Goal: Task Accomplishment & Management: Use online tool/utility

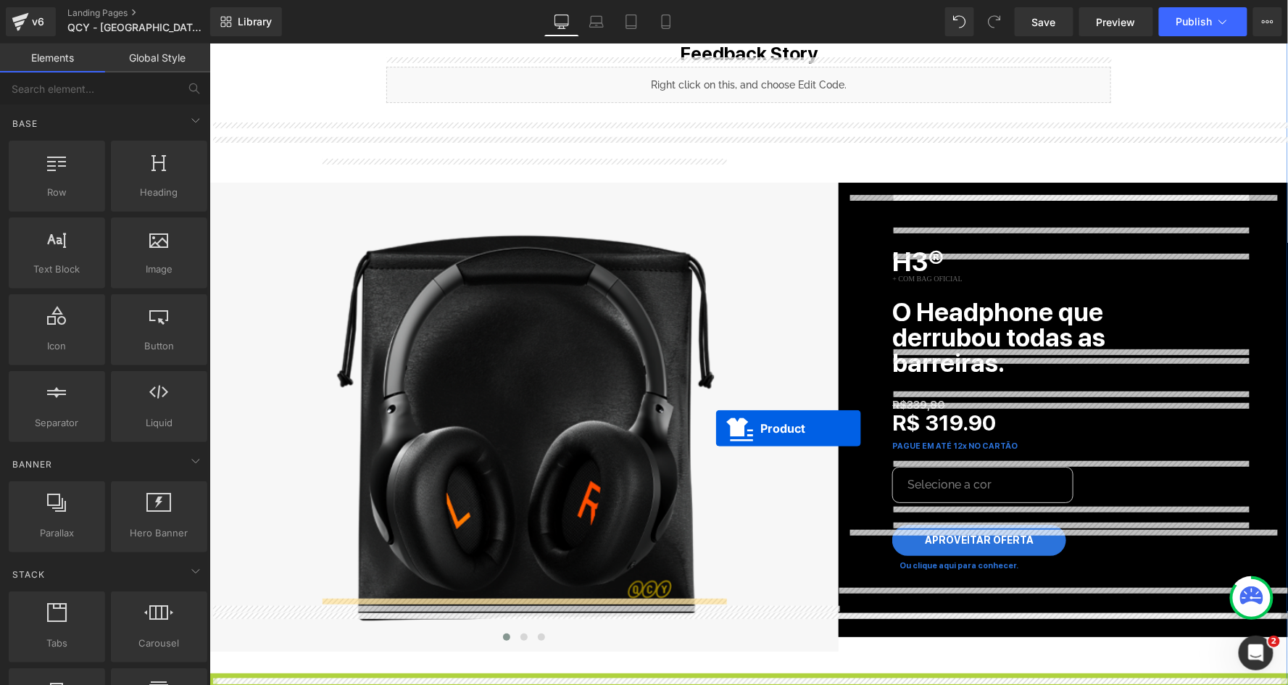
scroll to position [1748, 0]
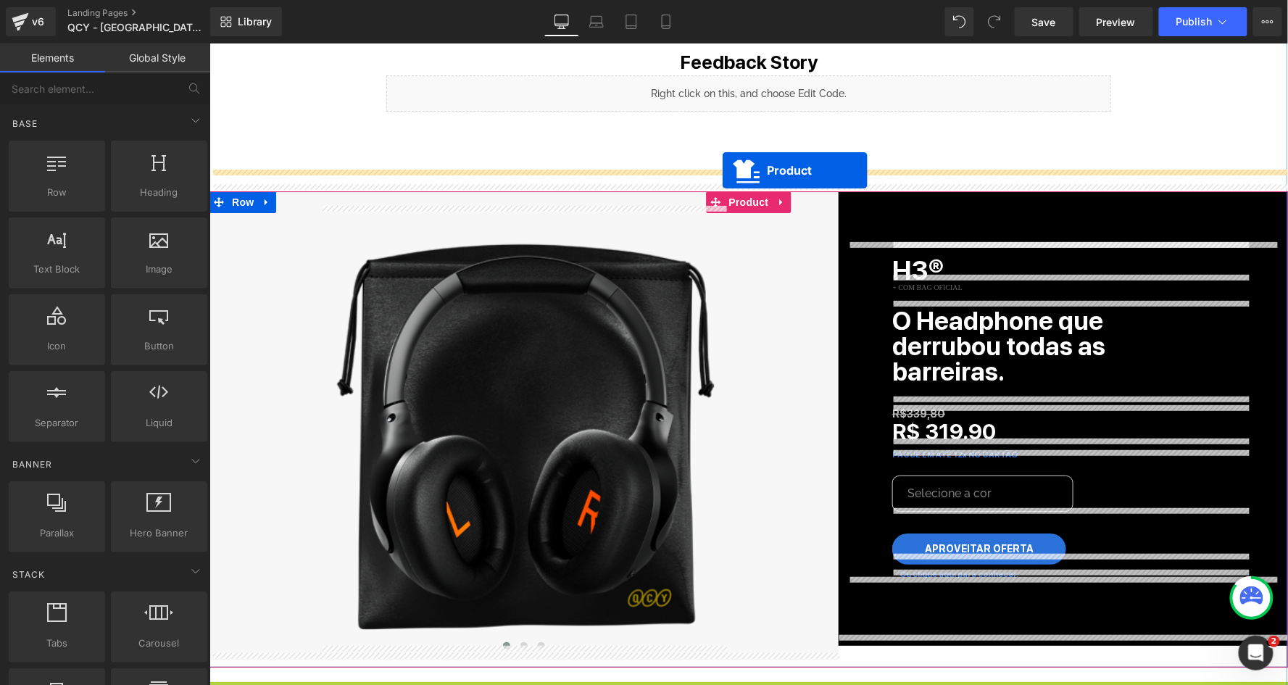
drag, startPoint x: 719, startPoint y: 396, endPoint x: 721, endPoint y: 169, distance: 226.9
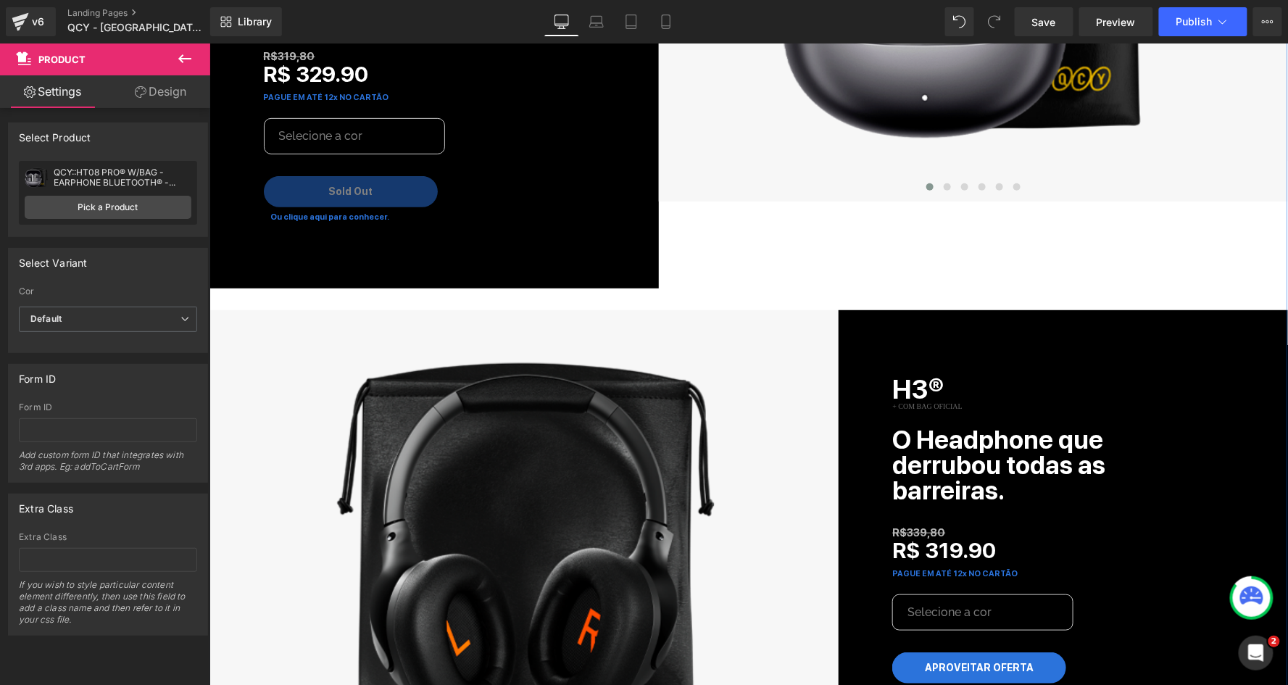
scroll to position [2315, 0]
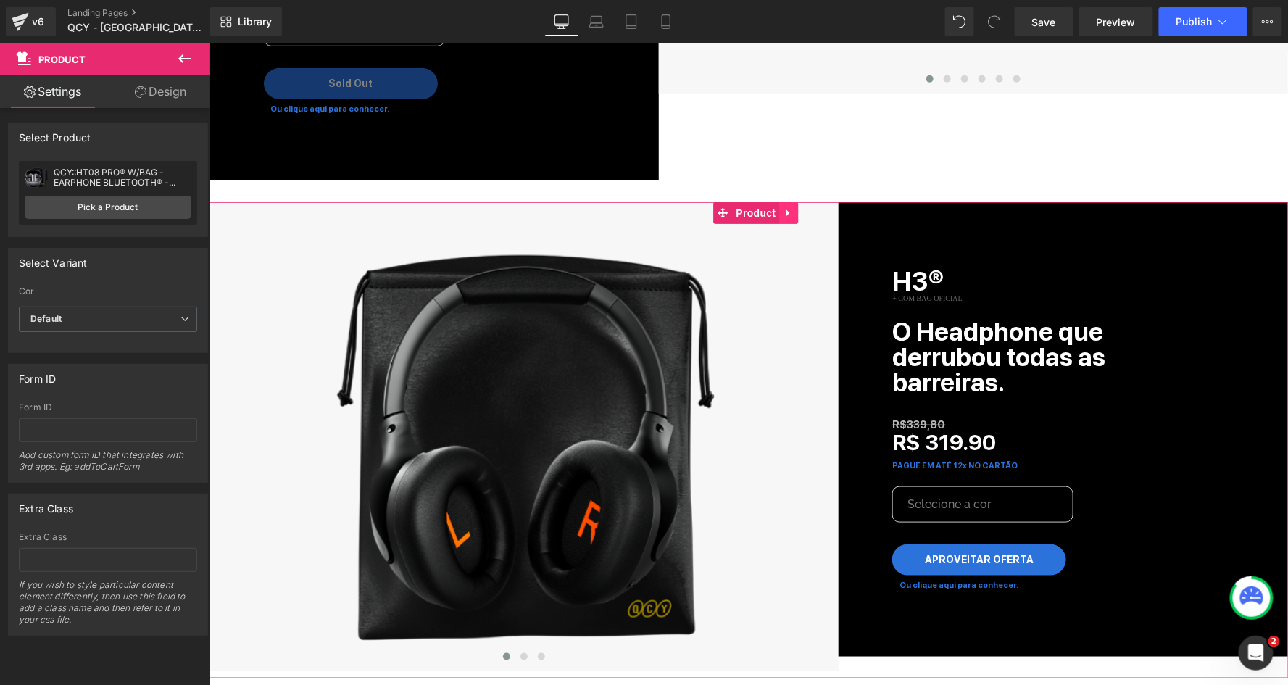
click at [786, 207] on icon at bounding box center [789, 212] width 10 height 11
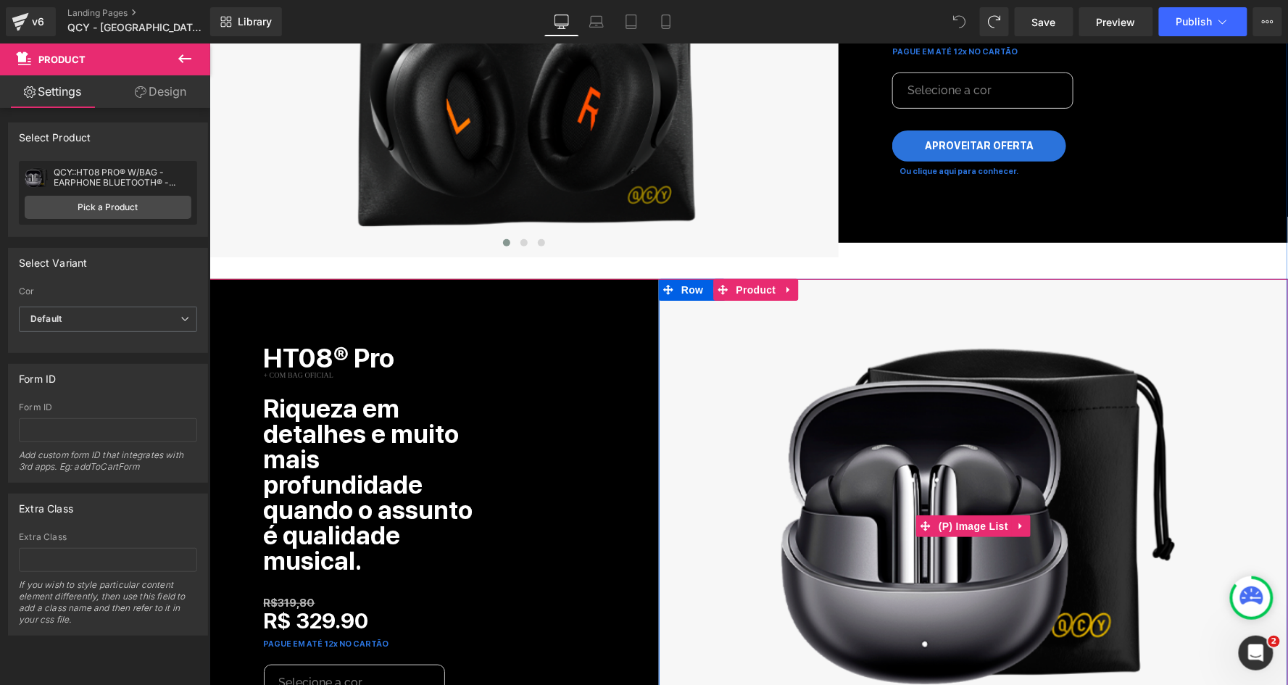
scroll to position [2083, 0]
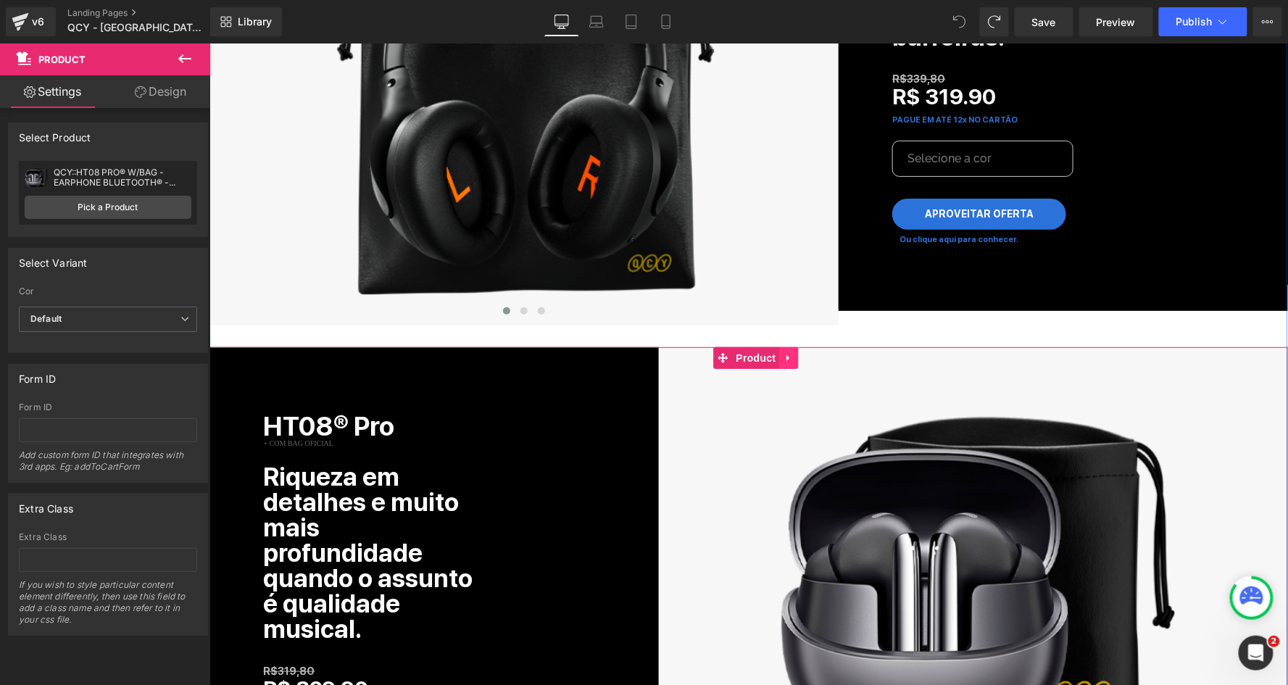
click at [789, 352] on icon at bounding box center [789, 357] width 10 height 11
click at [776, 352] on icon at bounding box center [779, 357] width 10 height 10
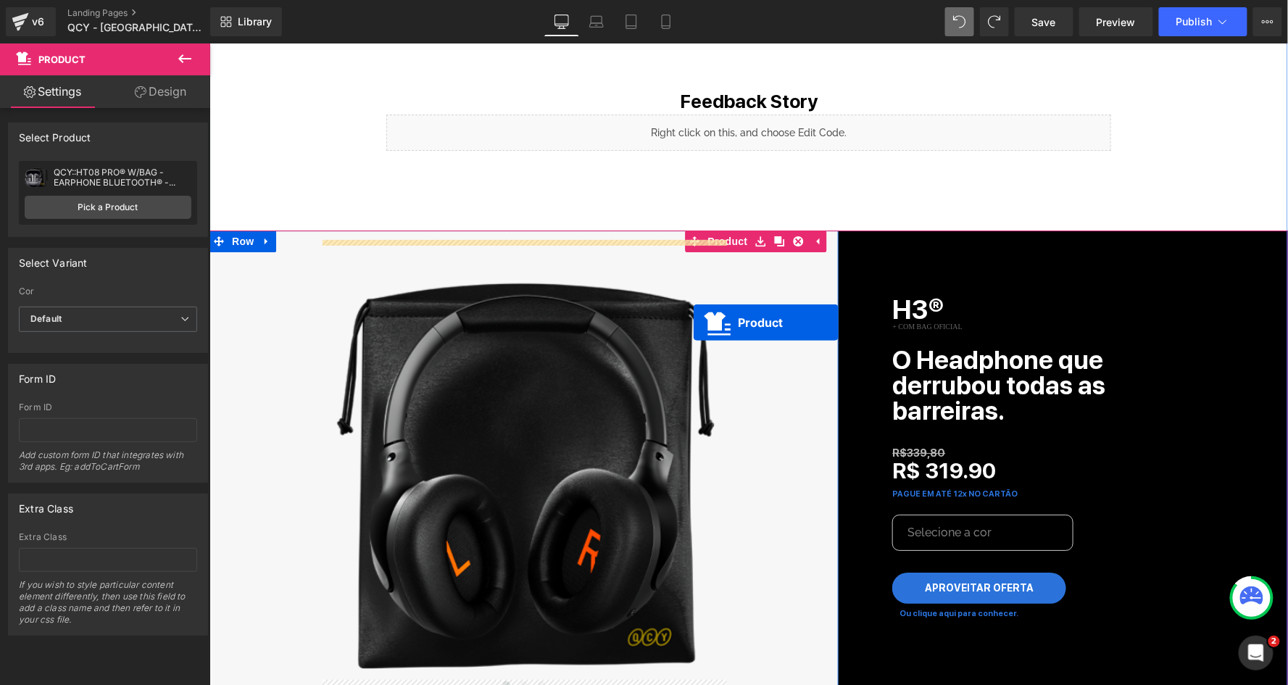
scroll to position [1698, 0]
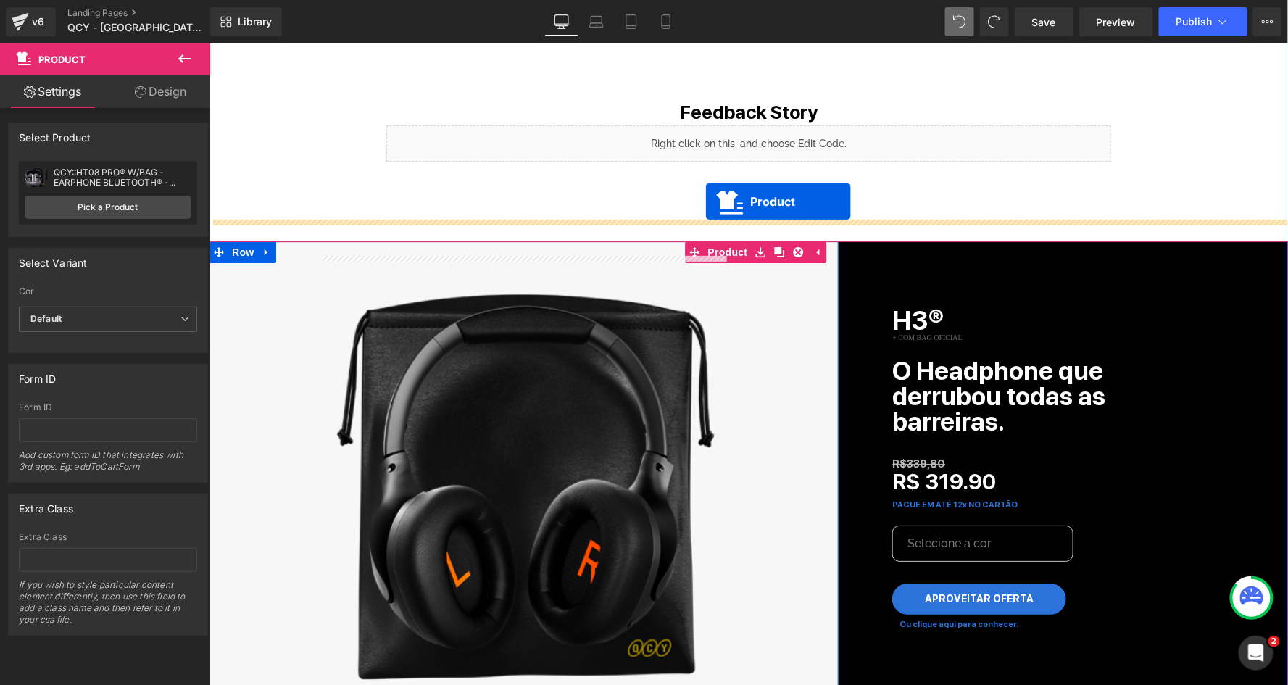
drag, startPoint x: 695, startPoint y: 345, endPoint x: 705, endPoint y: 203, distance: 142.4
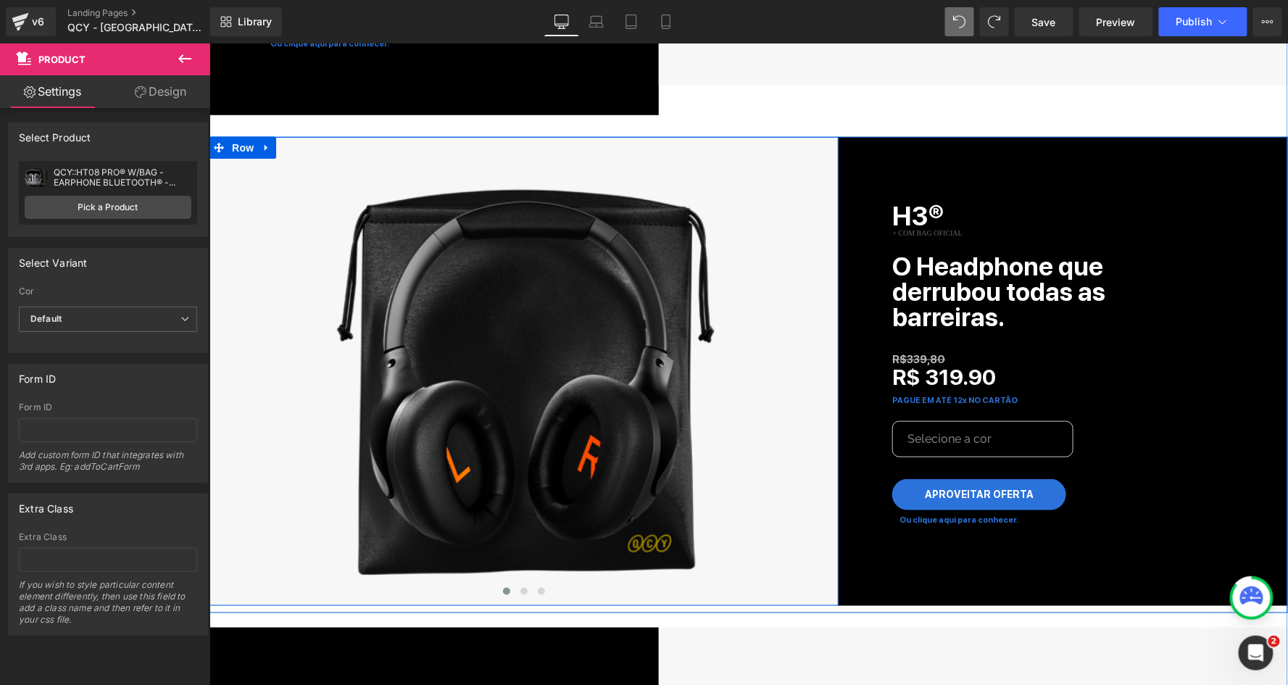
scroll to position [2347, 0]
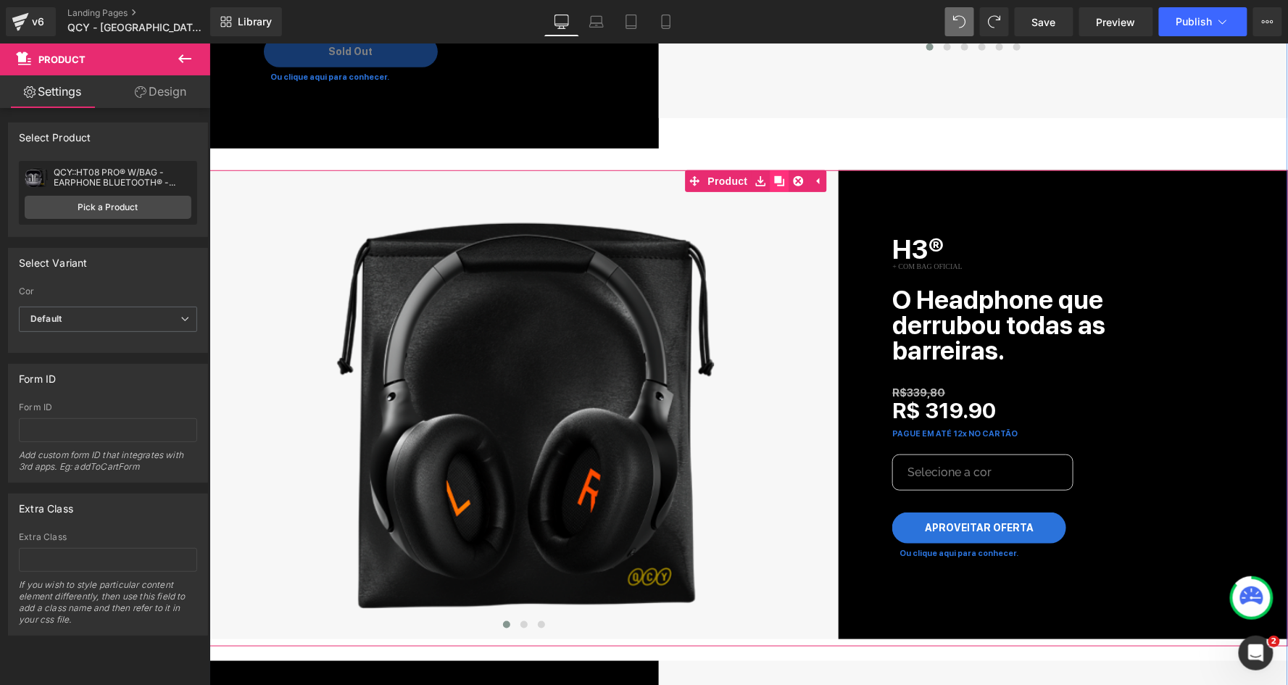
click at [774, 175] on icon at bounding box center [779, 180] width 10 height 10
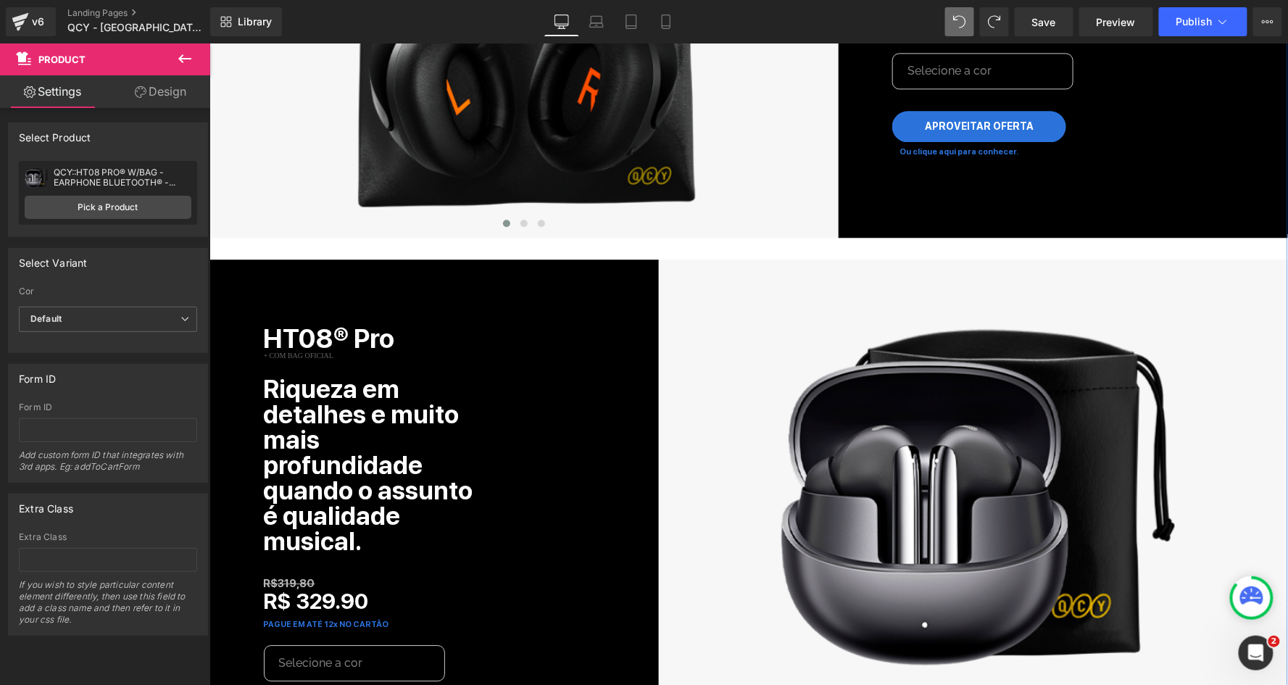
scroll to position [3233, 0]
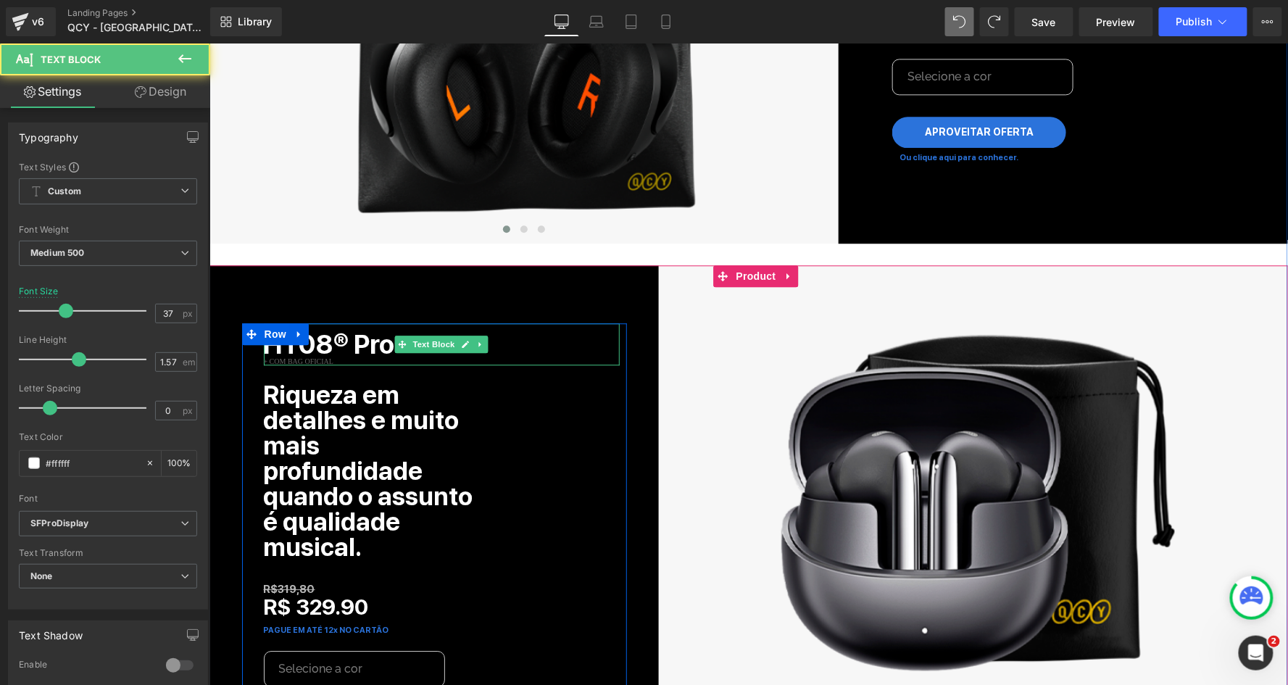
click at [381, 328] on b "HT08® Pro" at bounding box center [328, 344] width 131 height 32
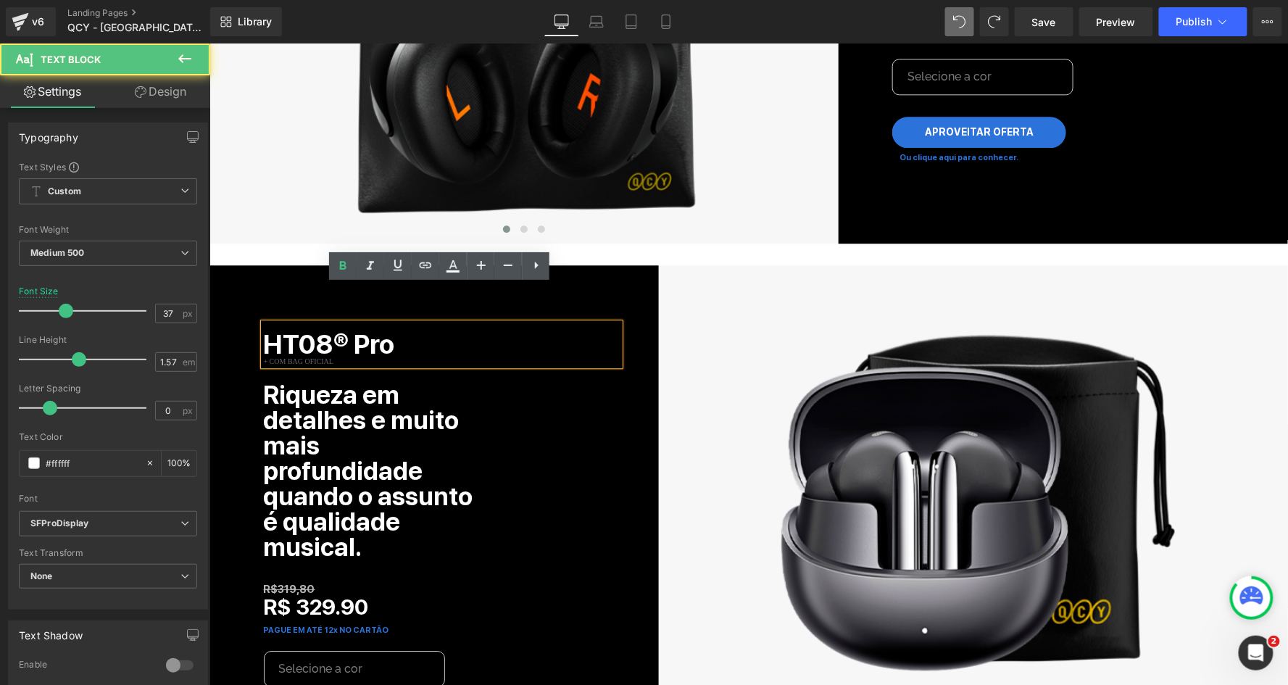
click at [342, 328] on b "HT08® Pro" at bounding box center [328, 344] width 131 height 32
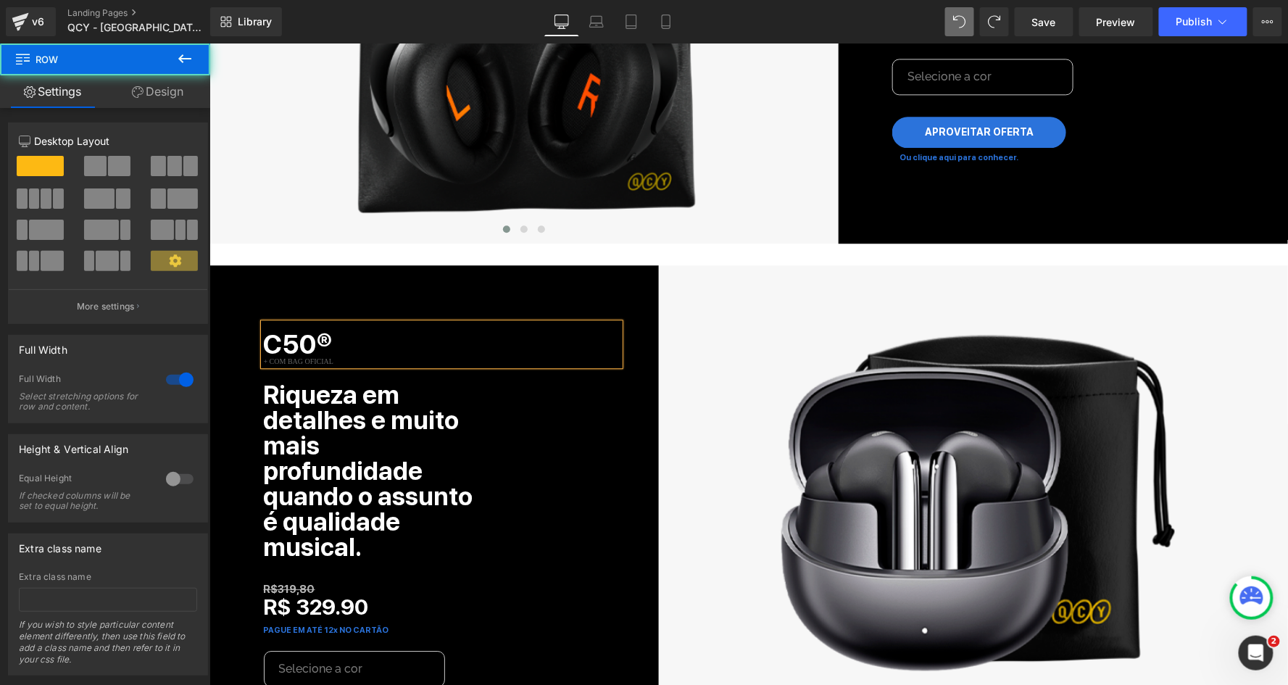
click at [355, 218] on div "Aproveite essa oferta exclusiva. Heading Enquanto dá tempo: Heading 00 Hours 08…" at bounding box center [748, 508] width 1078 height 6064
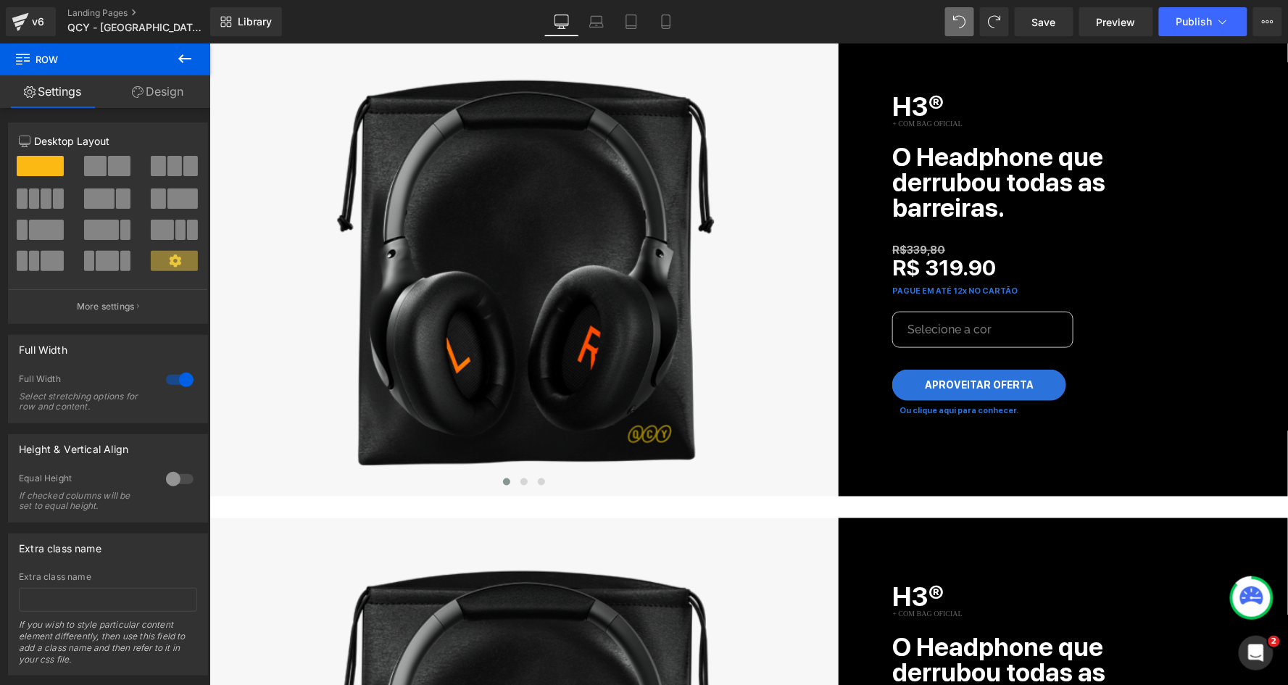
scroll to position [2434, 0]
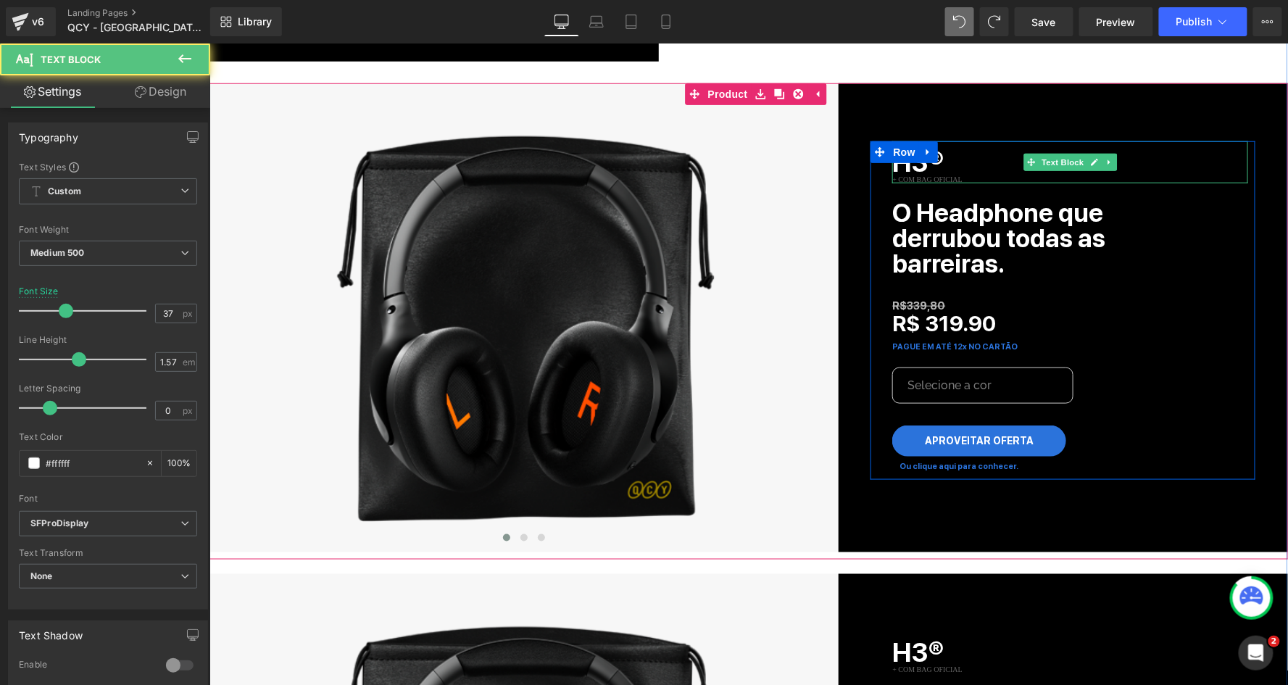
click at [966, 141] on p "H3®" at bounding box center [1069, 162] width 356 height 42
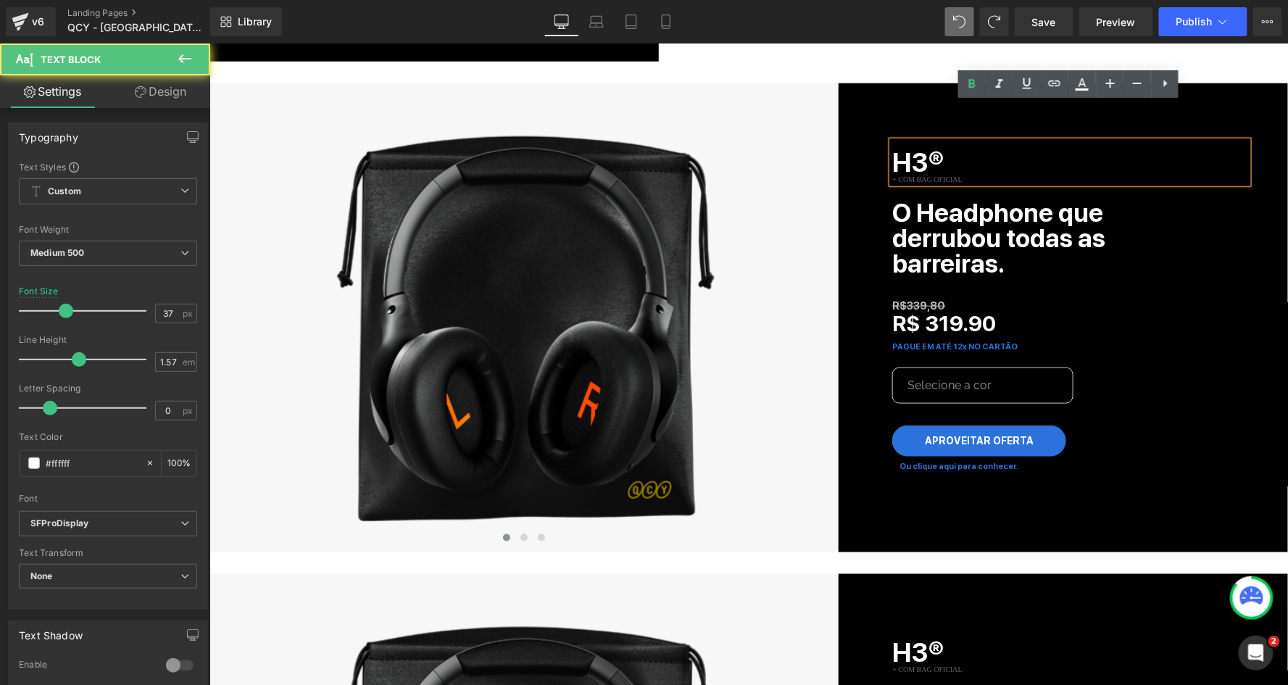
click at [950, 141] on p "H3®" at bounding box center [1069, 162] width 356 height 42
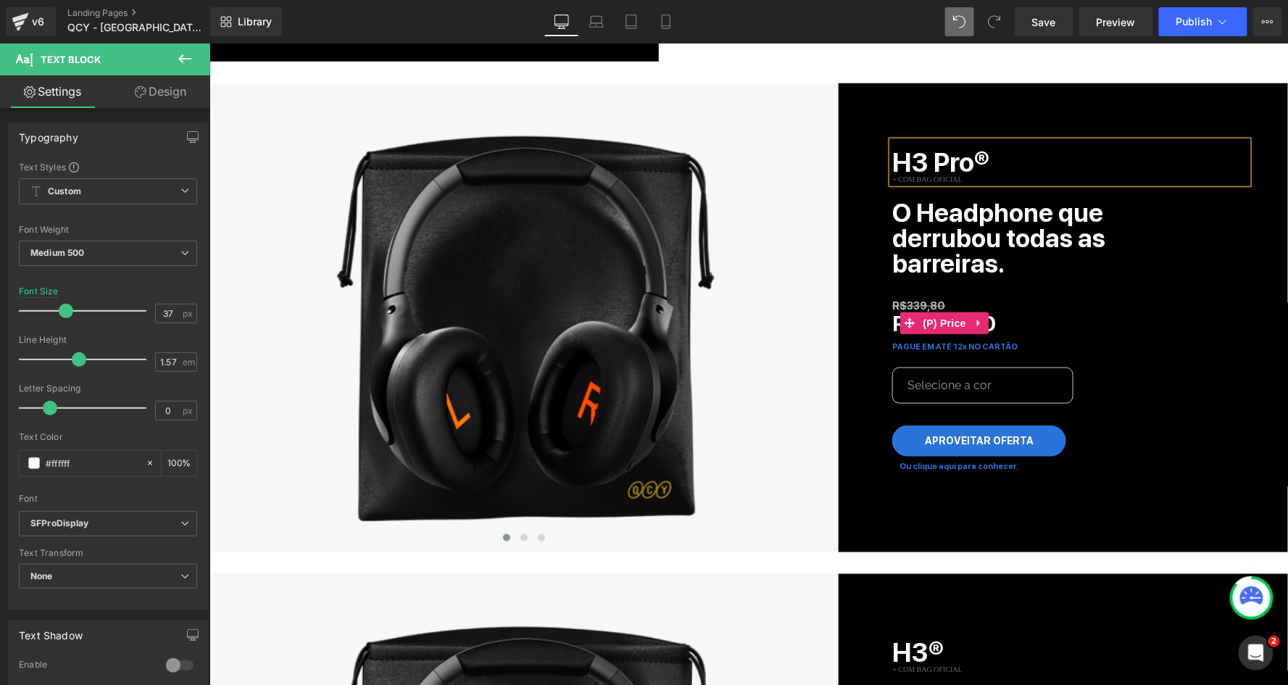
click at [1135, 305] on div "R$ 319.90" at bounding box center [1069, 322] width 356 height 35
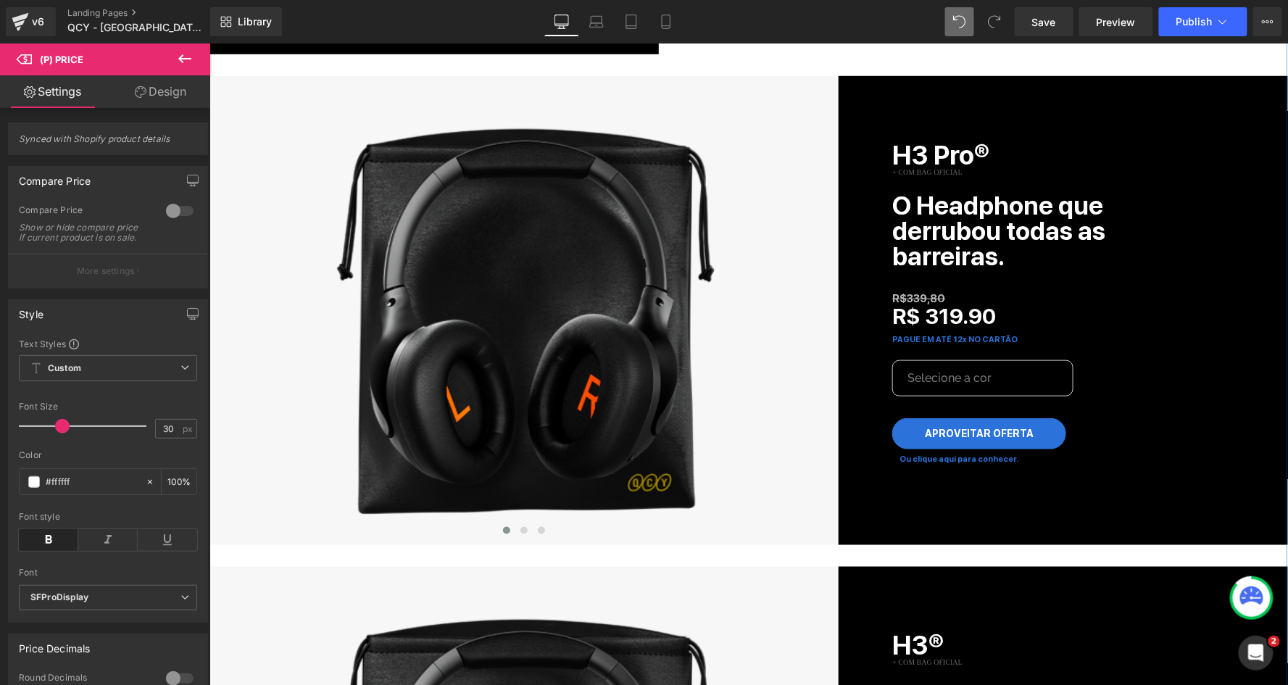
scroll to position [2451, 0]
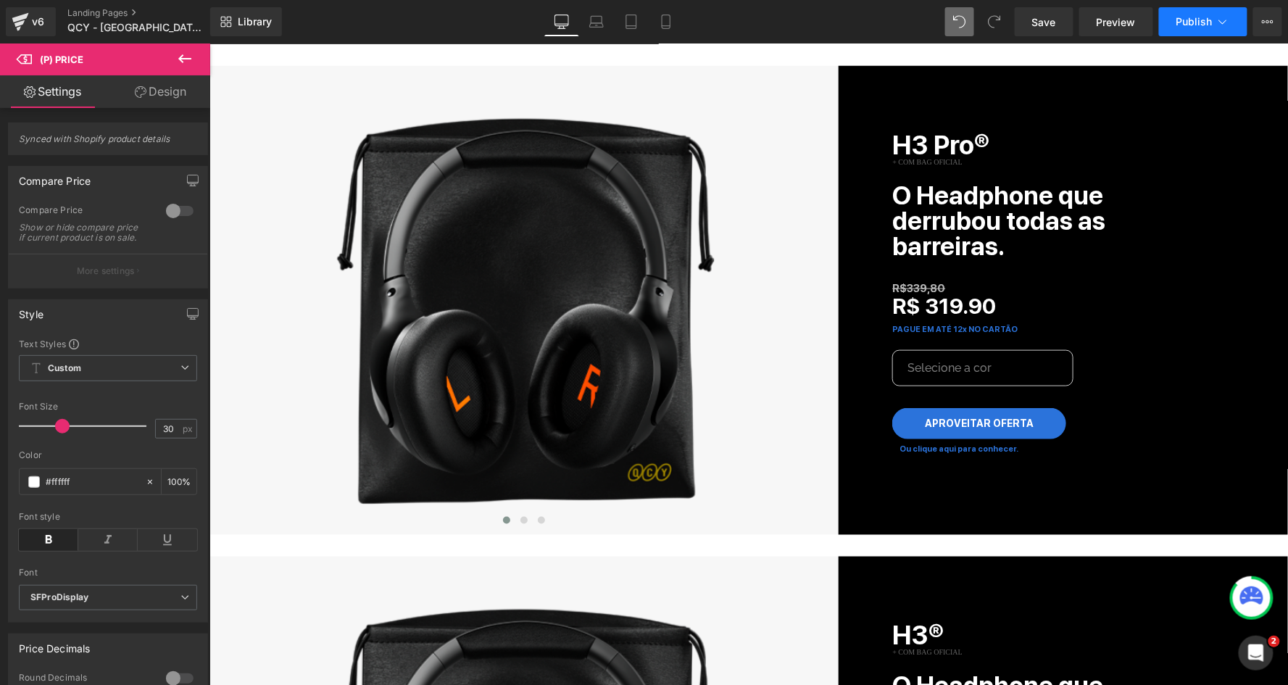
click at [1223, 17] on icon at bounding box center [1222, 21] width 14 height 14
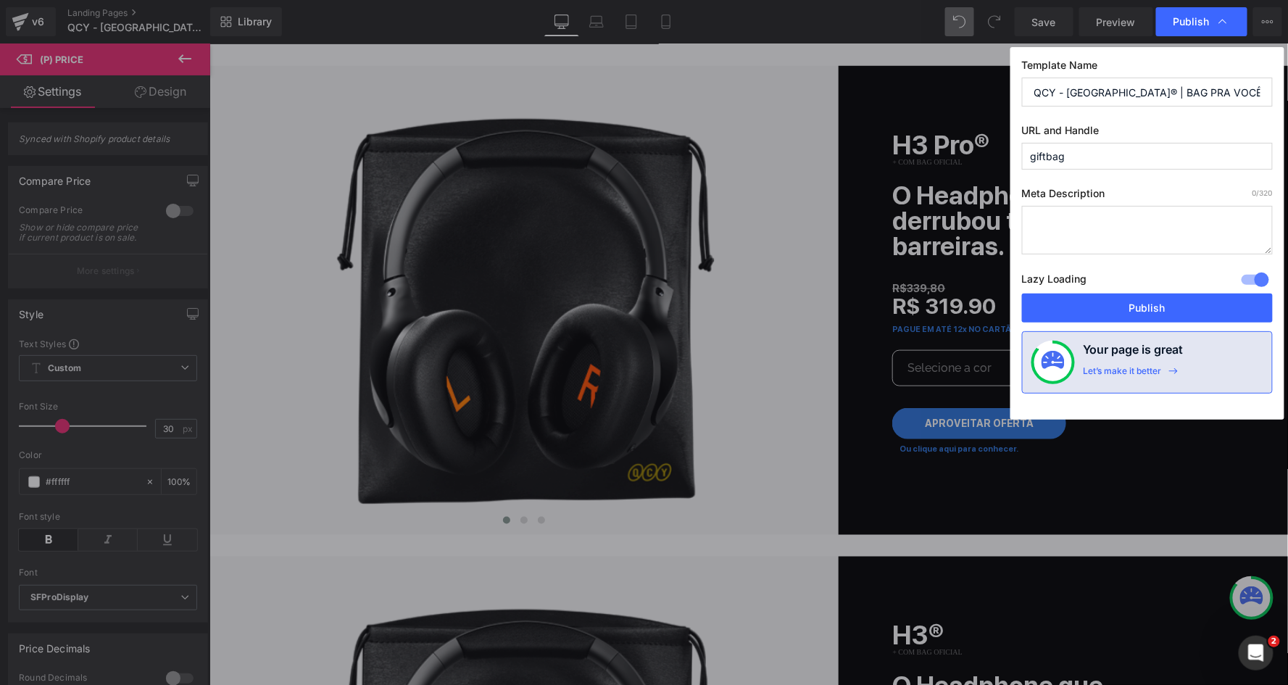
click at [1123, 158] on input "giftbag" at bounding box center [1147, 156] width 251 height 27
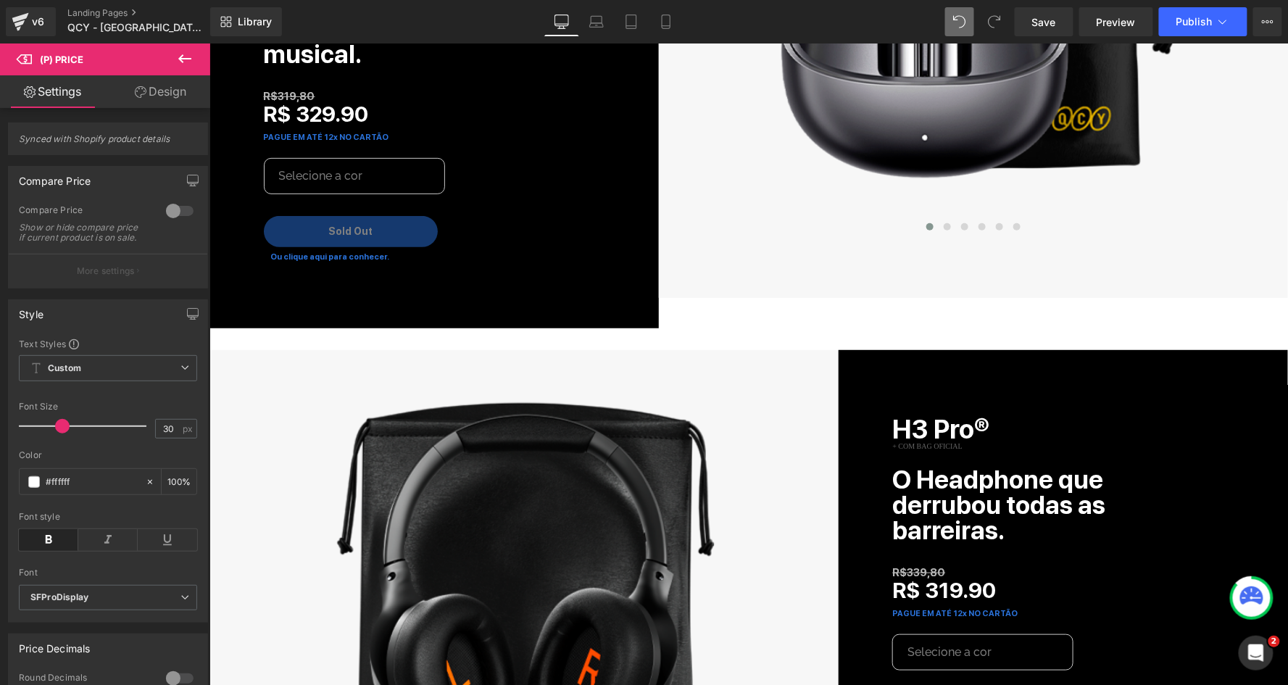
scroll to position [2172, 0]
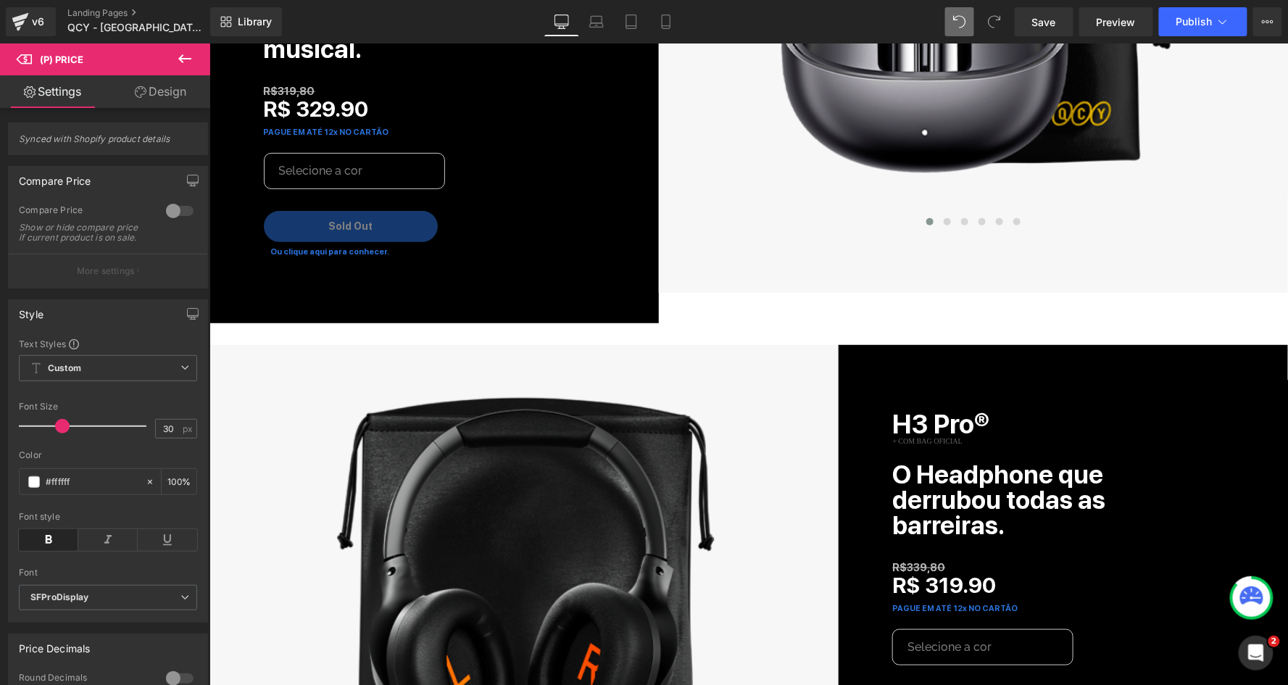
click at [730, 505] on div "‹ › (P) Image List" at bounding box center [523, 586] width 426 height 440
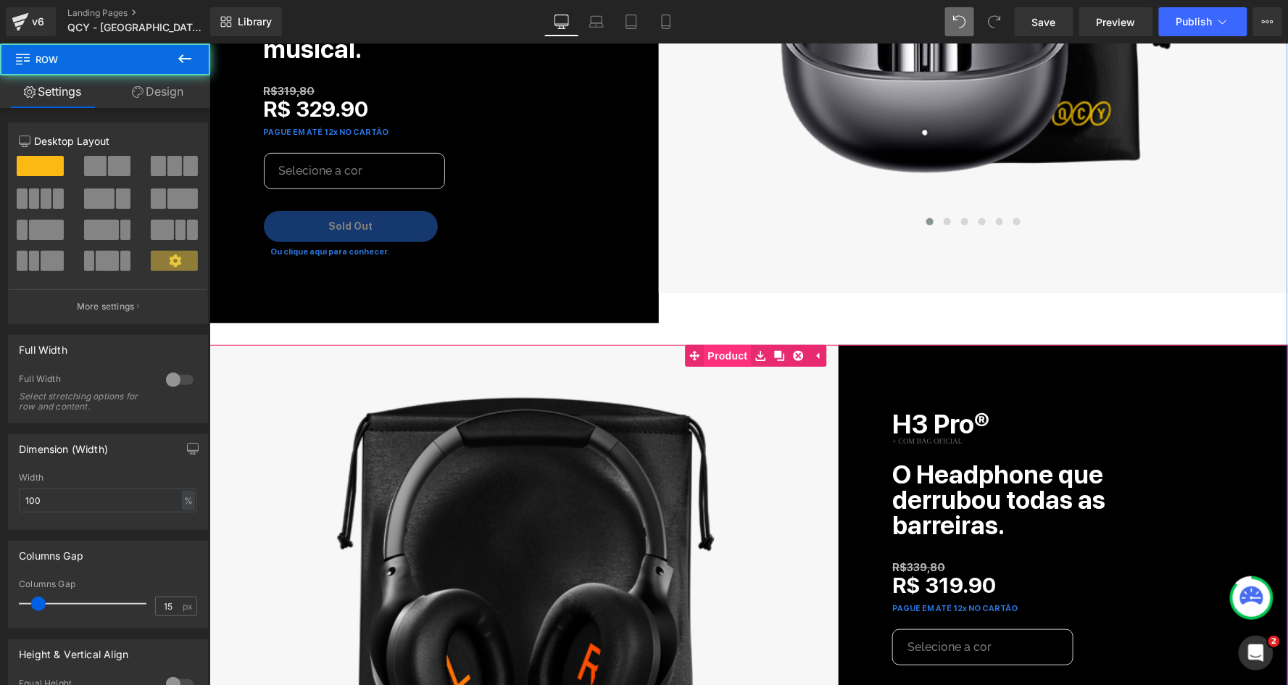
click at [712, 344] on link "Product" at bounding box center [718, 355] width 66 height 22
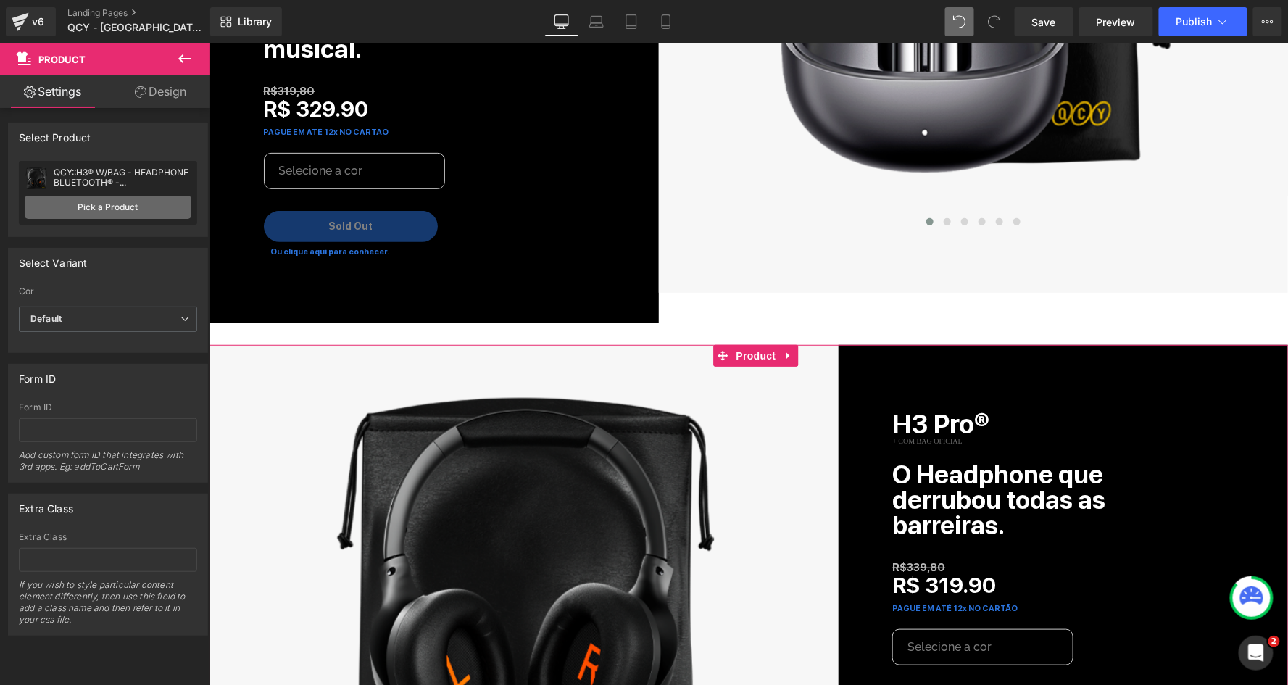
click at [121, 207] on link "Pick a Product" at bounding box center [108, 207] width 167 height 23
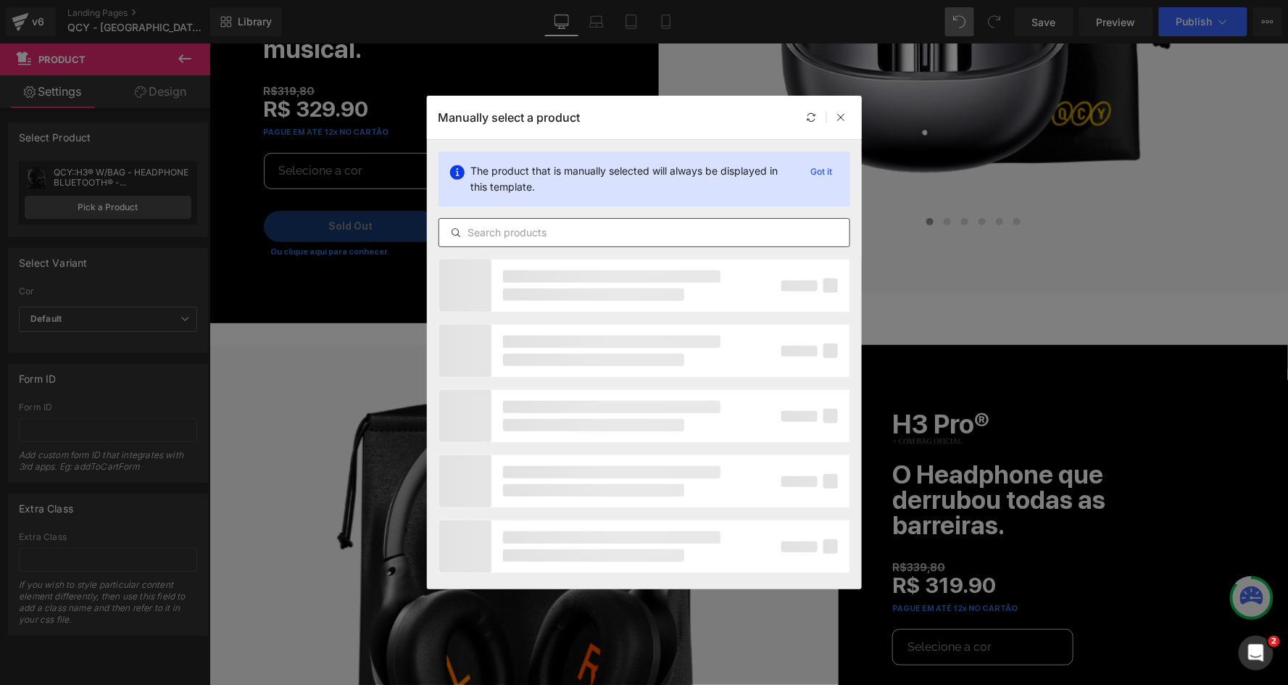
click at [552, 230] on input "text" at bounding box center [644, 232] width 410 height 17
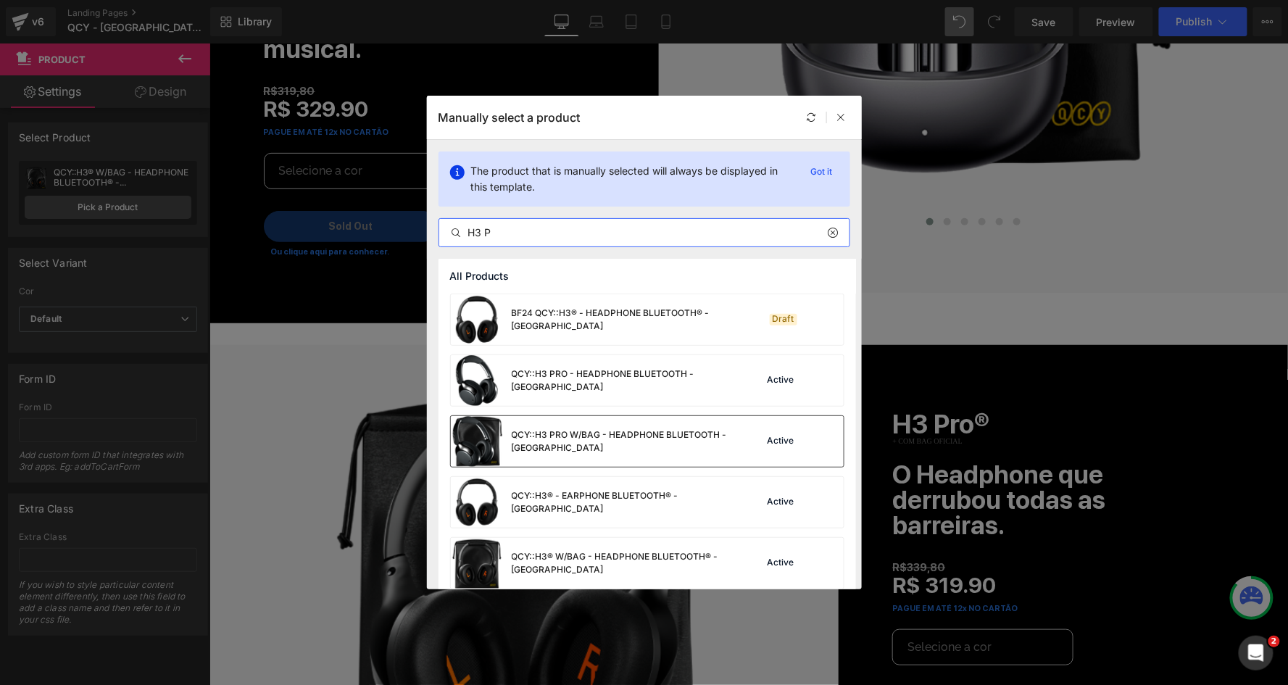
type input "H3 P"
click at [560, 434] on div "QCY::H3 PRO W/BAG - HEADPHONE BLUETOOTH - [GEOGRAPHIC_DATA]" at bounding box center [620, 441] width 217 height 26
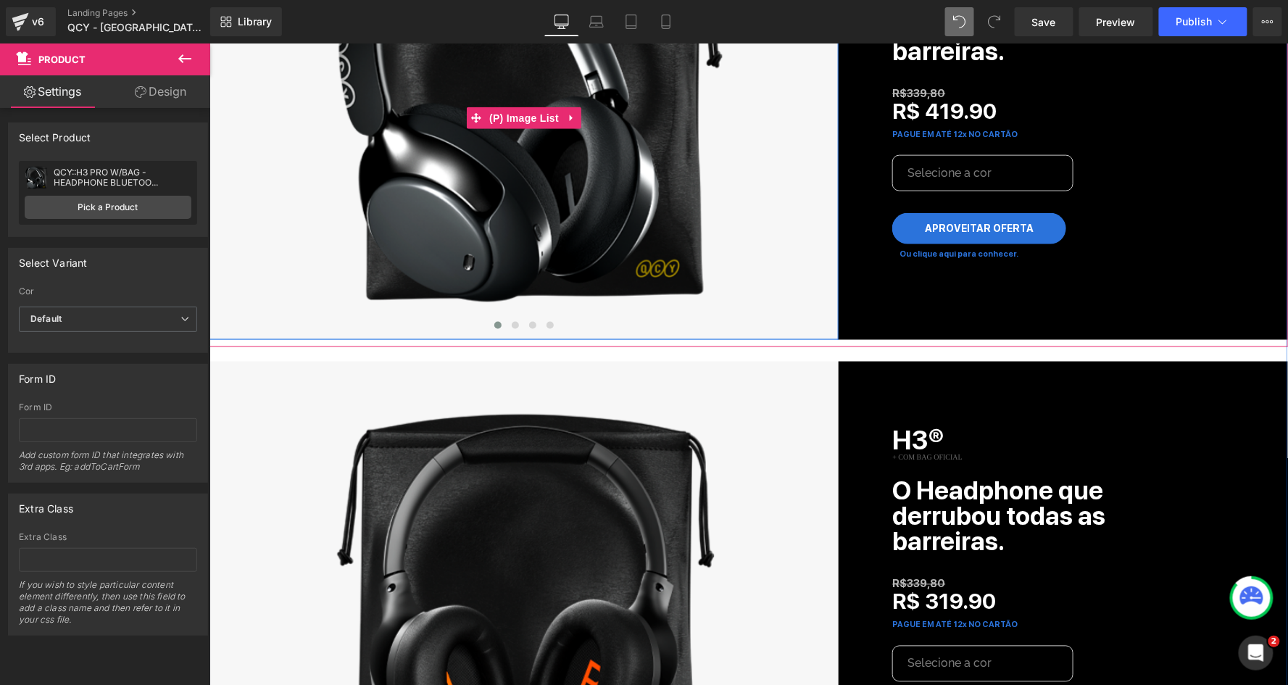
scroll to position [2661, 0]
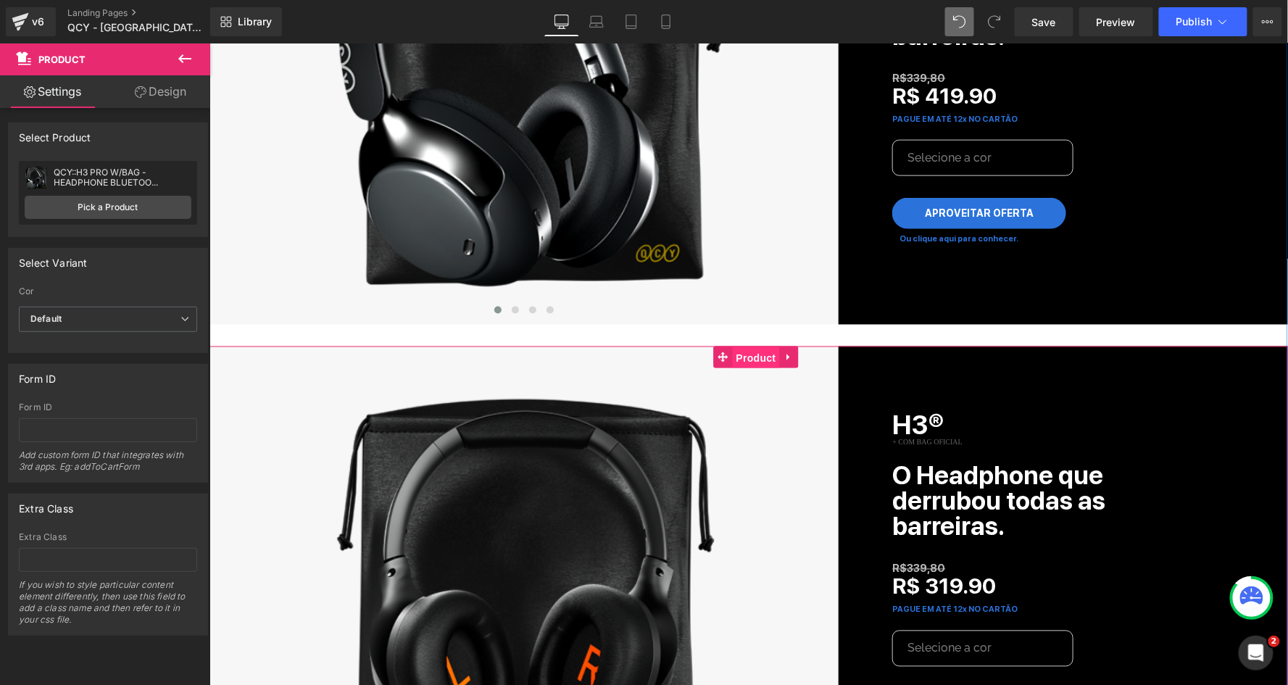
click at [749, 346] on span "Product" at bounding box center [755, 357] width 47 height 22
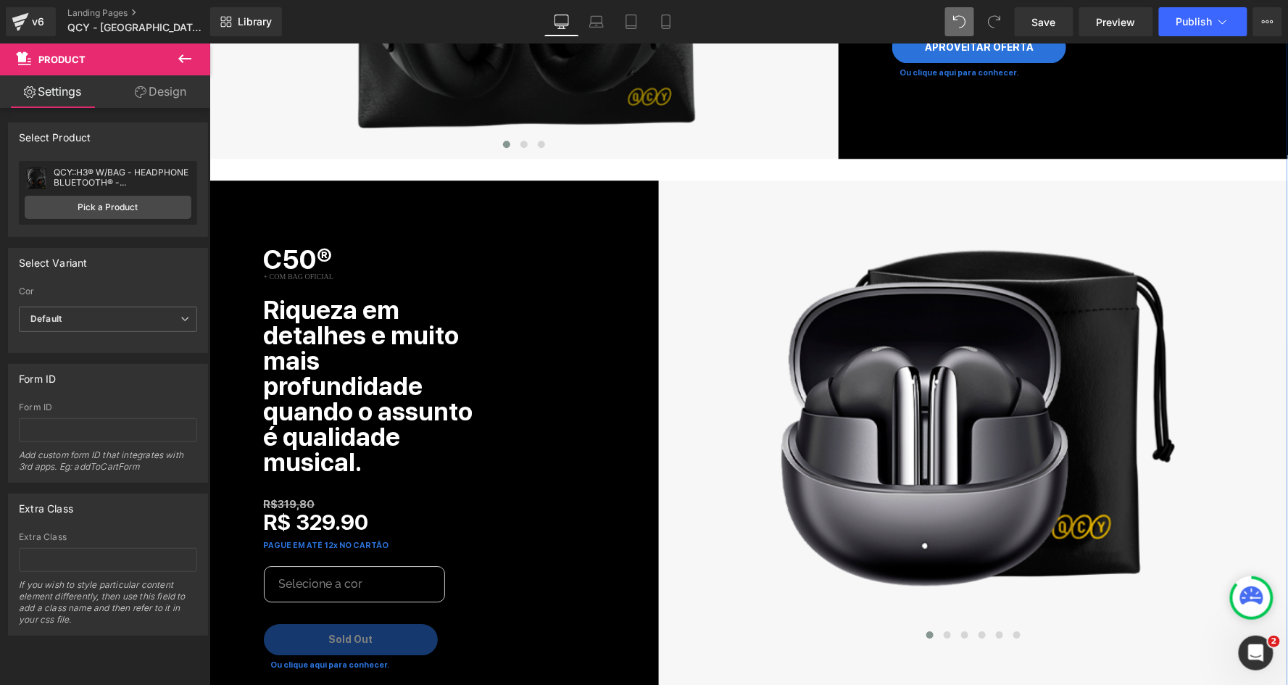
scroll to position [3333, 0]
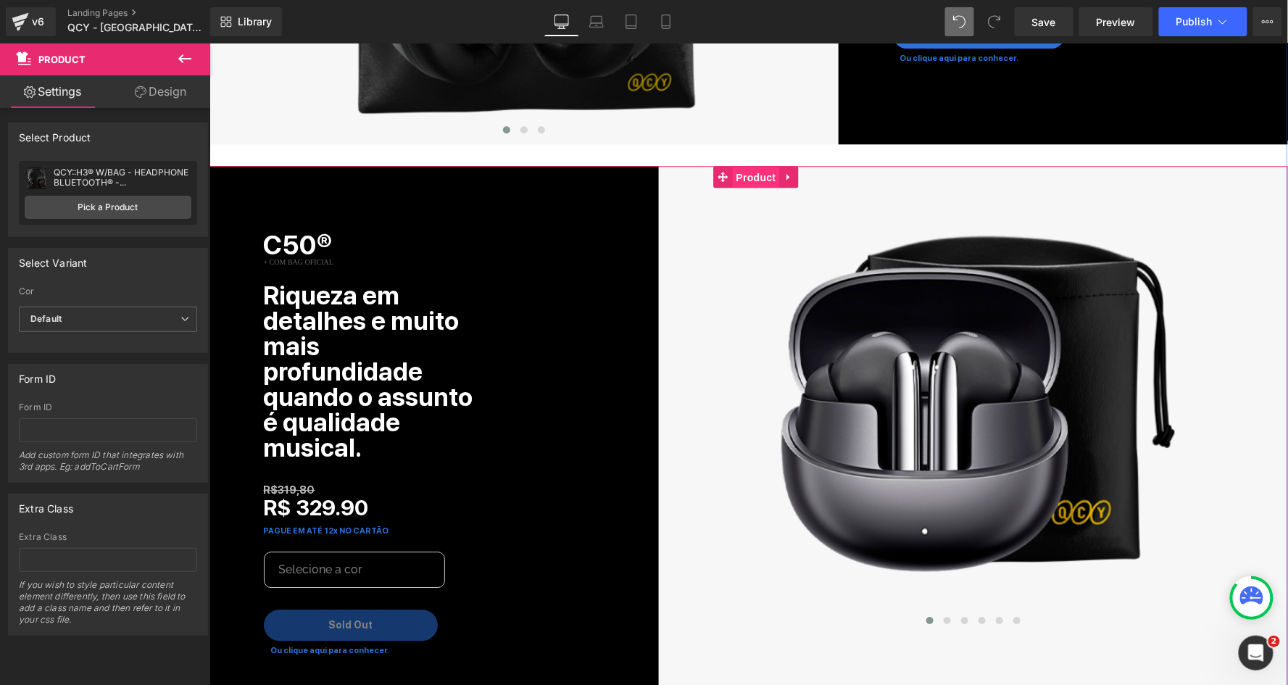
click at [734, 166] on span "Product" at bounding box center [755, 177] width 47 height 22
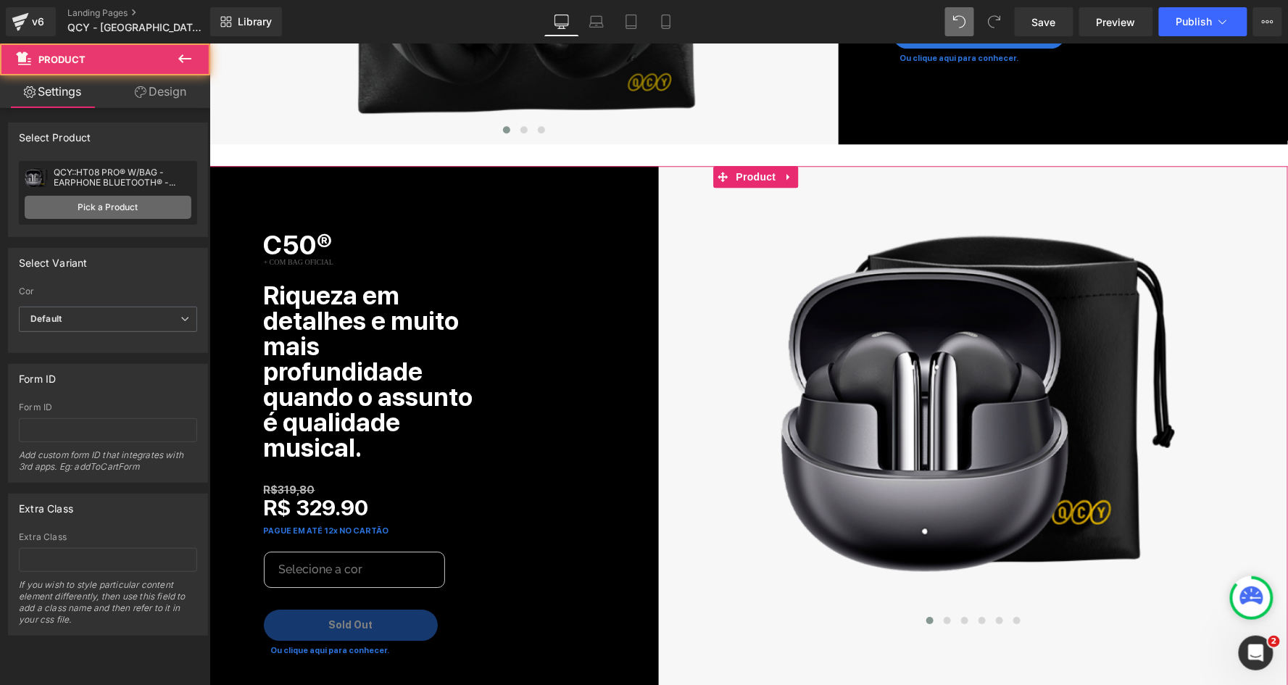
click at [65, 204] on link "Pick a Product" at bounding box center [108, 207] width 167 height 23
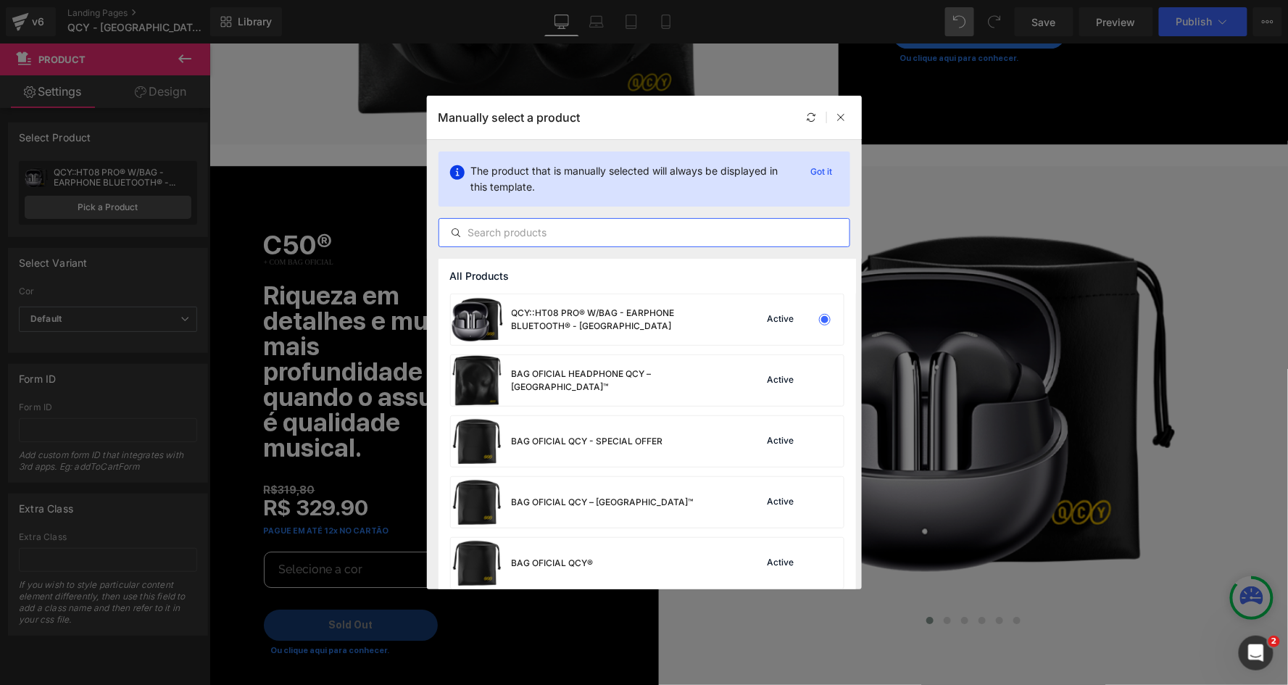
click at [561, 235] on input "text" at bounding box center [644, 232] width 410 height 17
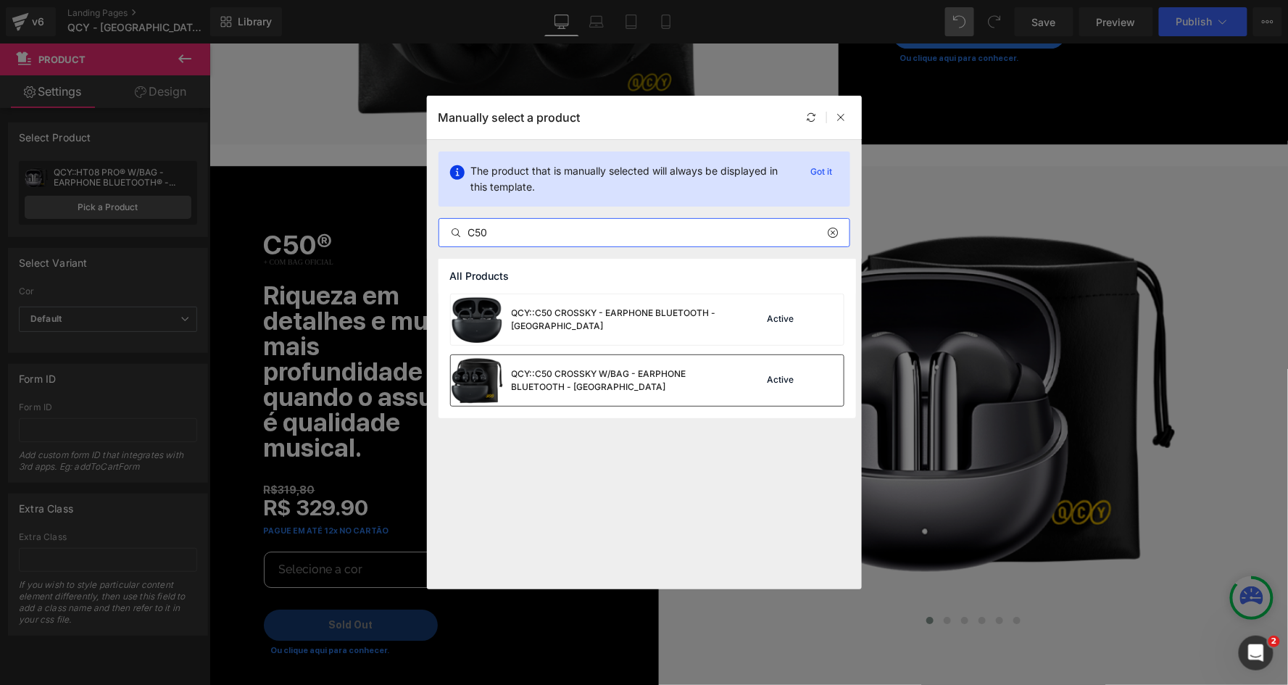
type input "C50"
click at [577, 379] on div "QCY::C50 CROSSKY W/BAG - EARPHONE BLUETOOTH - [GEOGRAPHIC_DATA]" at bounding box center [620, 380] width 217 height 26
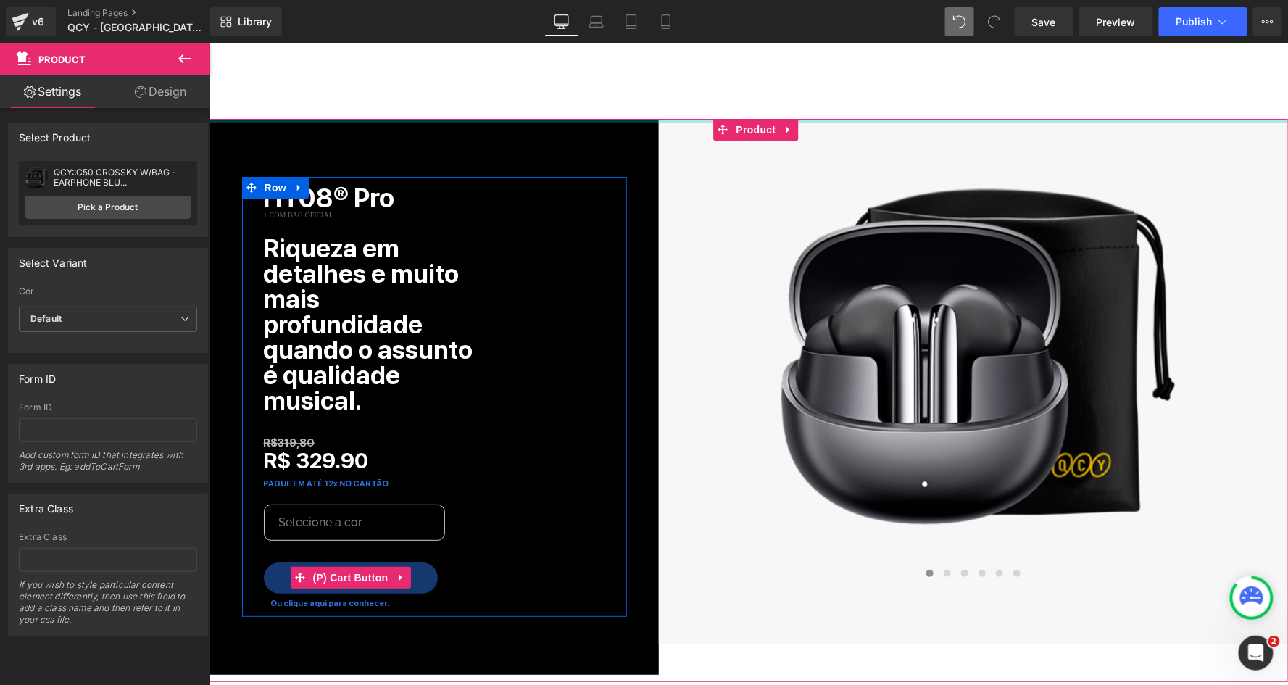
scroll to position [1819, 0]
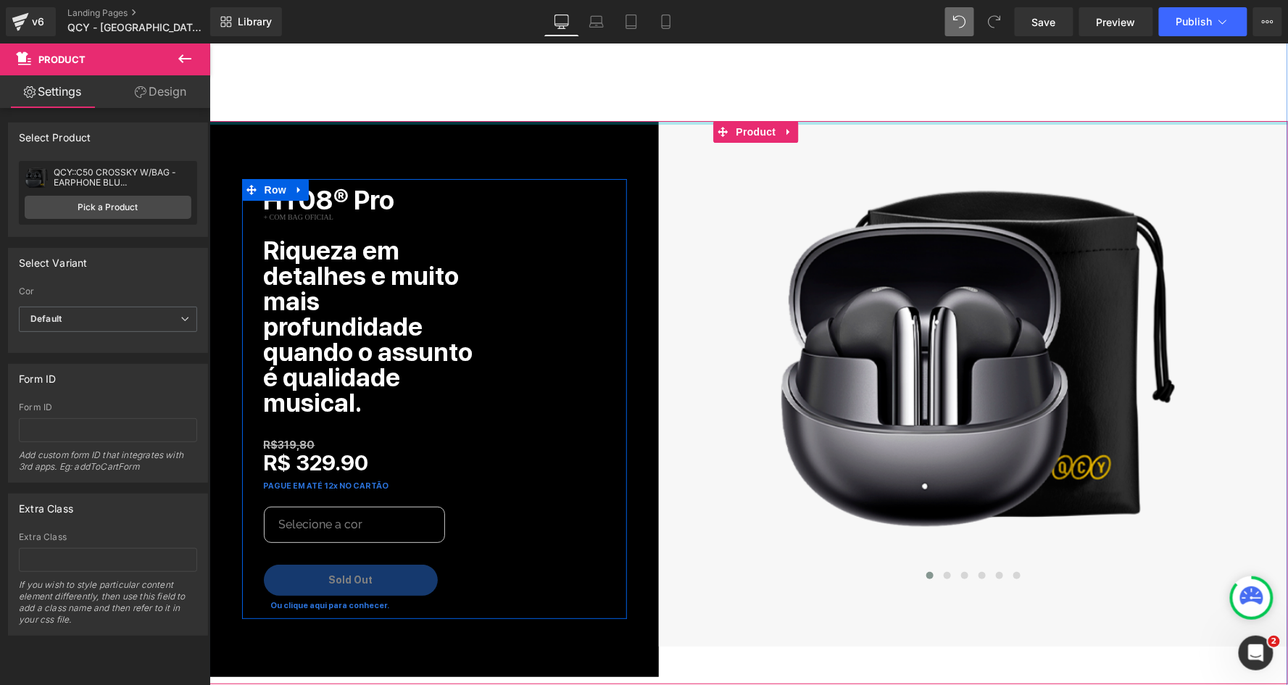
click at [374, 283] on b "Riqueza em detalhes e muito mais profundidade quando o assunto é qualidade musi…" at bounding box center [367, 326] width 209 height 182
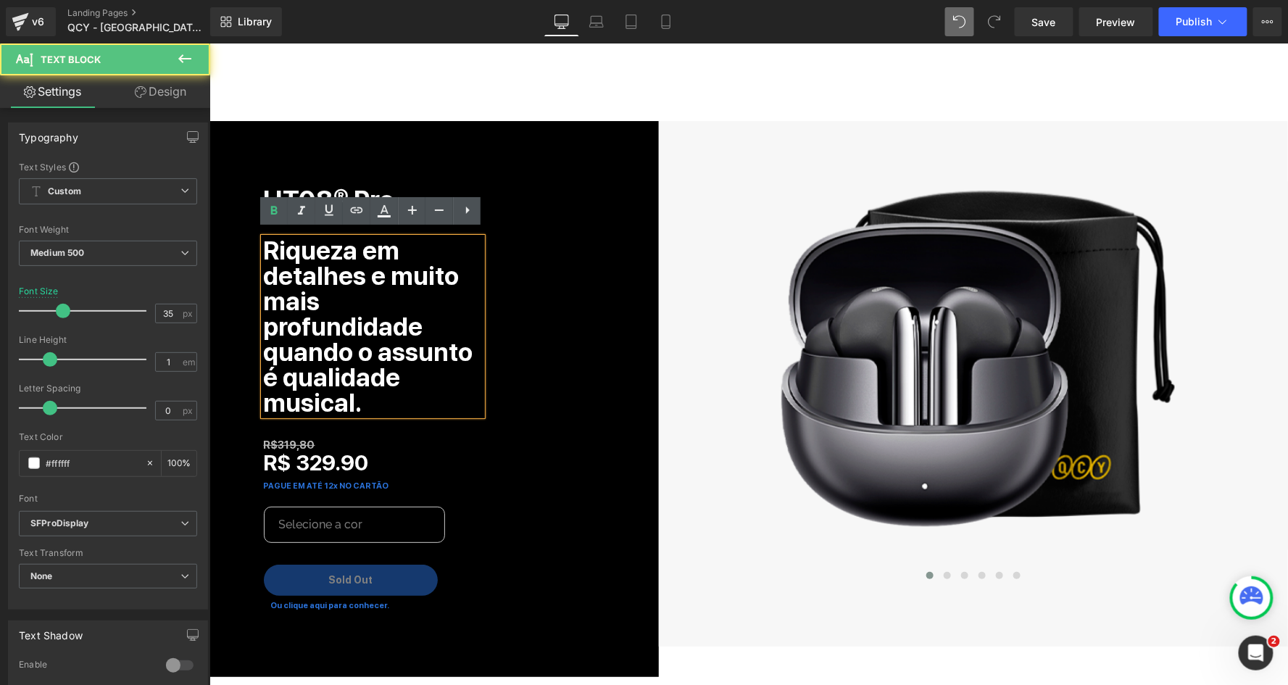
click at [374, 283] on b "Riqueza em detalhes e muito mais profundidade quando o assunto é qualidade musi…" at bounding box center [367, 326] width 209 height 182
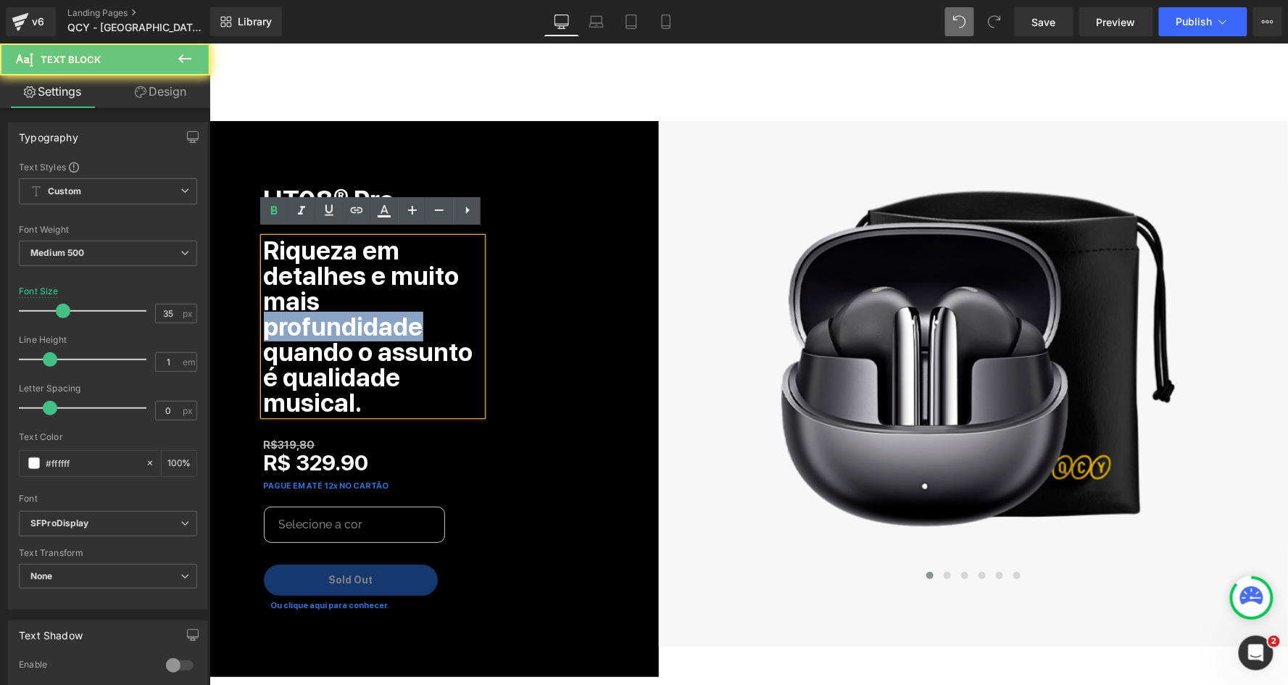
click at [374, 283] on b "Riqueza em detalhes e muito mais profundidade quando o assunto é qualidade musi…" at bounding box center [367, 326] width 209 height 182
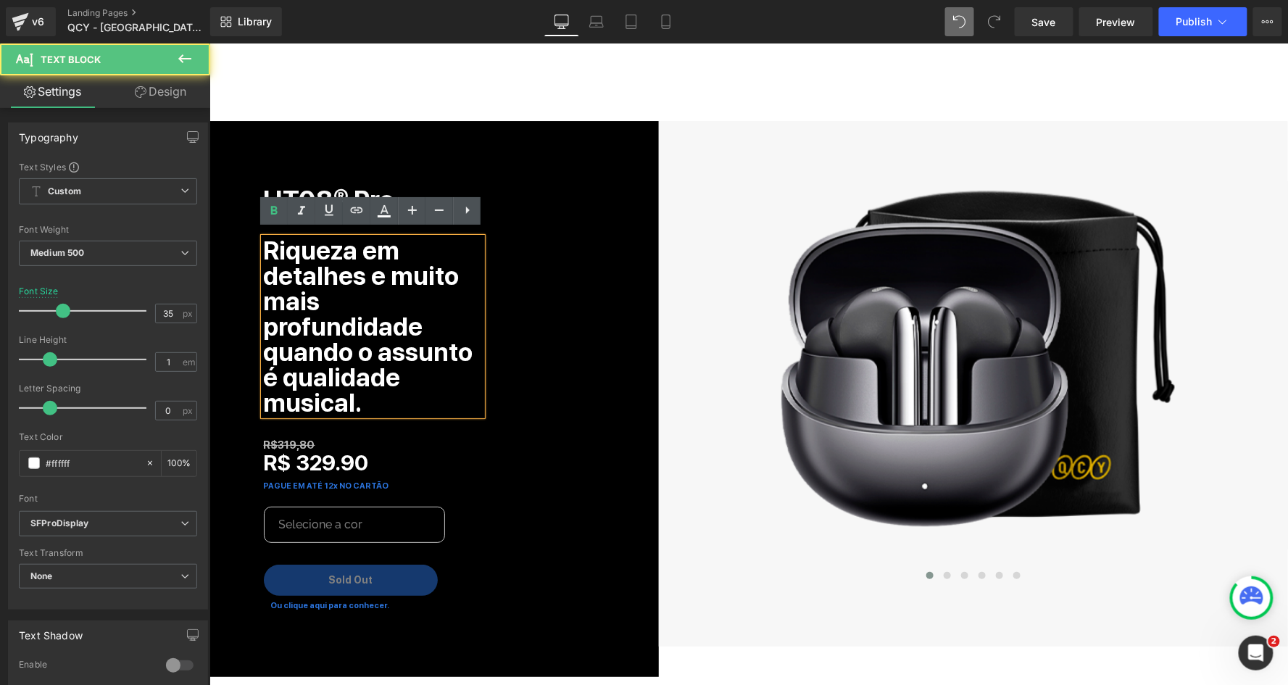
click at [374, 283] on b "Riqueza em detalhes e muito mais profundidade quando o assunto é qualidade musi…" at bounding box center [367, 326] width 209 height 182
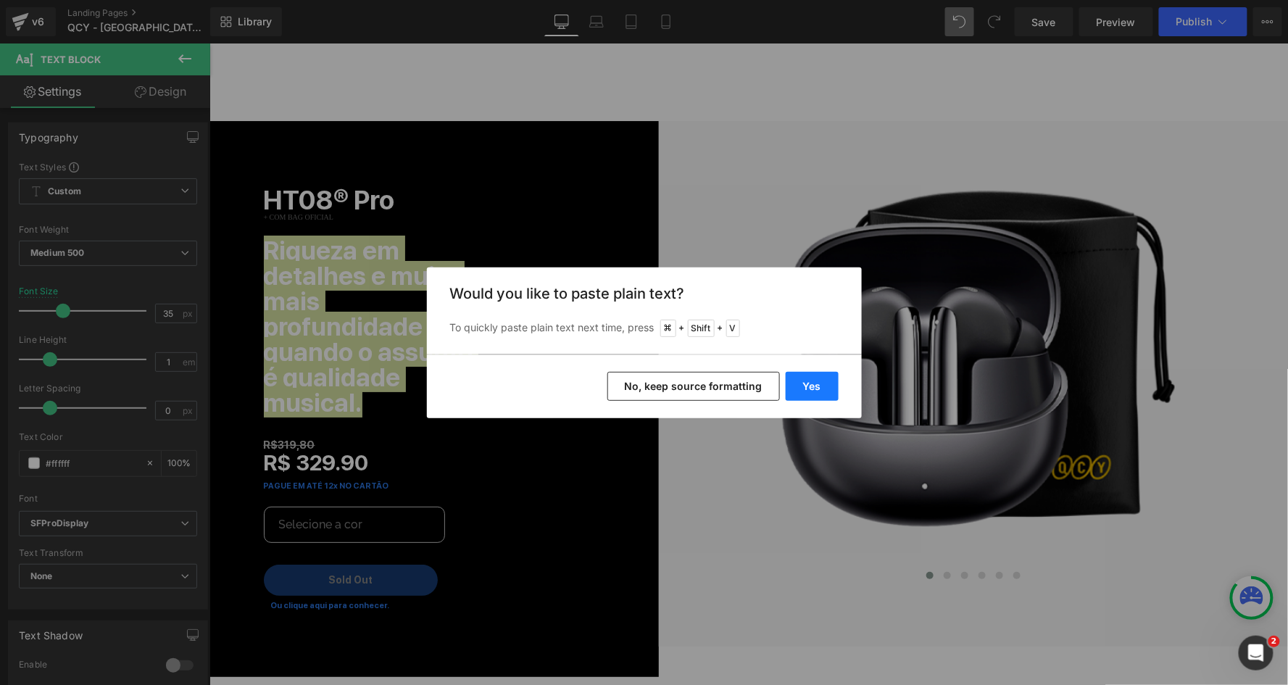
click at [831, 389] on button "Yes" at bounding box center [812, 386] width 53 height 29
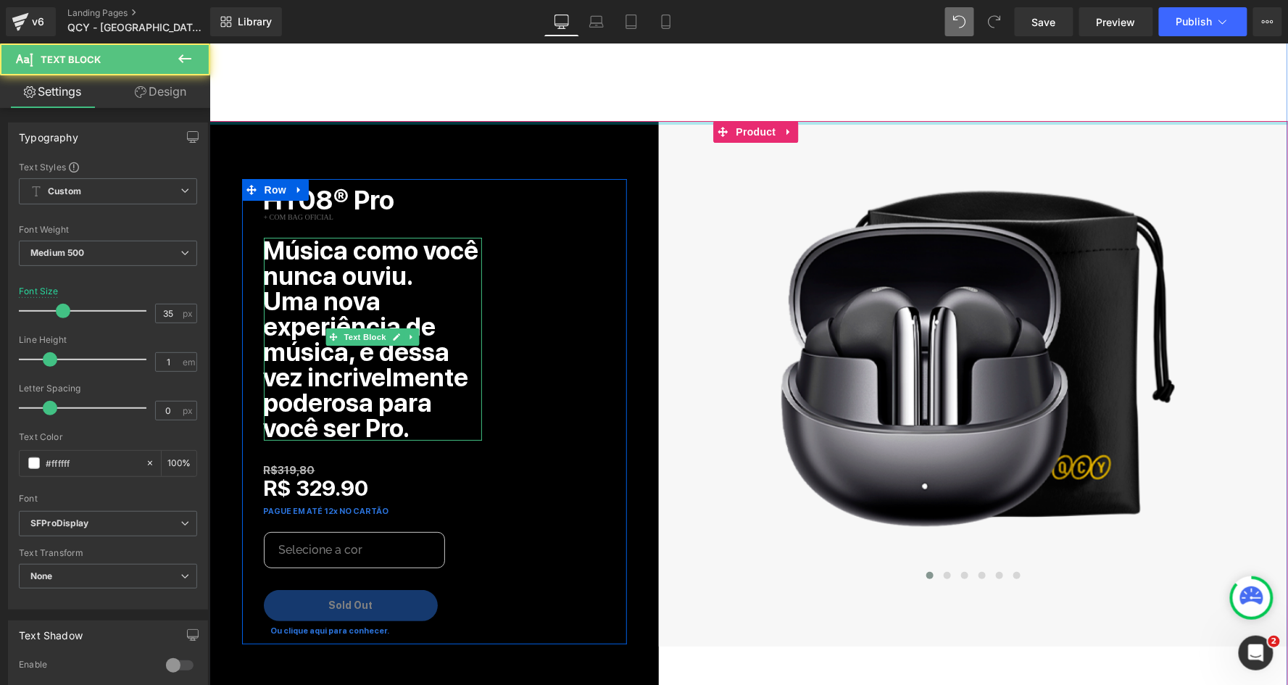
click at [415, 266] on p "Música como você nunca ouviu." at bounding box center [372, 262] width 218 height 51
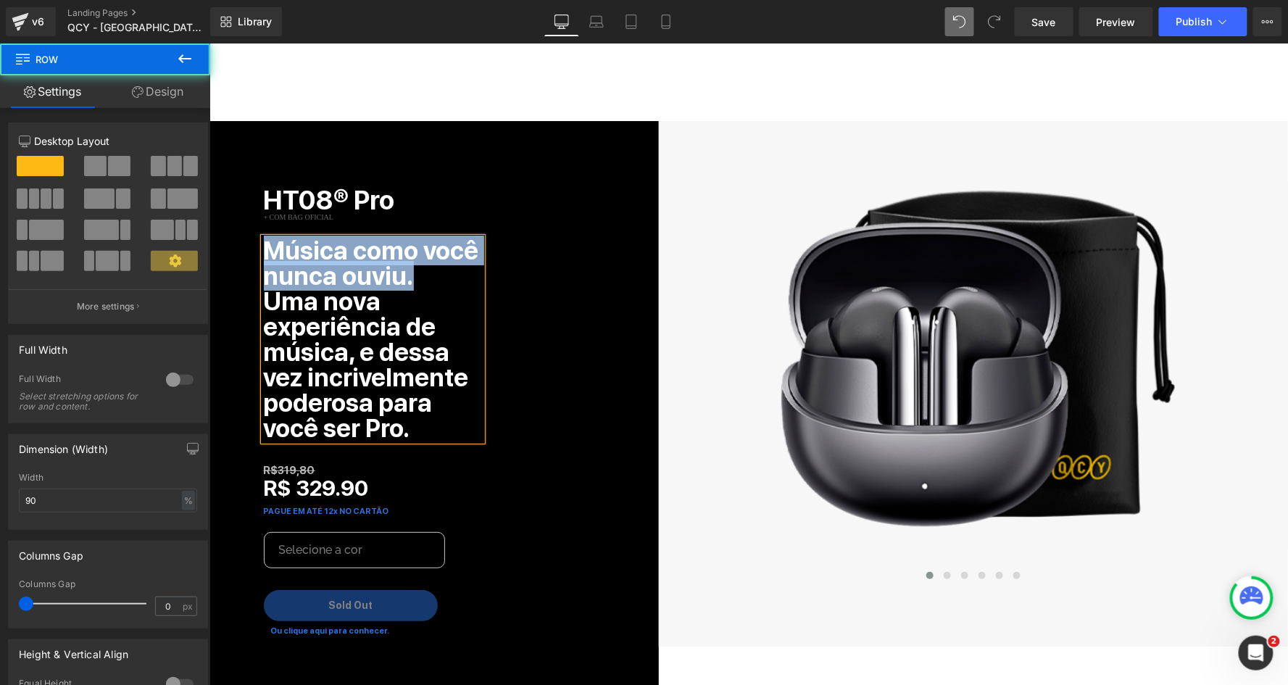
click at [514, 270] on div "HT08® Pro Text Block + COM BAG OFICIAL Text Block Música como você nunca ouviu.…" at bounding box center [441, 407] width 356 height 458
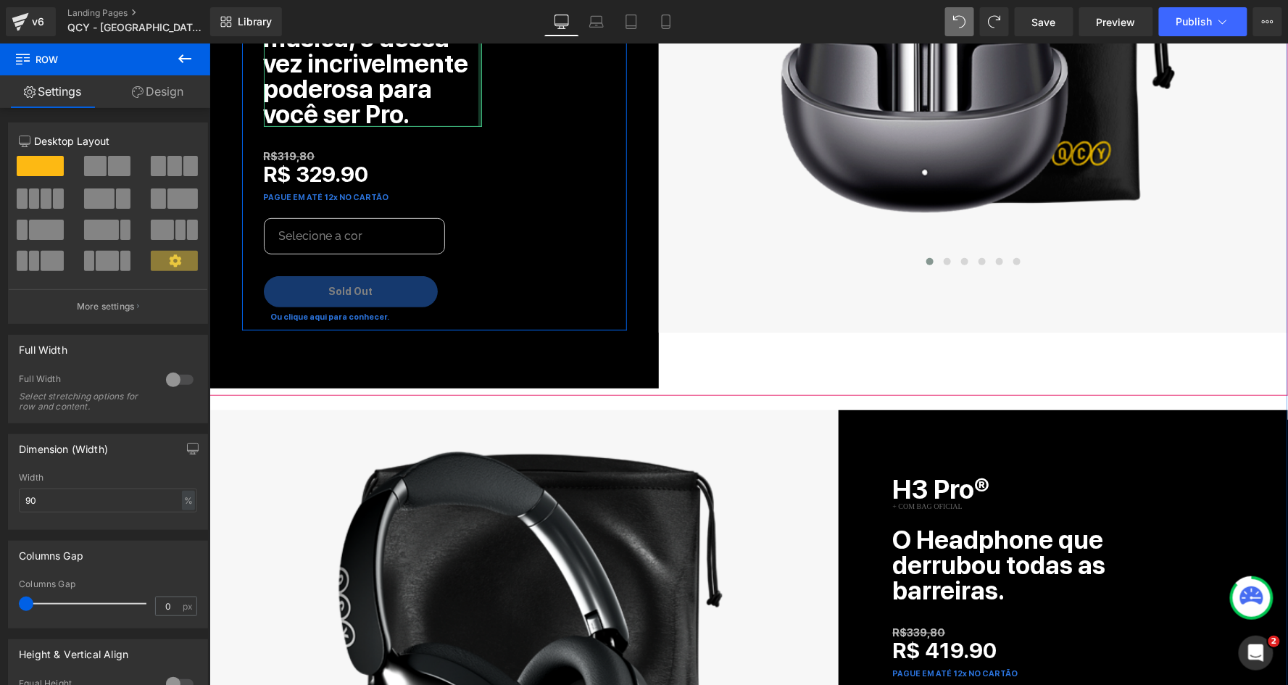
scroll to position [1826, 0]
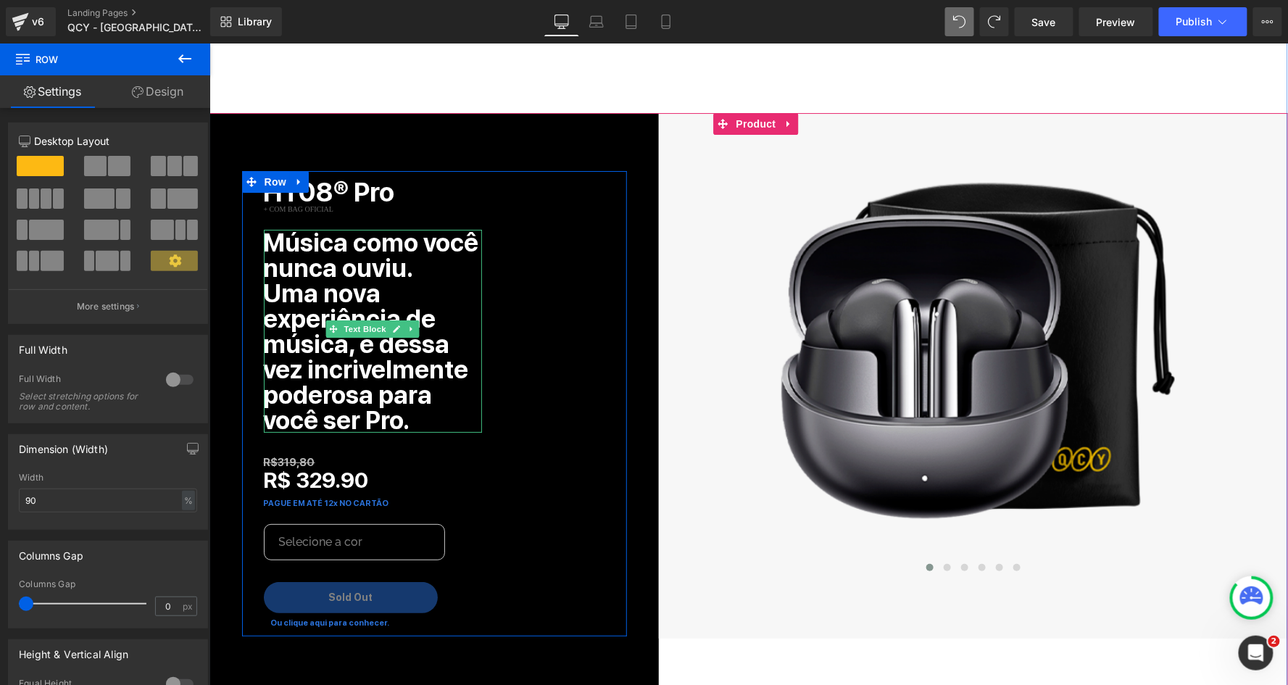
click at [438, 344] on b "Uma nova experiência de música, e dessa vez incrivelmente poderosa para você se…" at bounding box center [365, 356] width 205 height 157
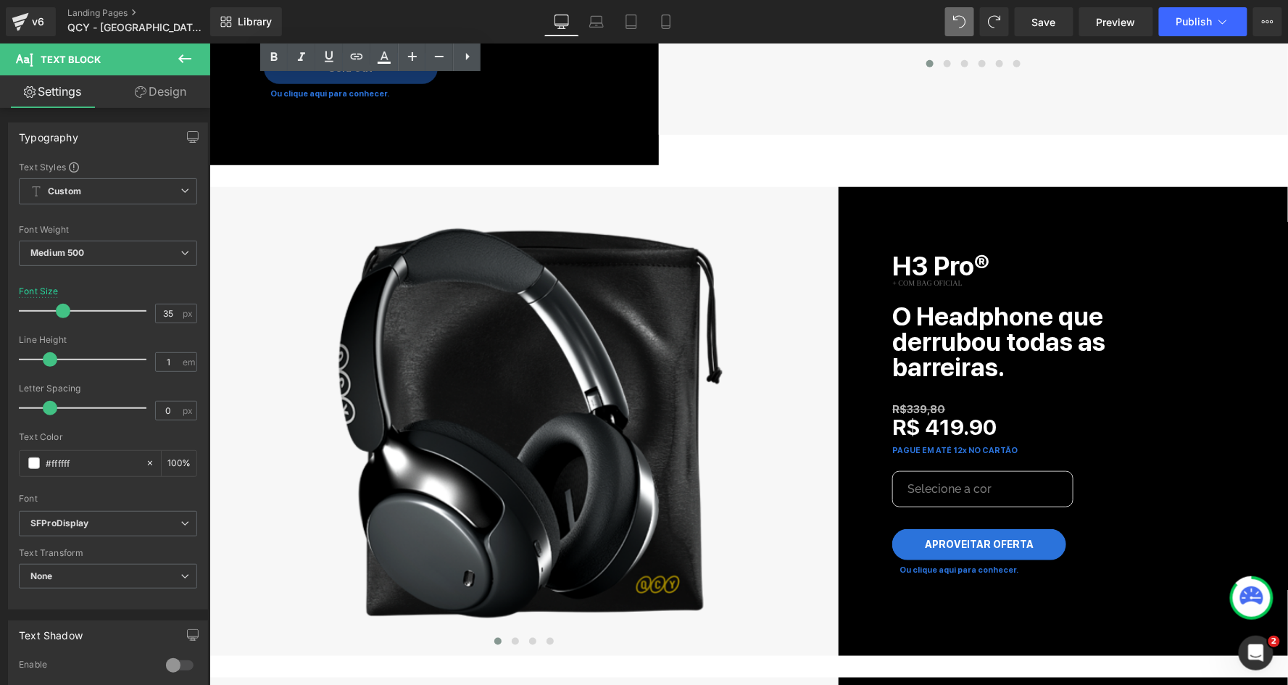
scroll to position [2351, 0]
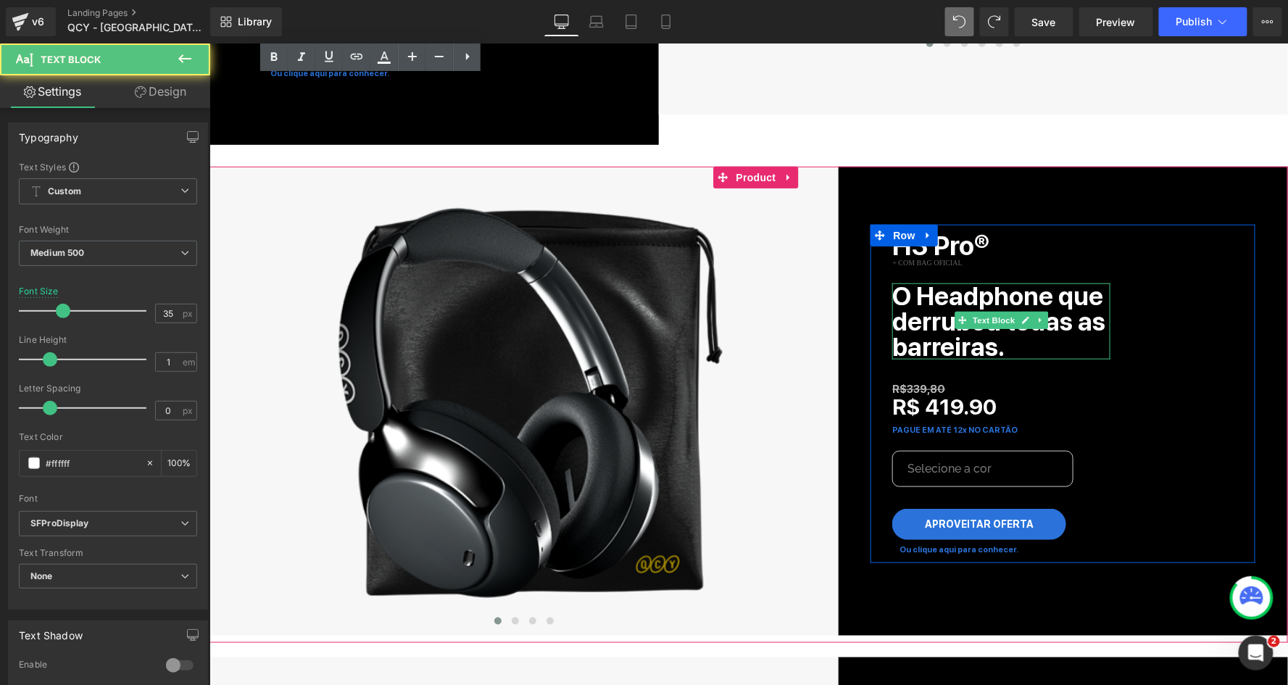
click at [980, 296] on b "O Headphone que derrubou todas as barreiras." at bounding box center [997, 320] width 213 height 80
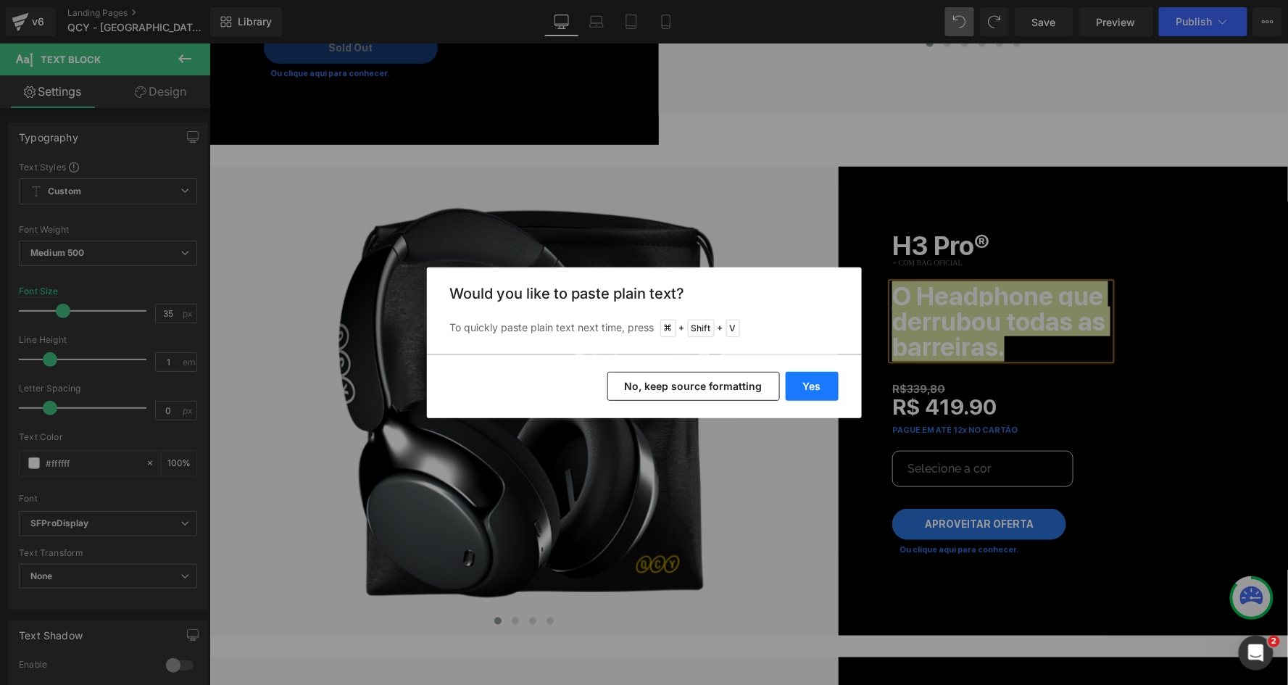
click at [797, 394] on button "Yes" at bounding box center [812, 386] width 53 height 29
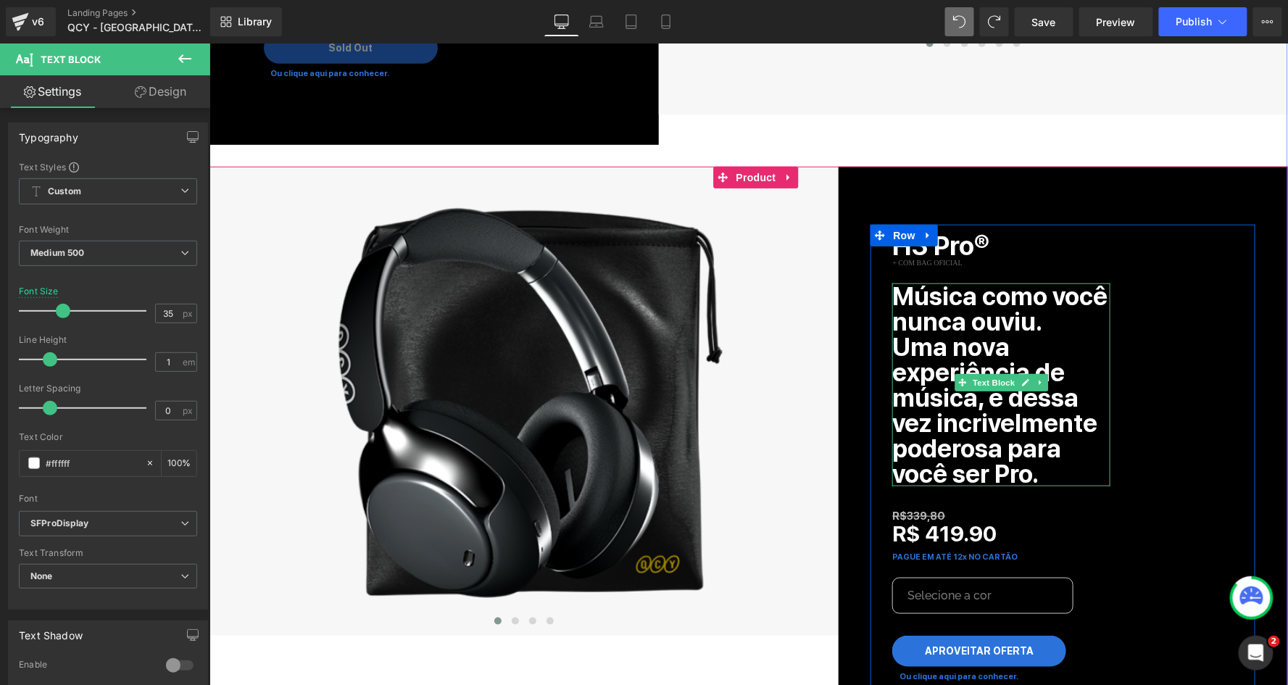
click at [905, 331] on b "Uma nova experiência de música, e dessa vez incrivelmente poderosa para você se…" at bounding box center [993, 409] width 205 height 157
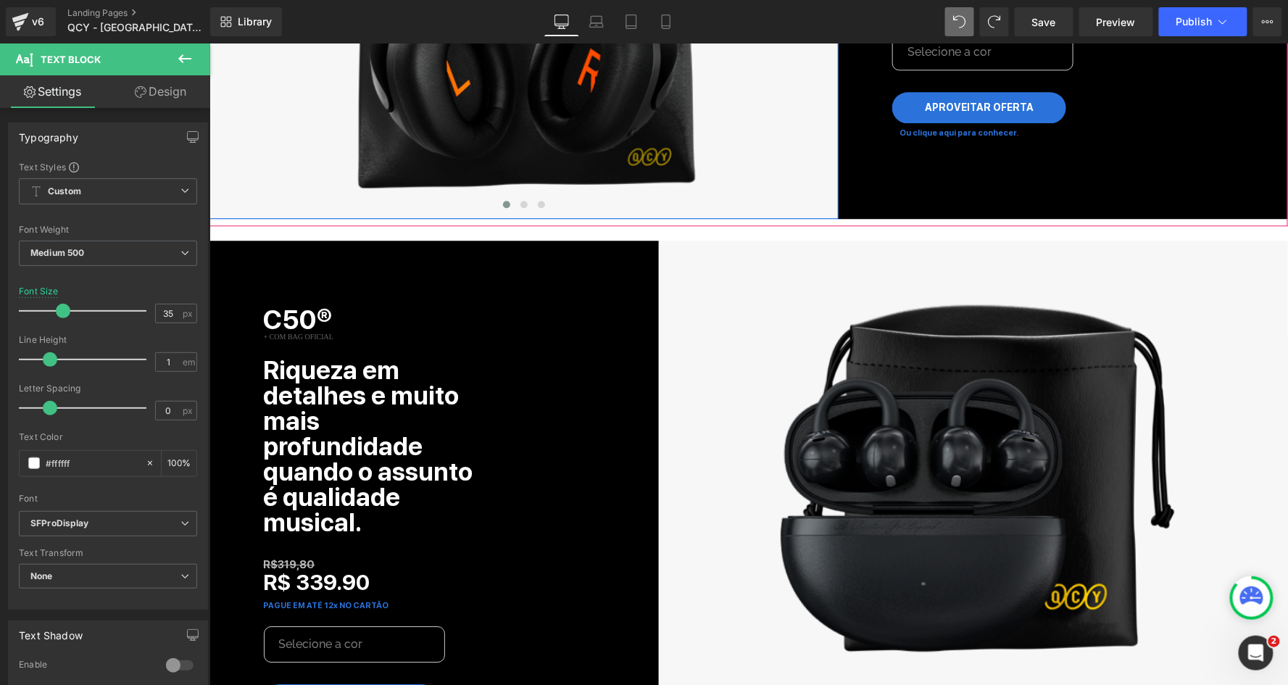
scroll to position [3332, 0]
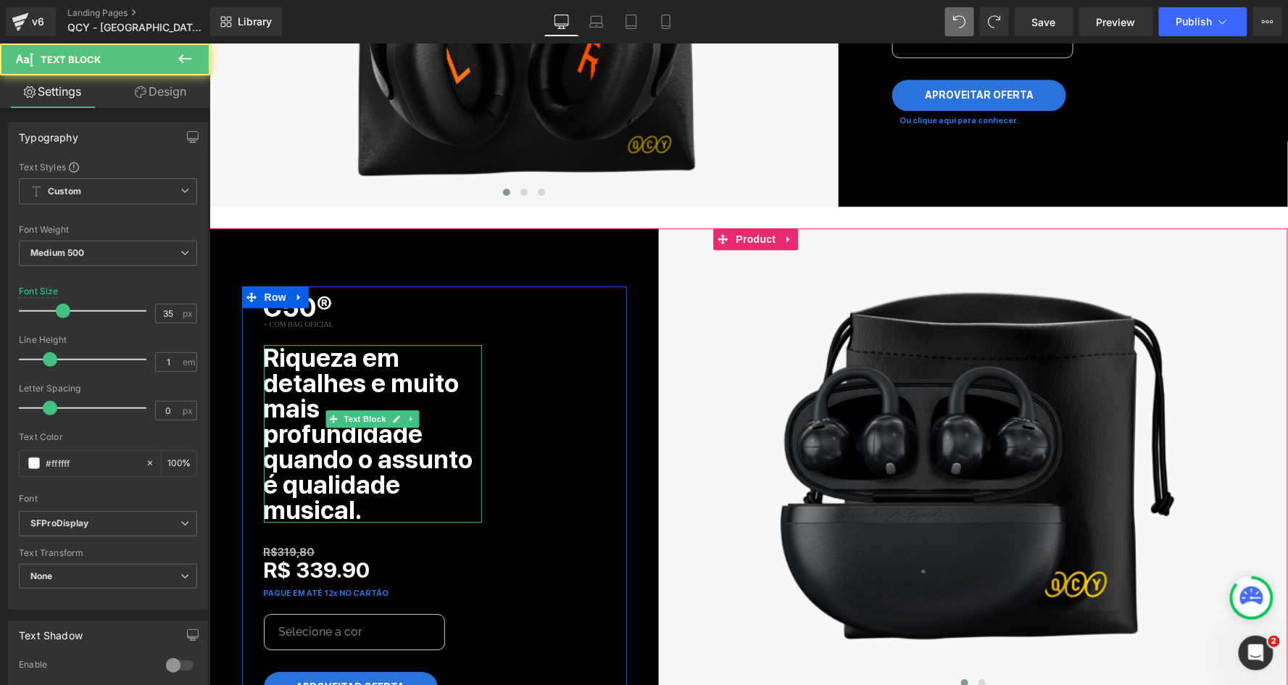
click at [351, 359] on b "Riqueza em detalhes e muito mais profundidade quando o assunto é qualidade musi…" at bounding box center [367, 433] width 209 height 182
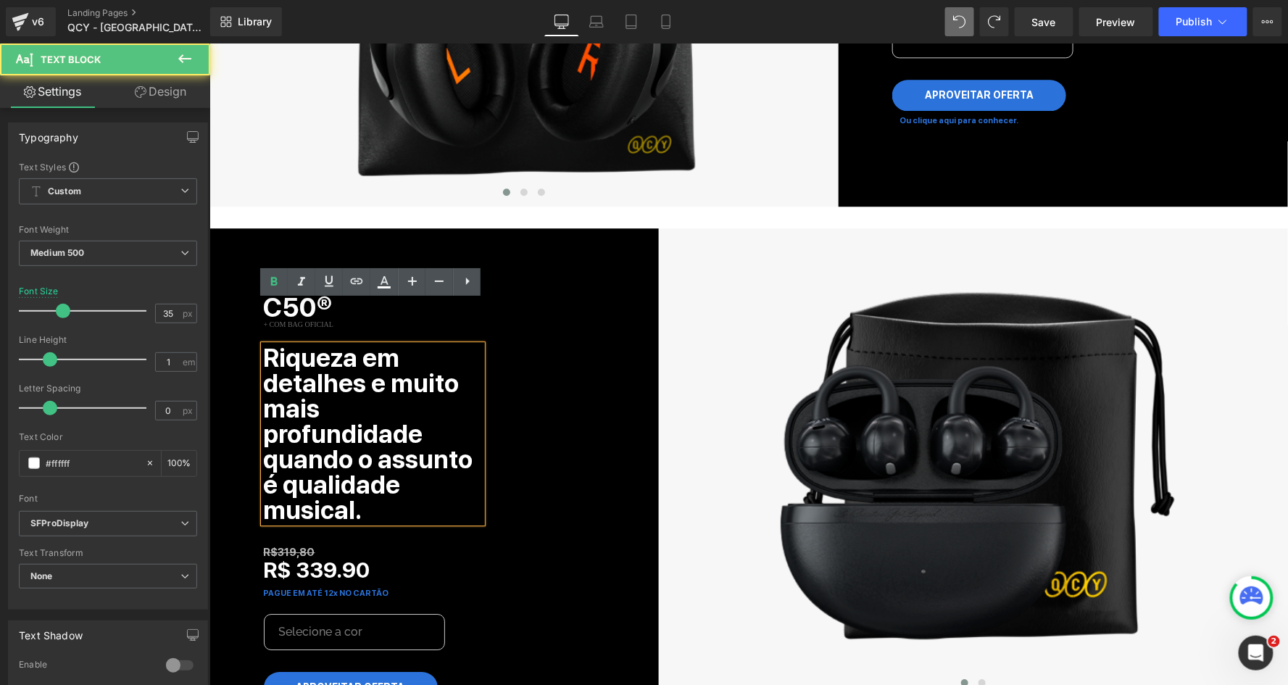
click at [338, 356] on b "Riqueza em detalhes e muito mais profundidade quando o assunto é qualidade musi…" at bounding box center [367, 433] width 209 height 182
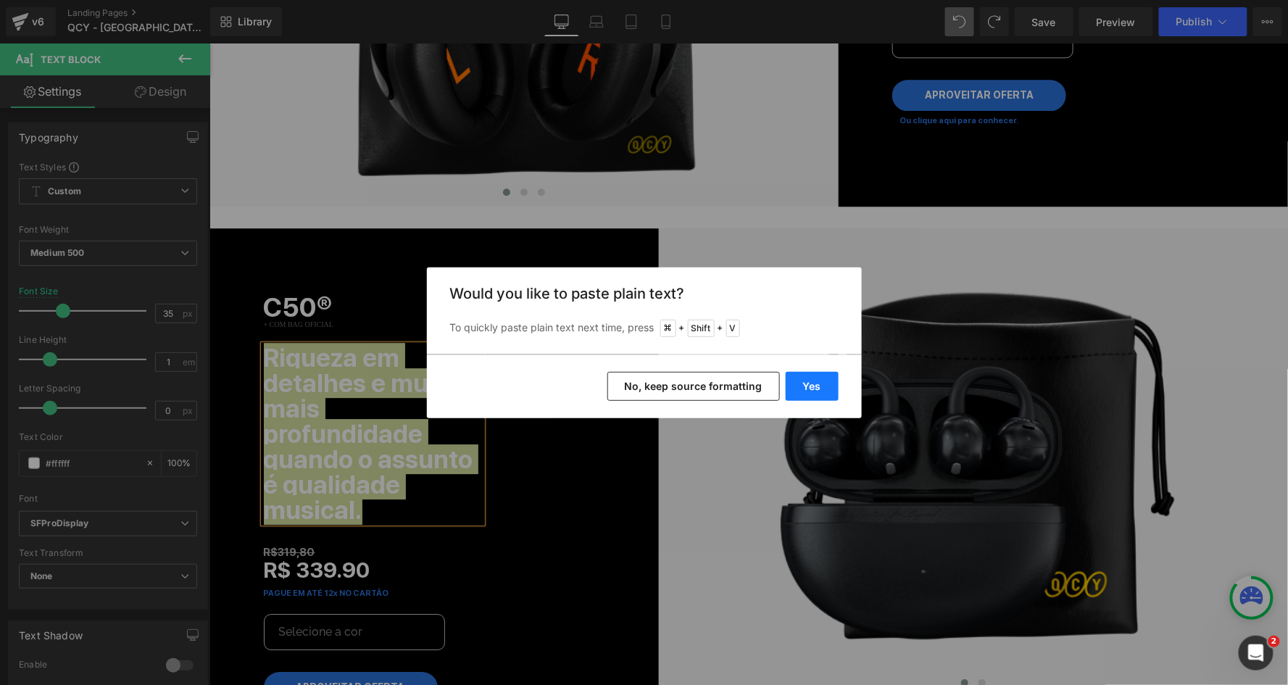
click at [828, 378] on button "Yes" at bounding box center [812, 386] width 53 height 29
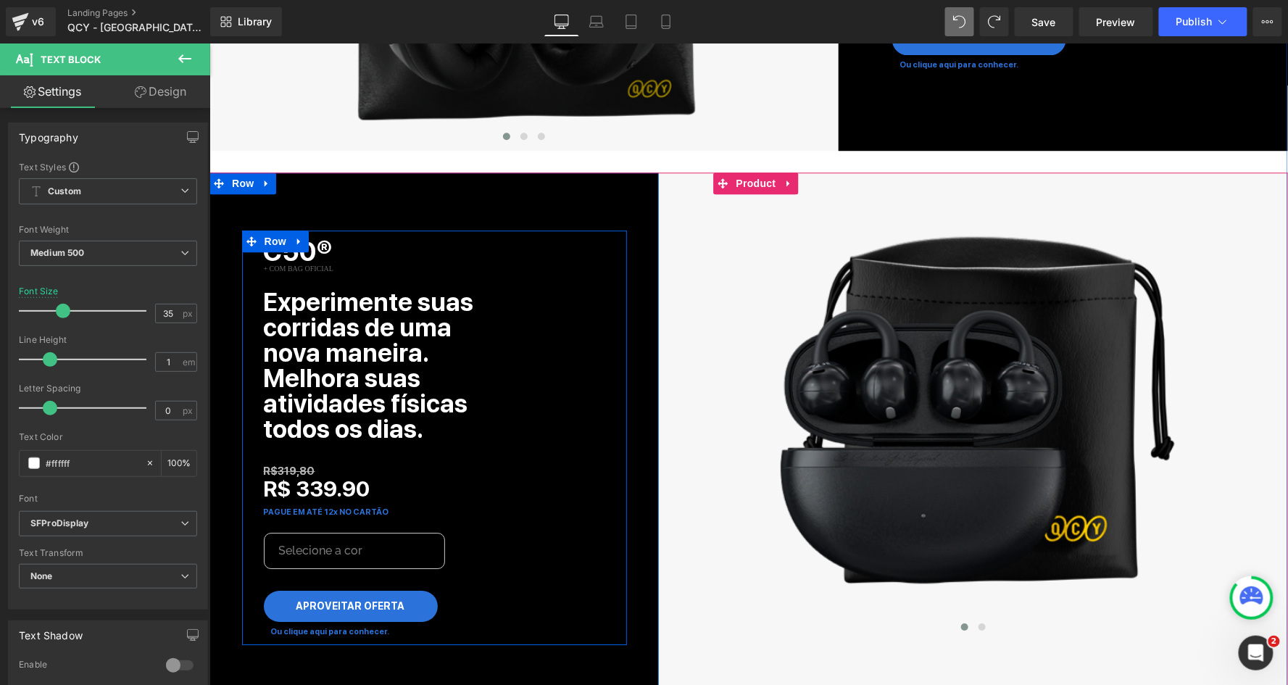
scroll to position [3438, 0]
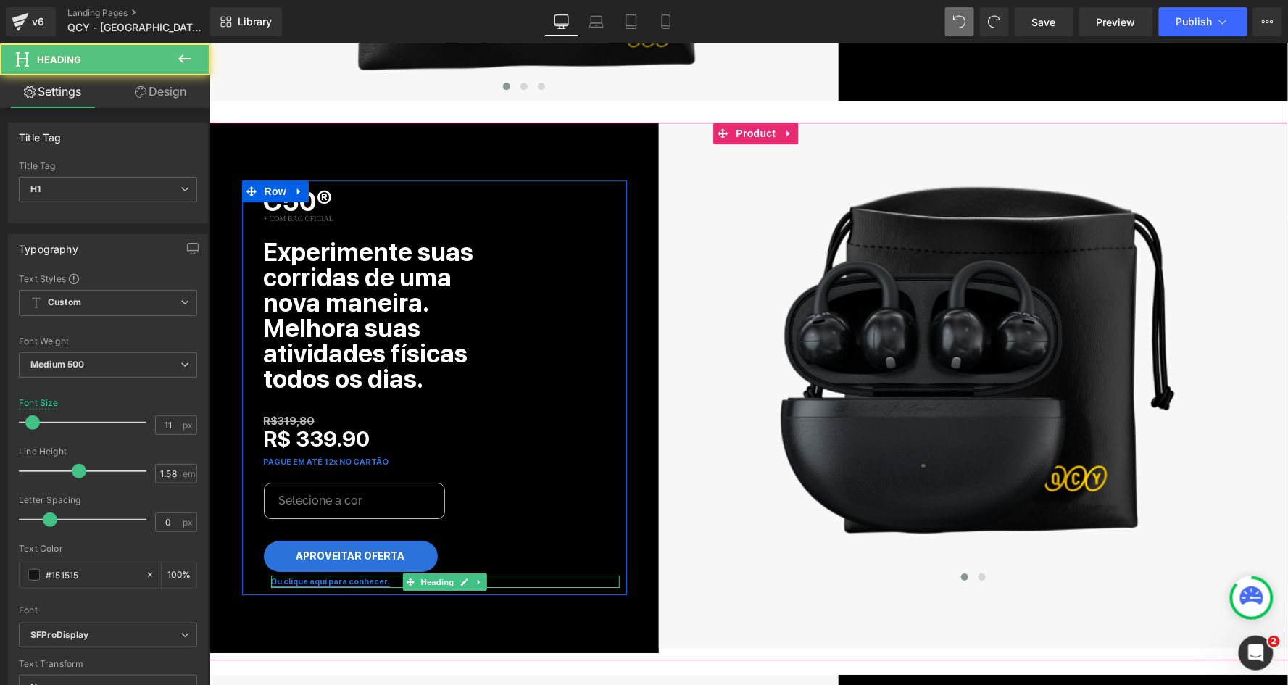
click at [344, 576] on strong "Ou clique aqui para conhecer." at bounding box center [329, 580] width 119 height 9
click at [460, 578] on icon at bounding box center [463, 581] width 7 height 7
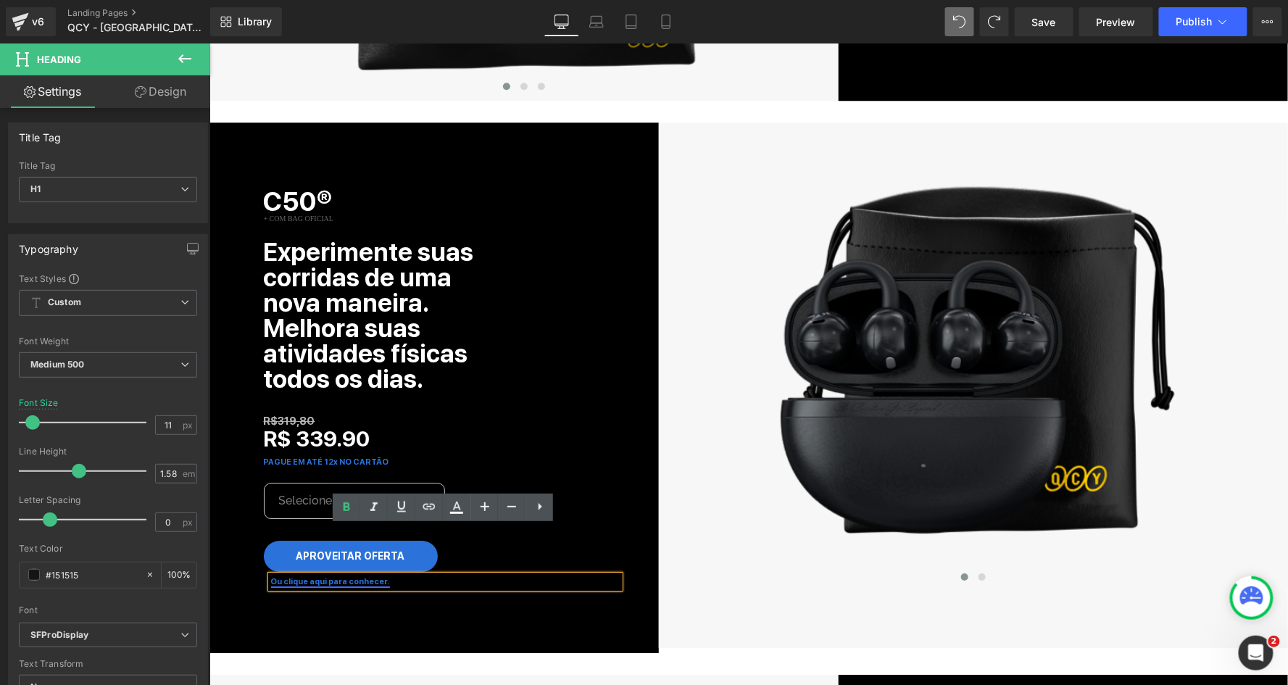
click at [348, 576] on strong "Ou clique aqui para conhecer." at bounding box center [329, 580] width 119 height 9
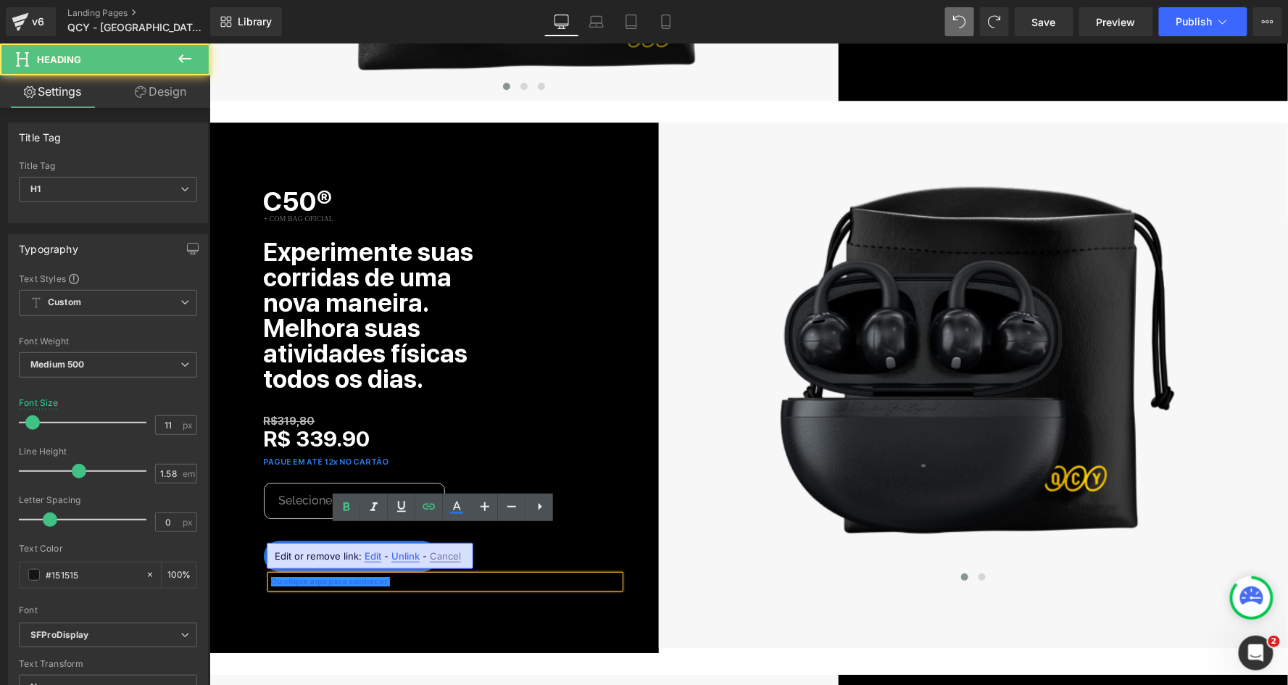
click at [373, 559] on span "Edit" at bounding box center [373, 556] width 17 height 12
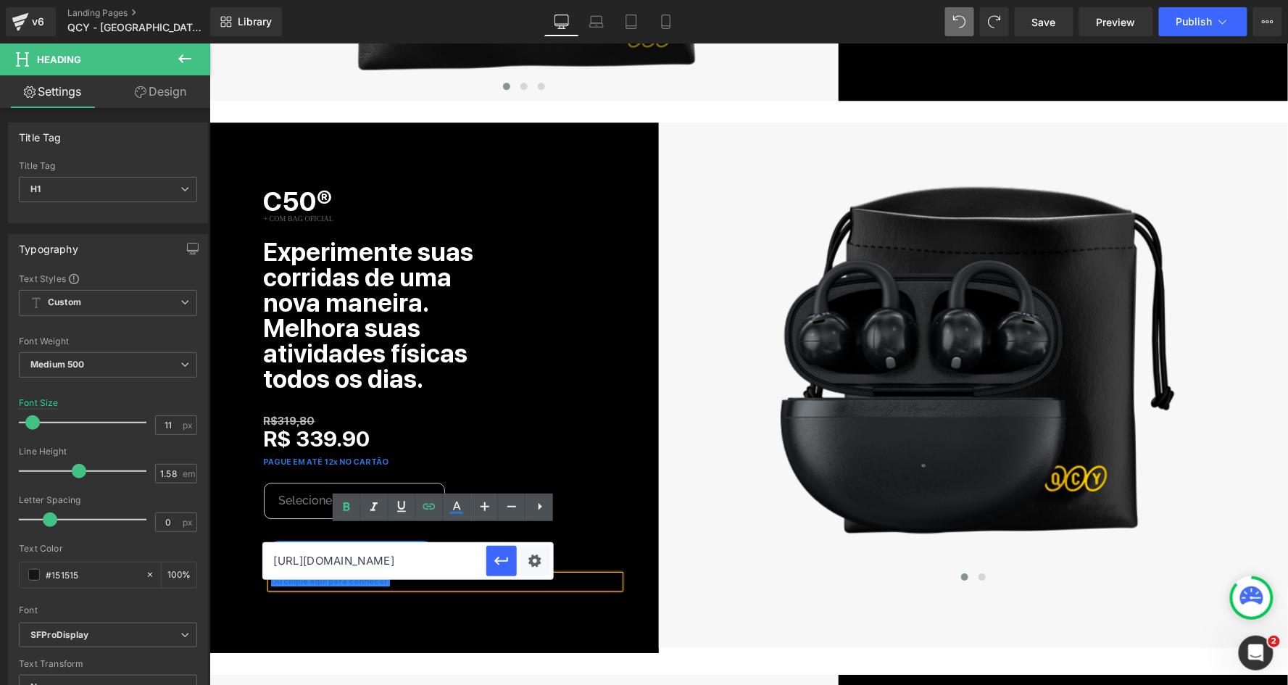
click at [452, 562] on input "[URL][DOMAIN_NAME]" at bounding box center [374, 561] width 223 height 36
click at [496, 558] on icon "button" at bounding box center [501, 560] width 17 height 17
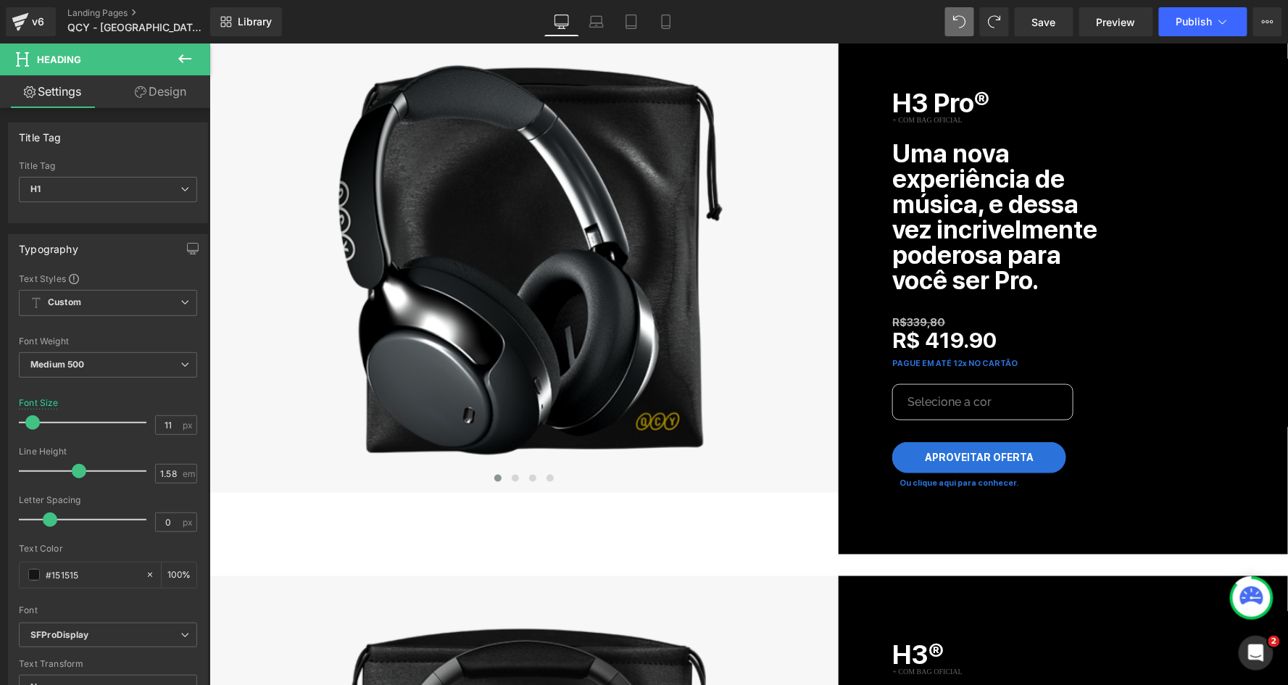
scroll to position [2415, 0]
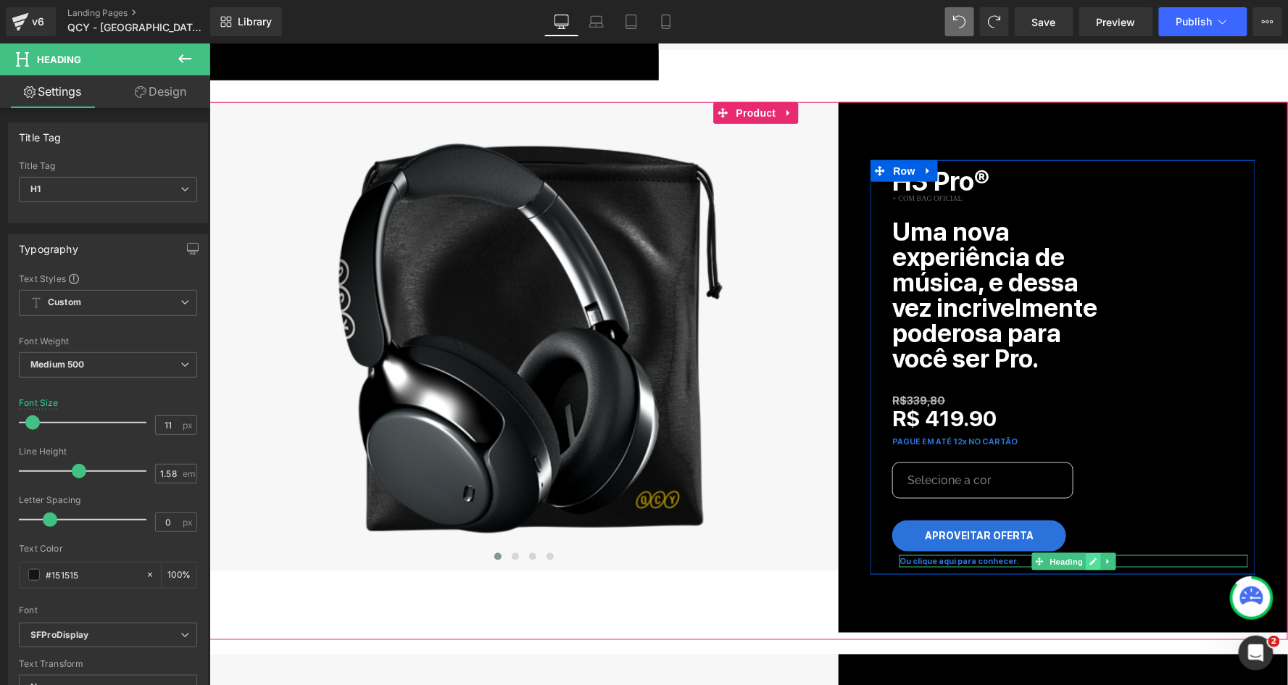
click at [1092, 557] on icon at bounding box center [1092, 560] width 7 height 7
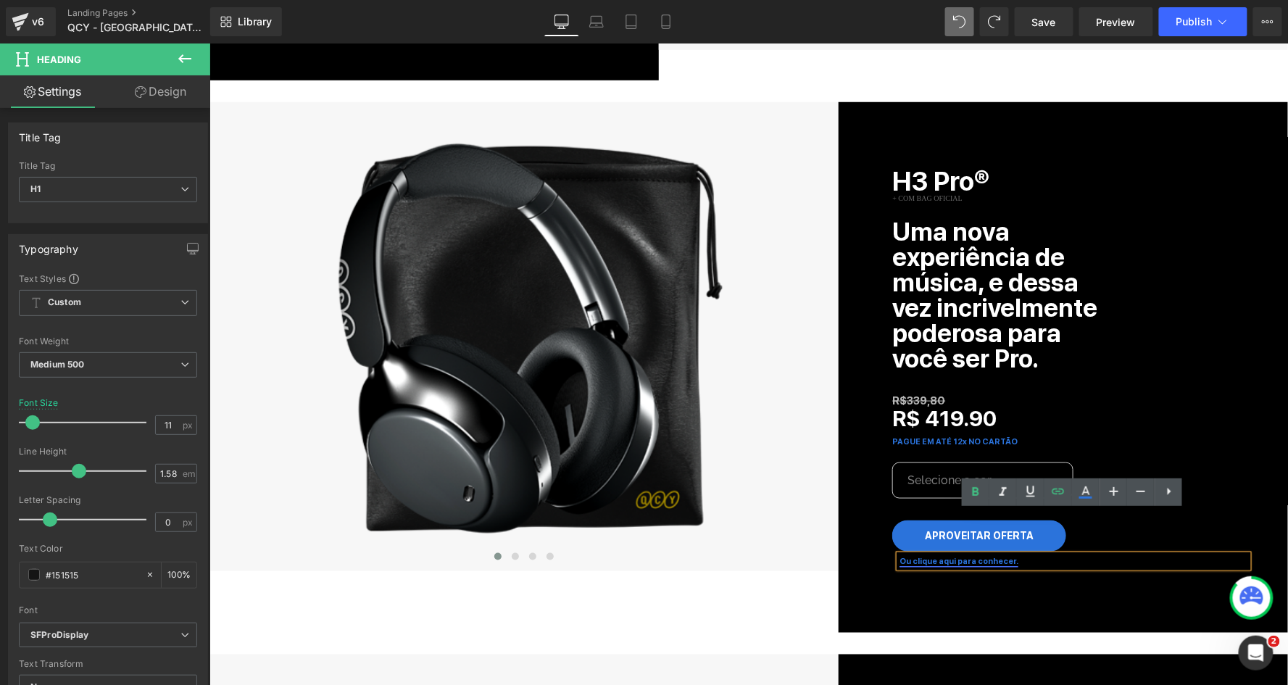
click at [986, 556] on strong "Ou clique aqui para conhecer." at bounding box center [958, 560] width 119 height 9
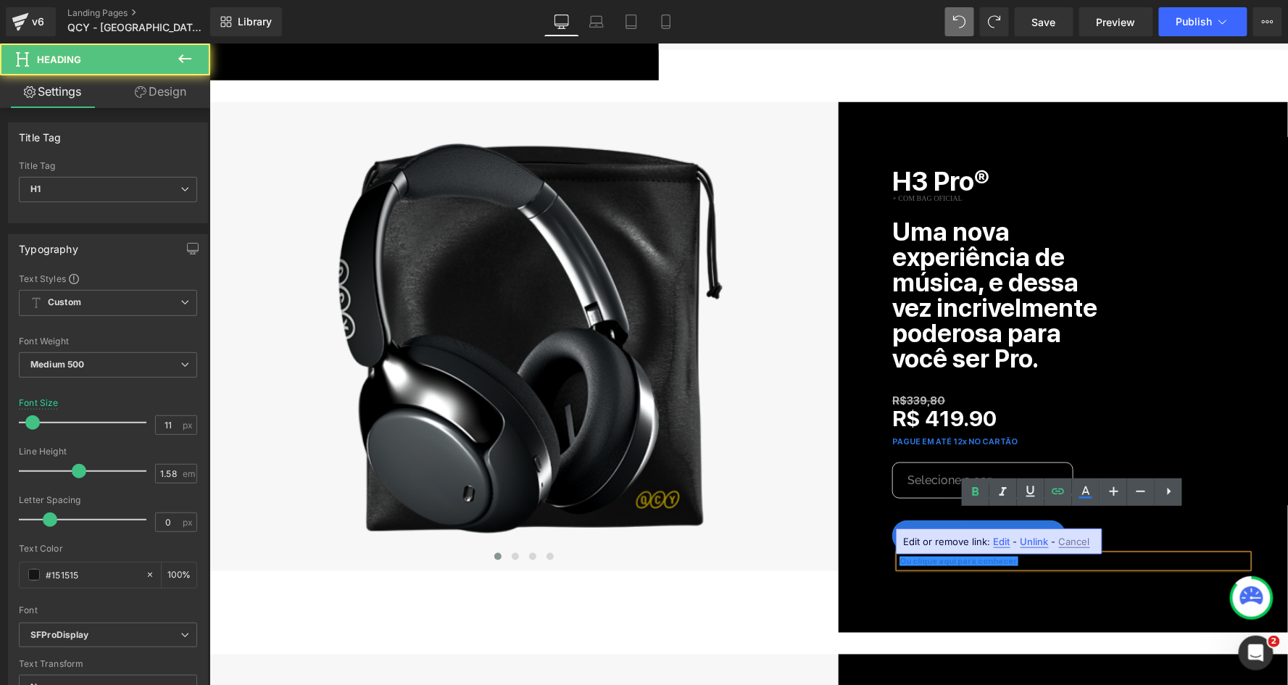
click at [999, 542] on span "Edit" at bounding box center [1002, 542] width 17 height 12
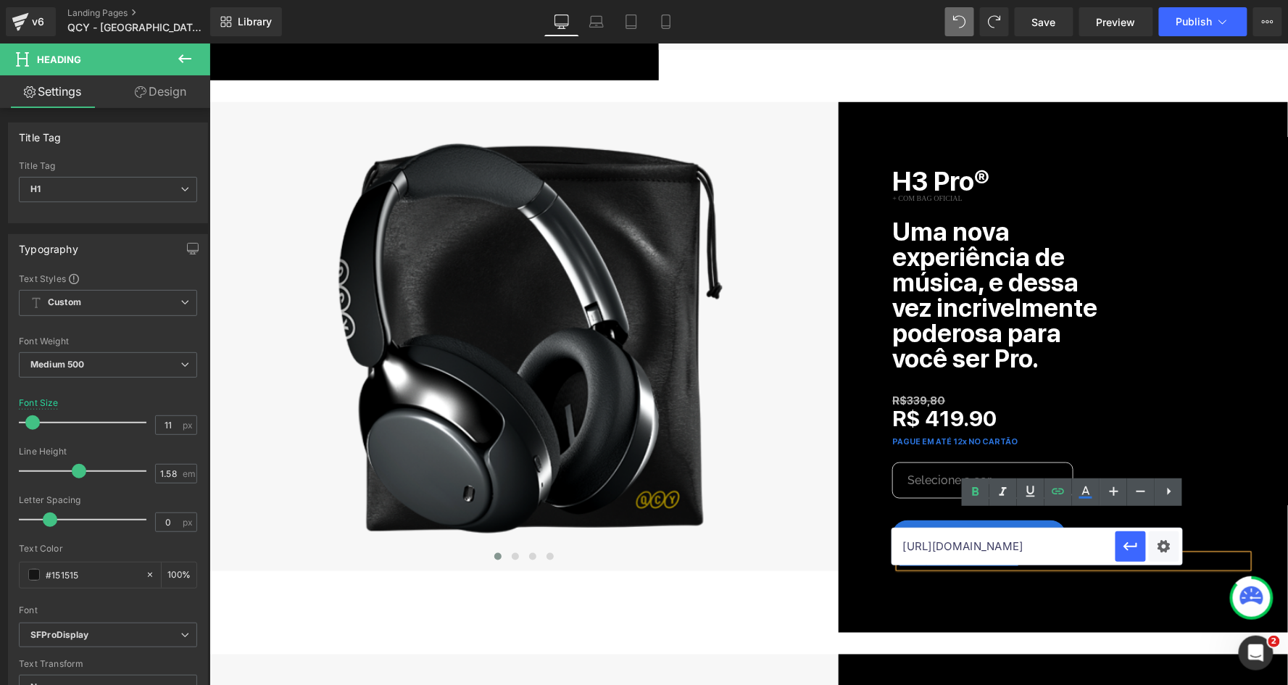
click at [1094, 553] on input "[URL][DOMAIN_NAME]" at bounding box center [1003, 546] width 223 height 36
type input "[URL][DOMAIN_NAME]"
click at [1128, 543] on icon "button" at bounding box center [1130, 546] width 14 height 9
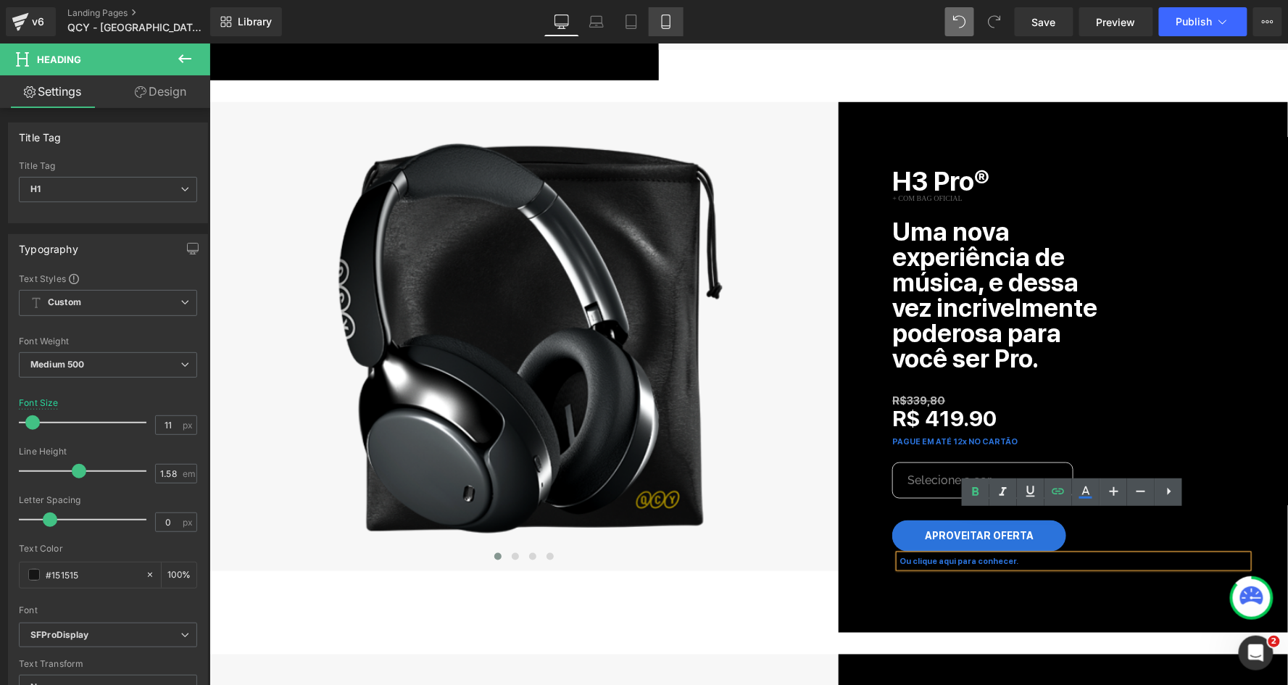
click at [666, 15] on icon at bounding box center [666, 22] width 8 height 14
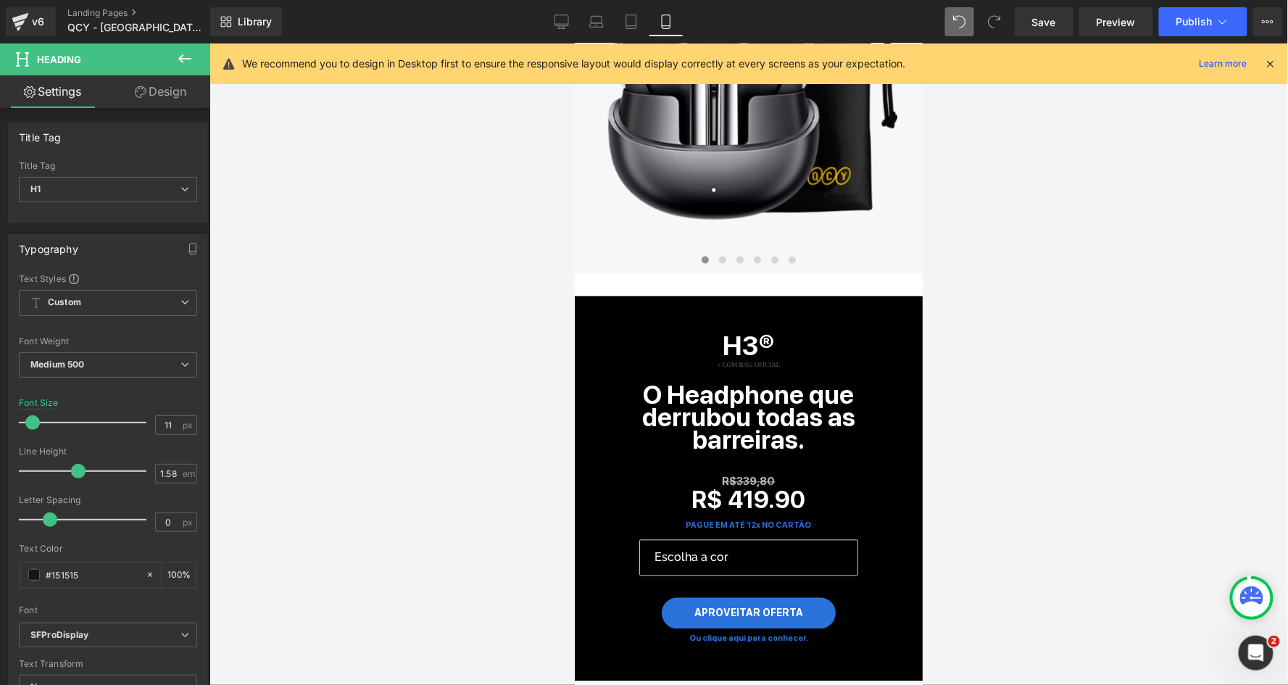
scroll to position [2820, 0]
click at [747, 327] on div "H3® Text Block" at bounding box center [747, 346] width 313 height 42
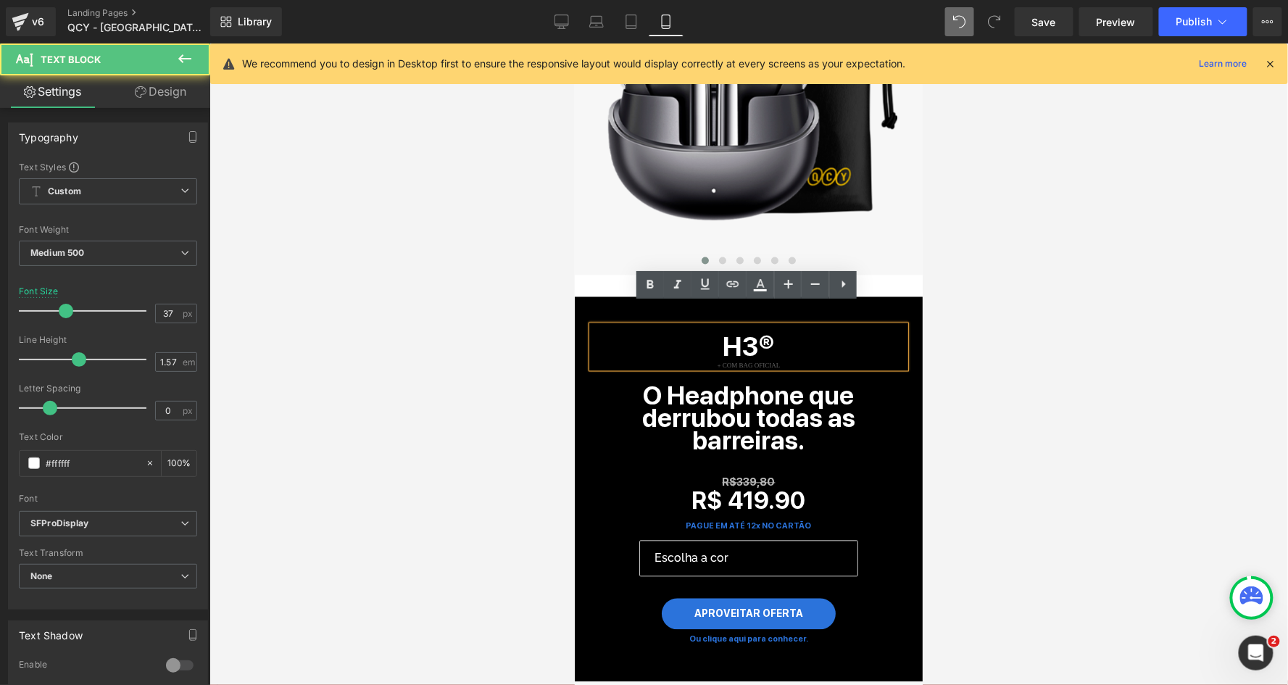
click at [756, 331] on b "H3®" at bounding box center [748, 347] width 51 height 32
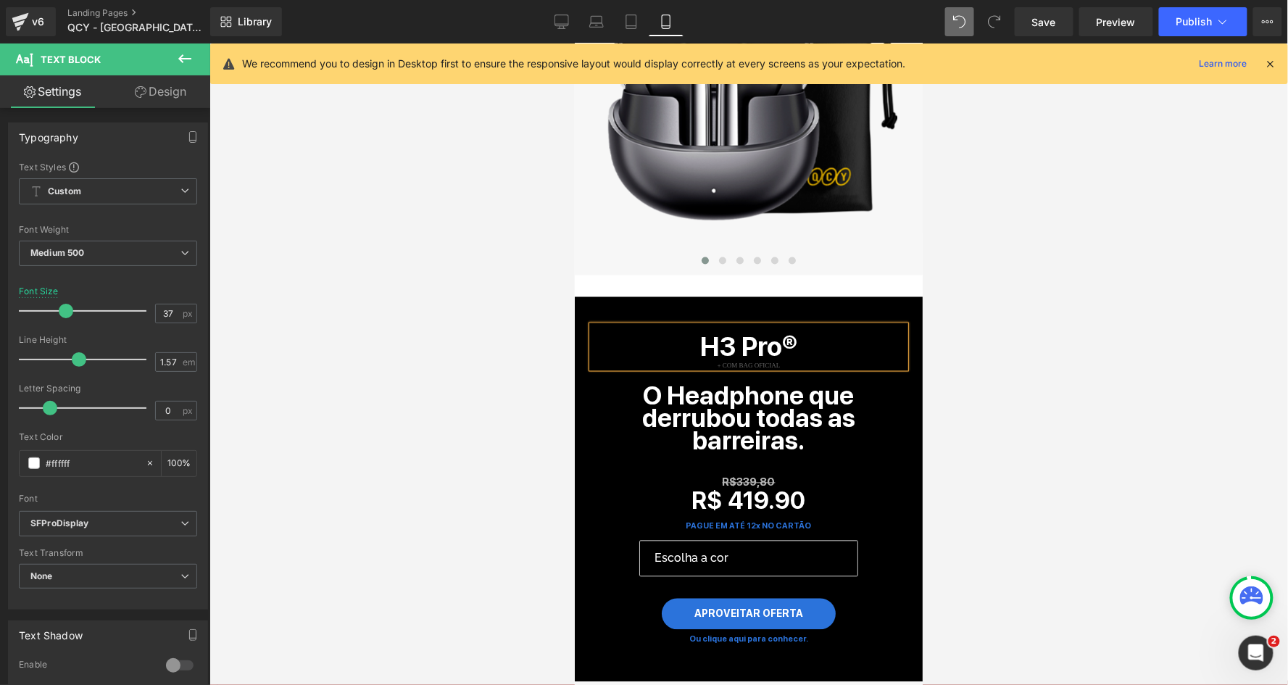
click at [997, 368] on div at bounding box center [748, 363] width 1078 height 641
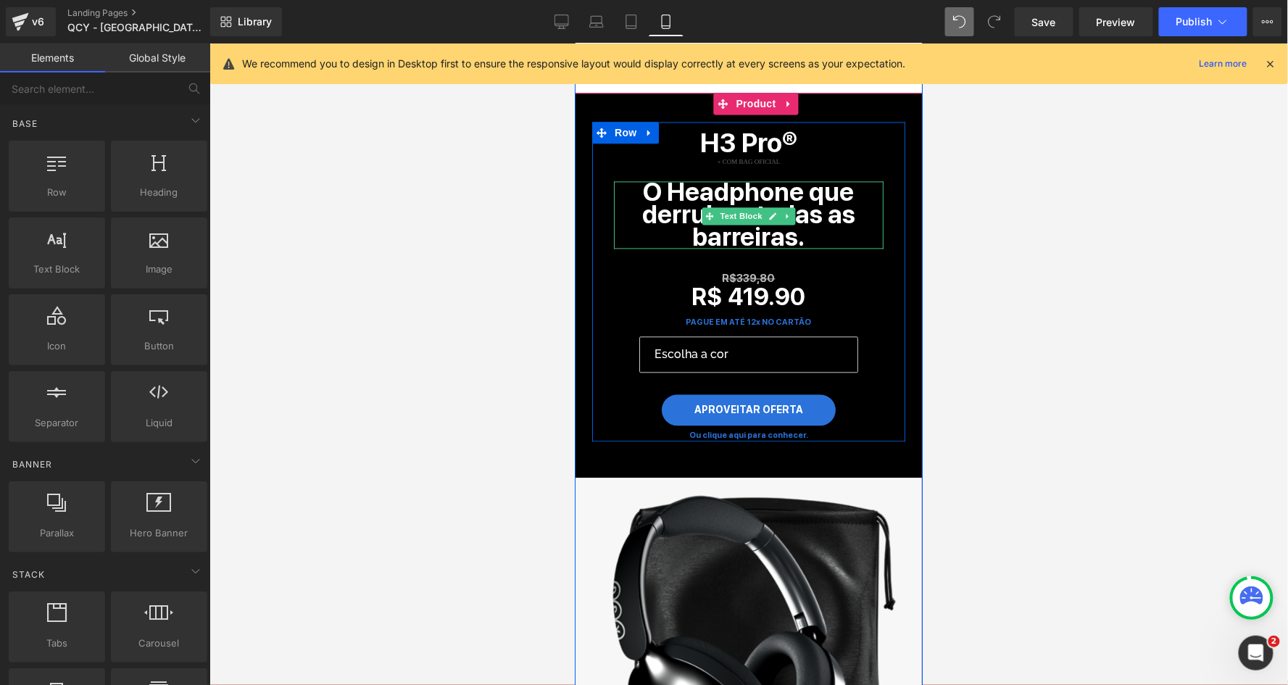
scroll to position [3106, 0]
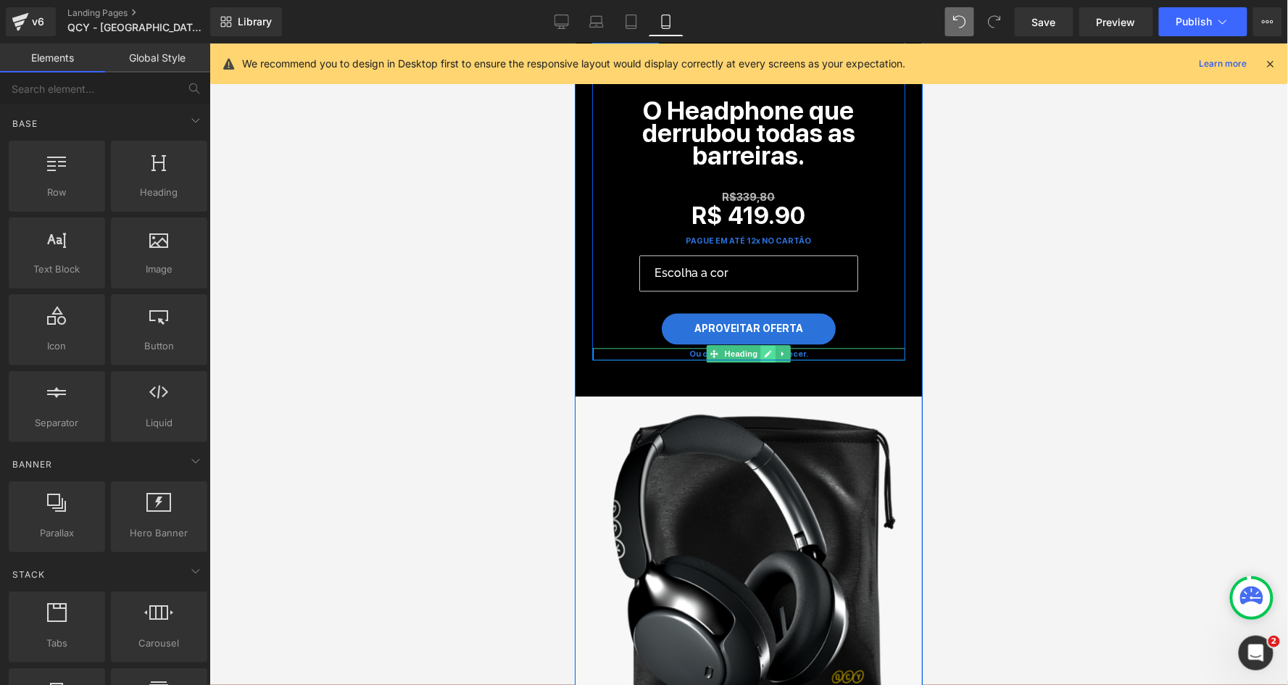
click at [765, 349] on icon at bounding box center [768, 352] width 7 height 7
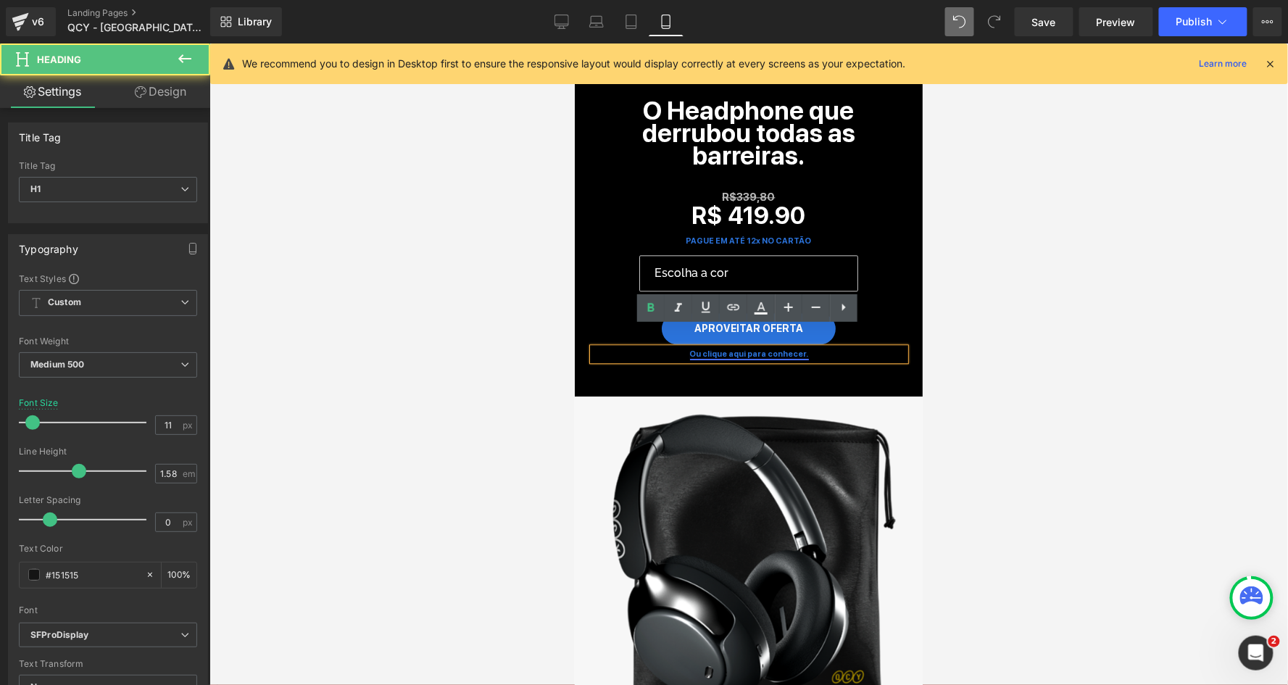
click at [759, 349] on strong "Ou clique aqui para conhecer." at bounding box center [748, 353] width 119 height 9
click at [795, 358] on span "Edit" at bounding box center [797, 358] width 17 height 12
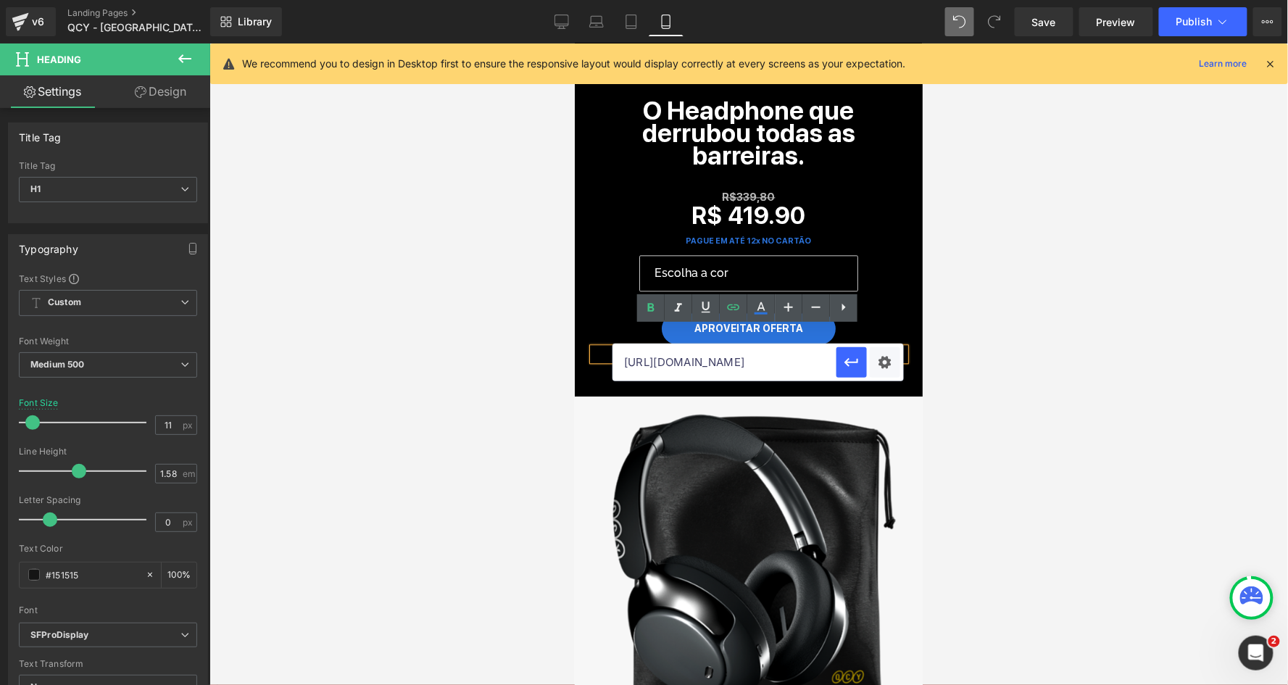
click at [820, 363] on input "[URL][DOMAIN_NAME]" at bounding box center [724, 362] width 223 height 36
type input "[URL][DOMAIN_NAME]"
click at [852, 355] on icon "button" at bounding box center [851, 362] width 17 height 17
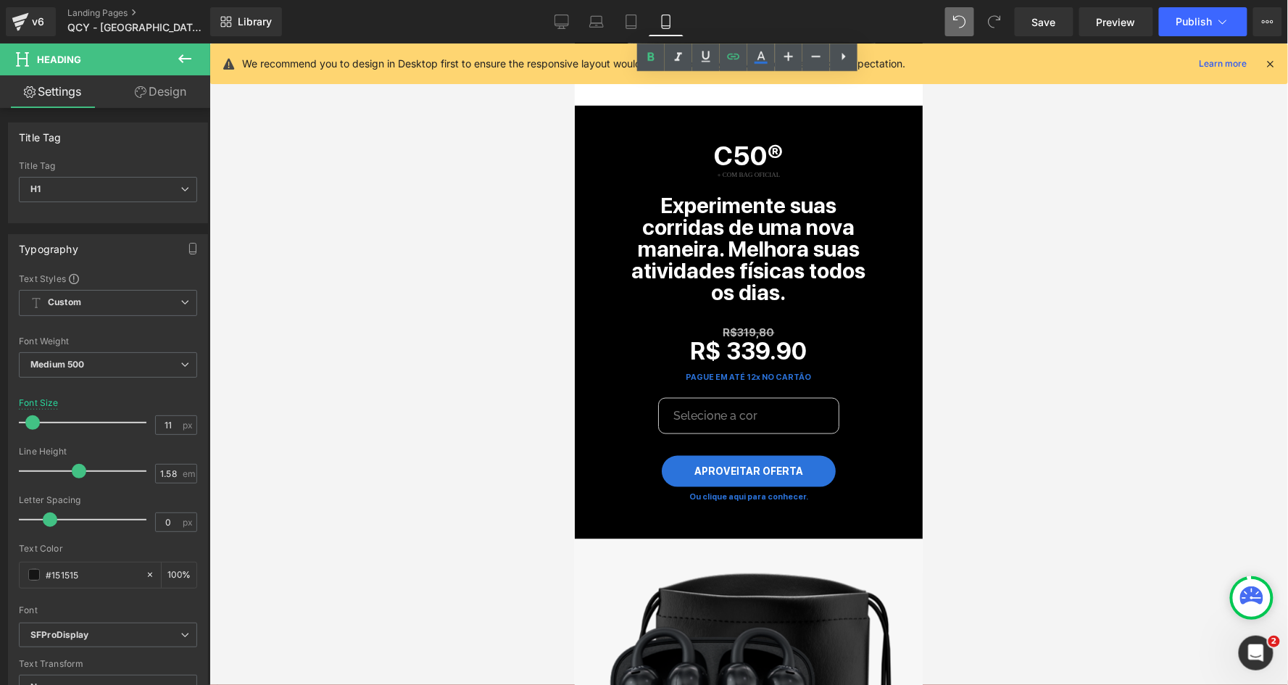
scroll to position [4495, 0]
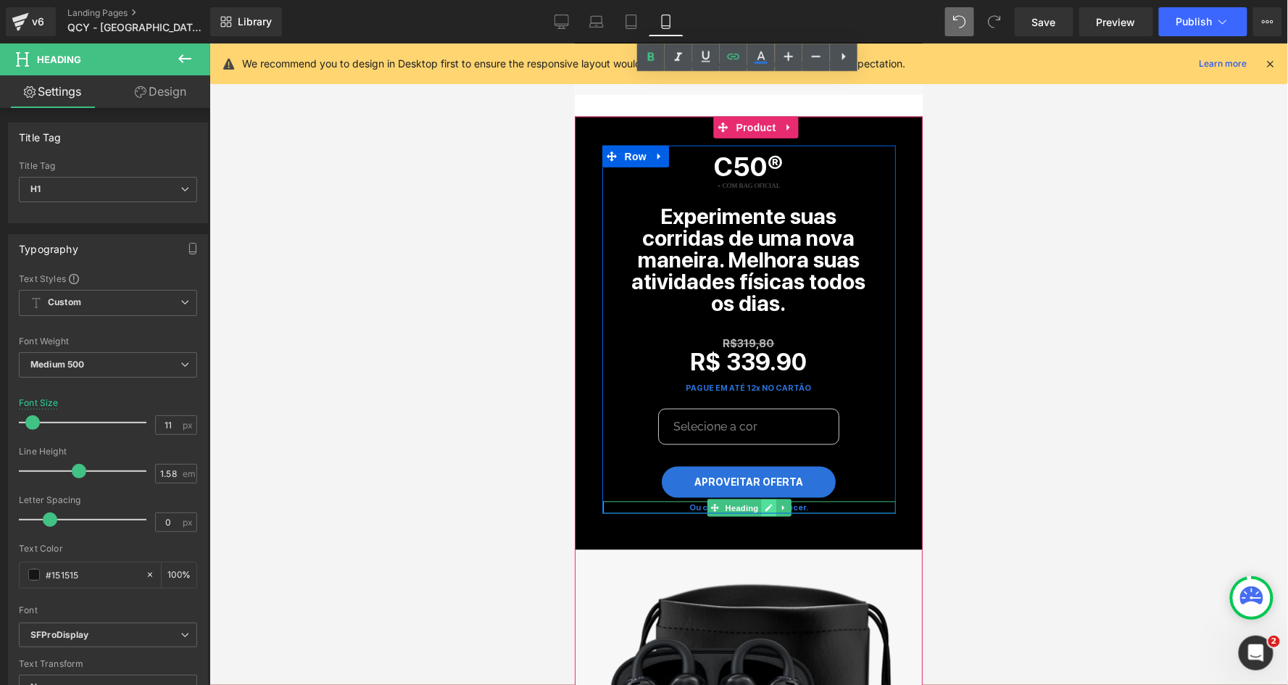
click at [764, 503] on icon at bounding box center [768, 507] width 8 height 9
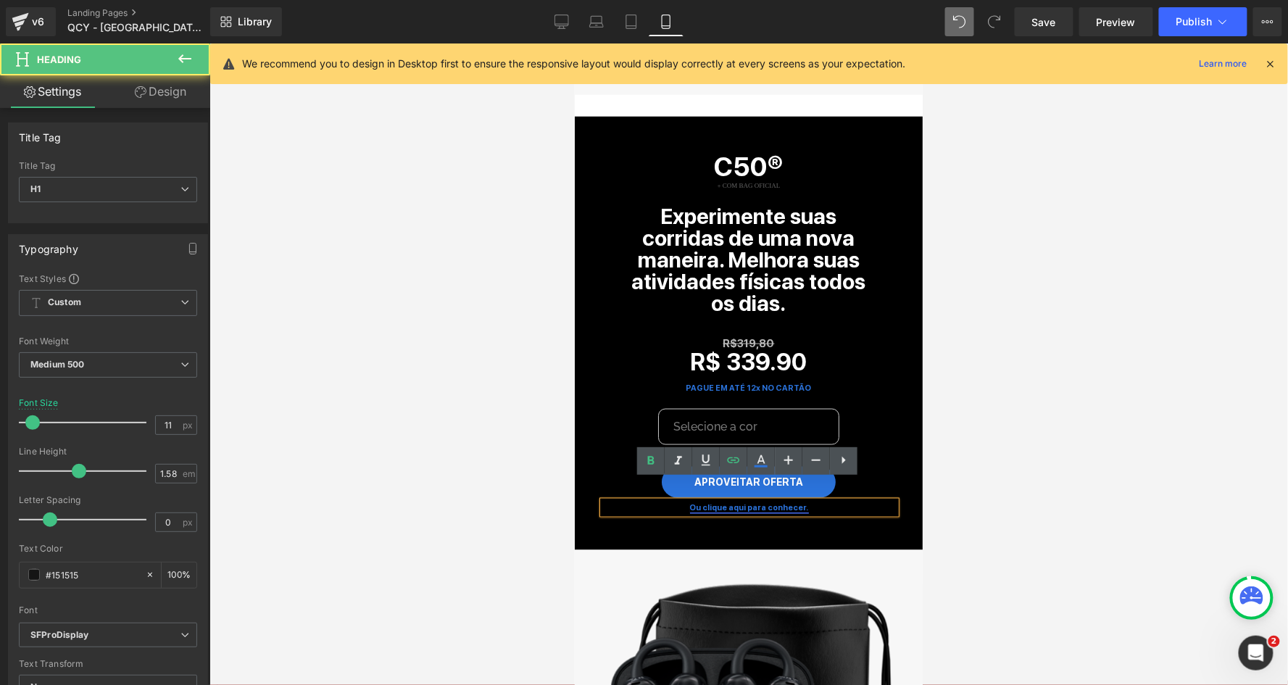
click at [764, 502] on strong "Ou clique aqui para conhecer." at bounding box center [748, 506] width 119 height 9
click at [794, 509] on span "Edit" at bounding box center [797, 510] width 17 height 12
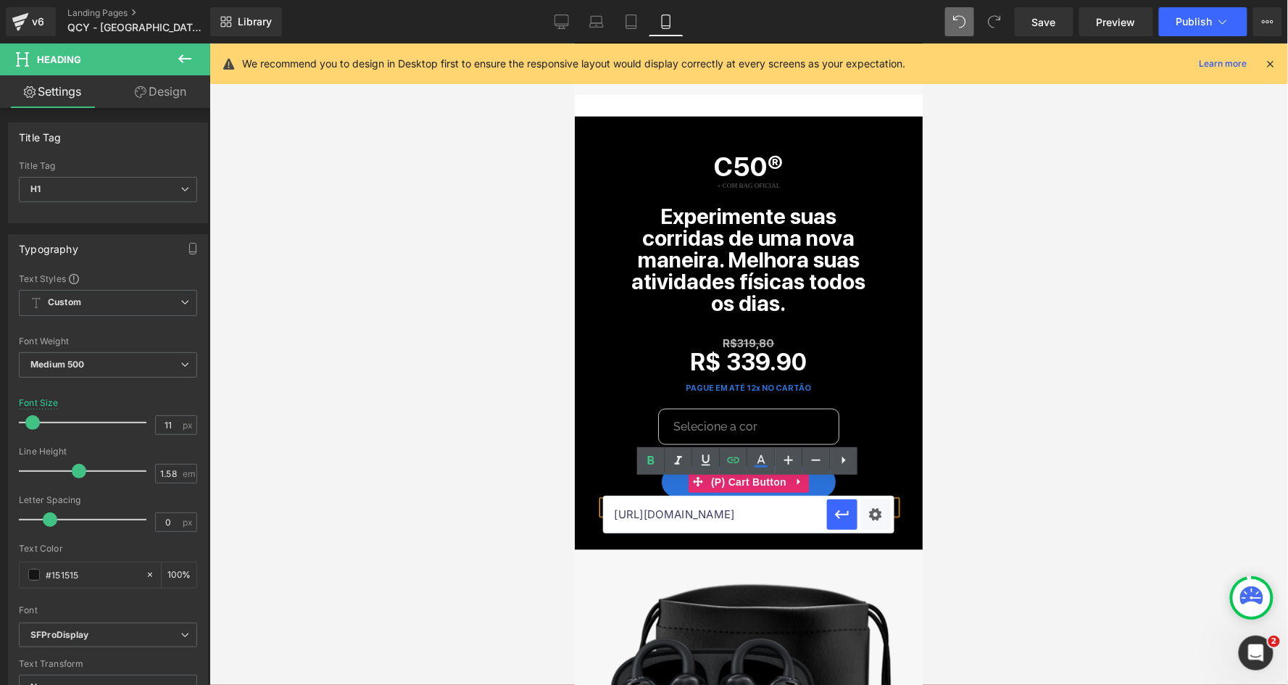
click at [876, 466] on div "APROVEITAR OFERTA" at bounding box center [749, 481] width 294 height 31
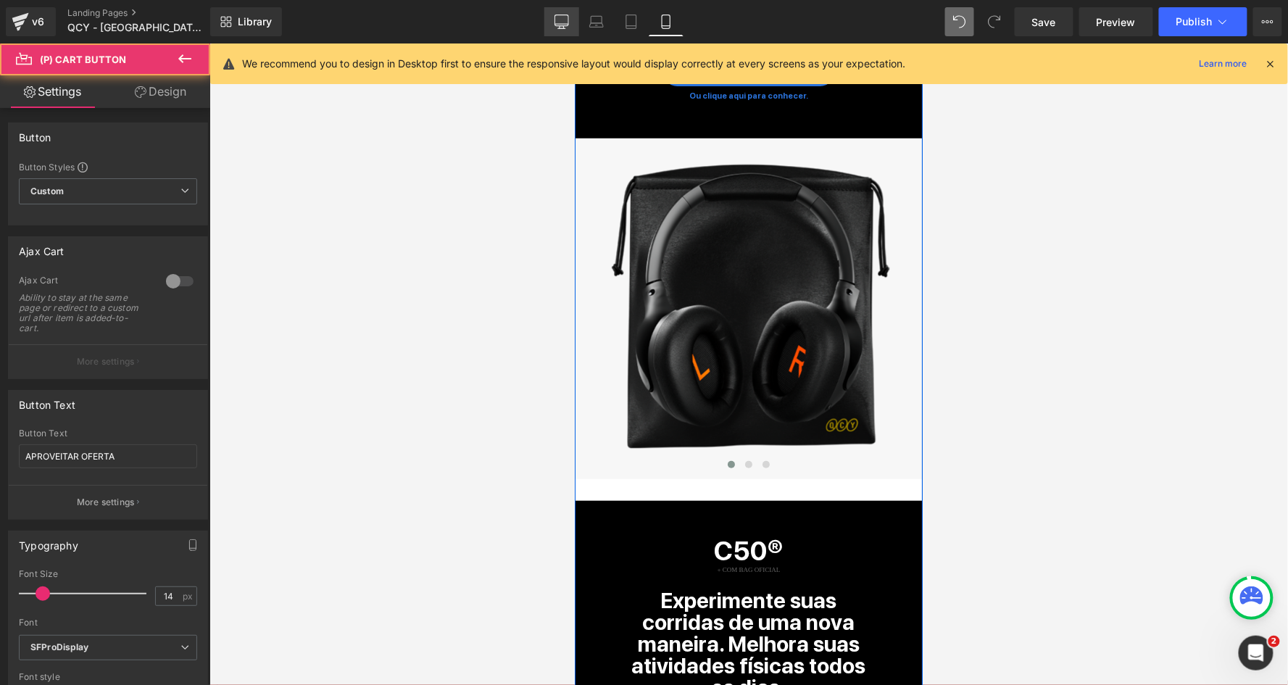
click at [562, 17] on icon at bounding box center [561, 21] width 14 height 14
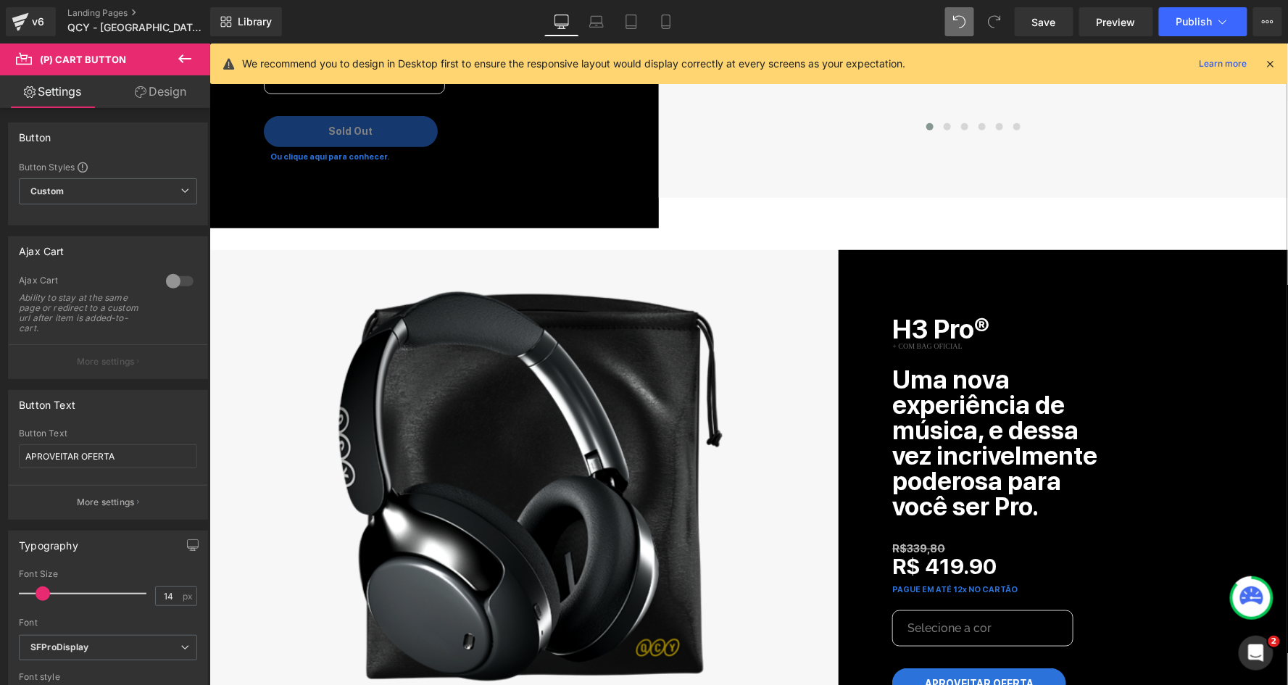
scroll to position [2224, 0]
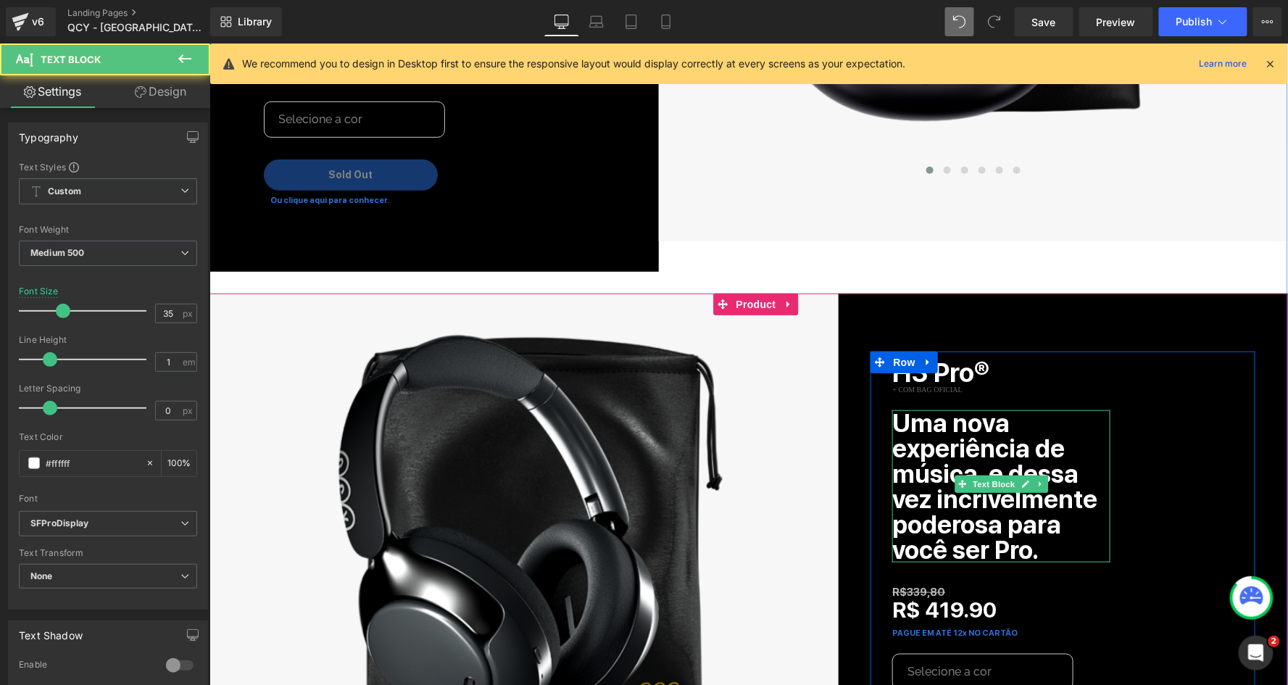
click at [999, 414] on b "Uma nova experiência de música, e dessa vez incrivelmente poderosa para você se…" at bounding box center [993, 485] width 205 height 157
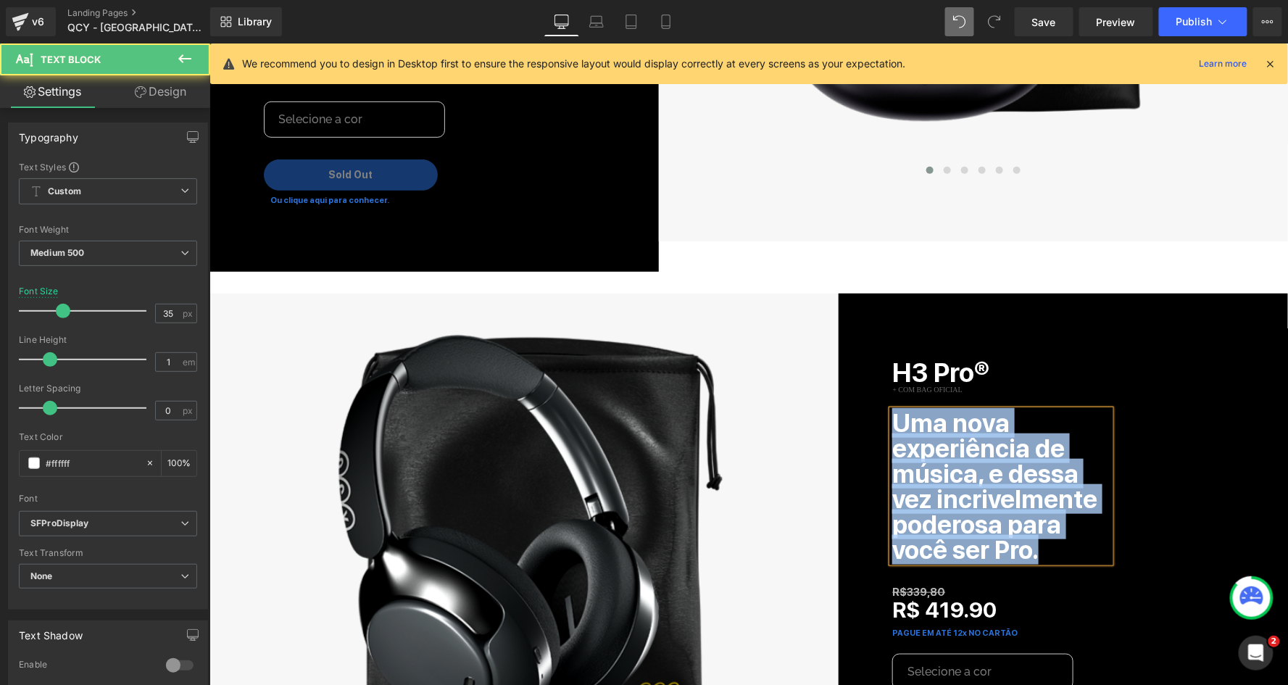
copy b "Uma nova experiência de música, e dessa vez incrivelmente poderosa para você se…"
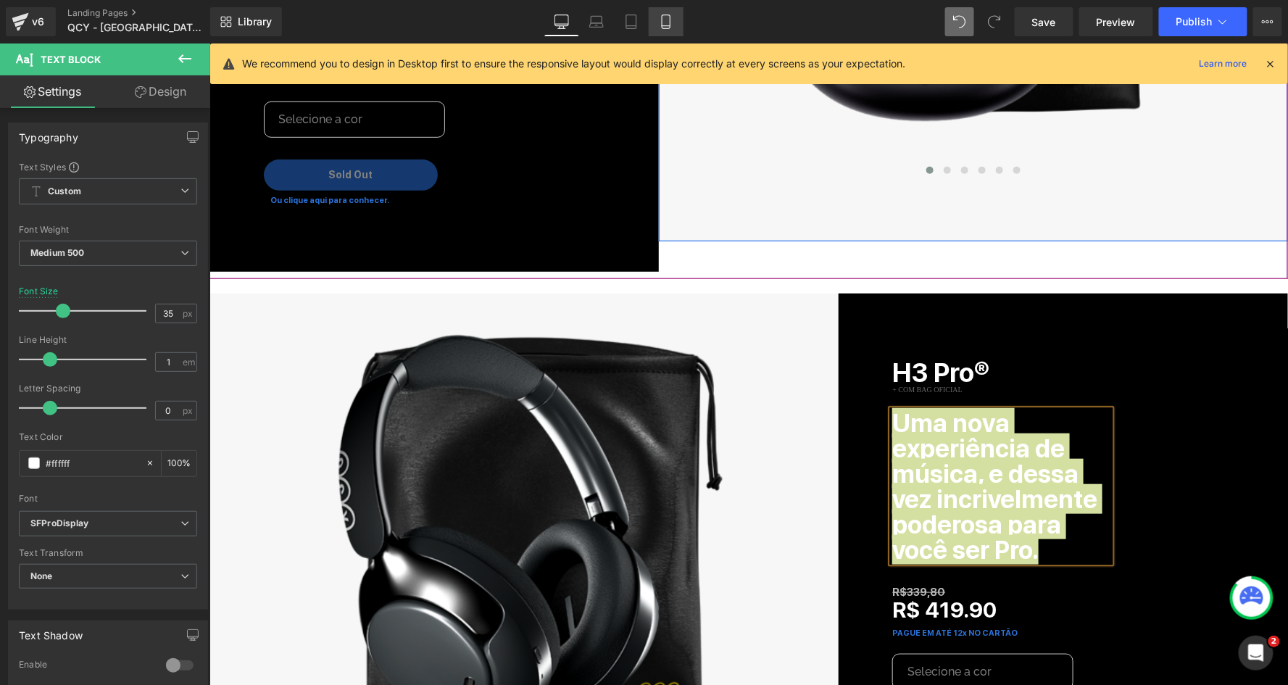
click at [672, 13] on link "Mobile" at bounding box center [666, 21] width 35 height 29
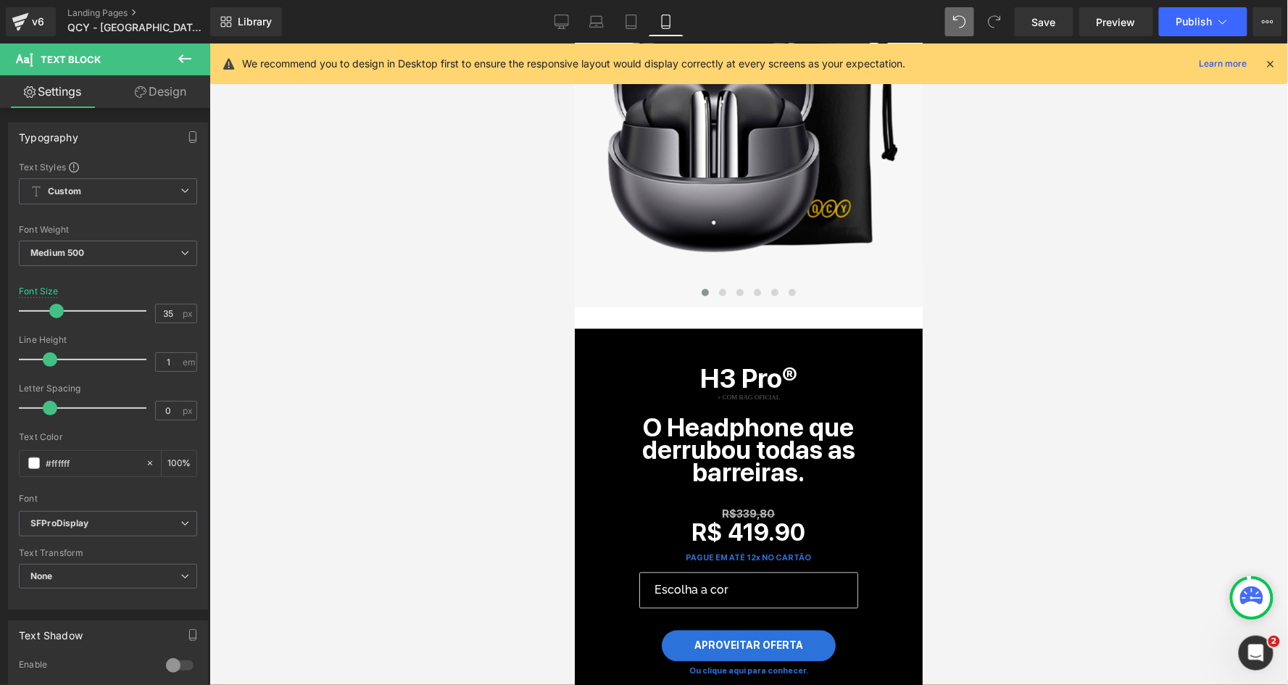
scroll to position [2983, 0]
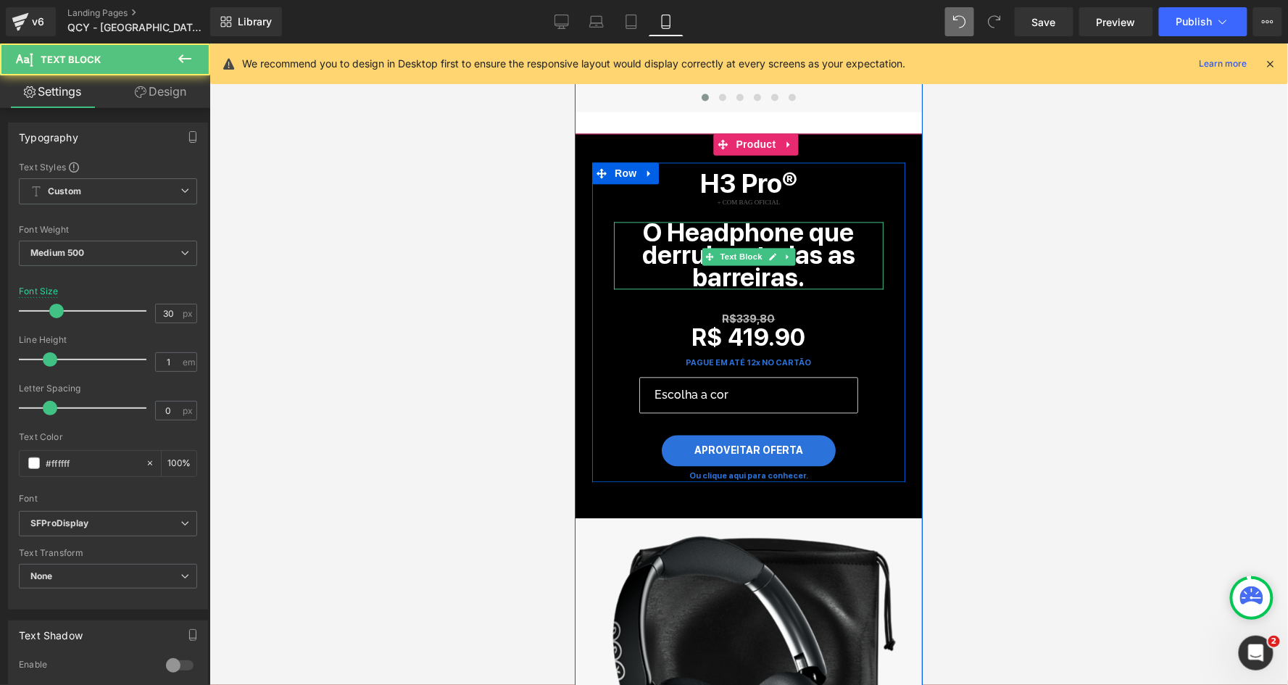
click at [732, 217] on b "O Headphone que derrubou todas as barreiras." at bounding box center [747, 254] width 213 height 75
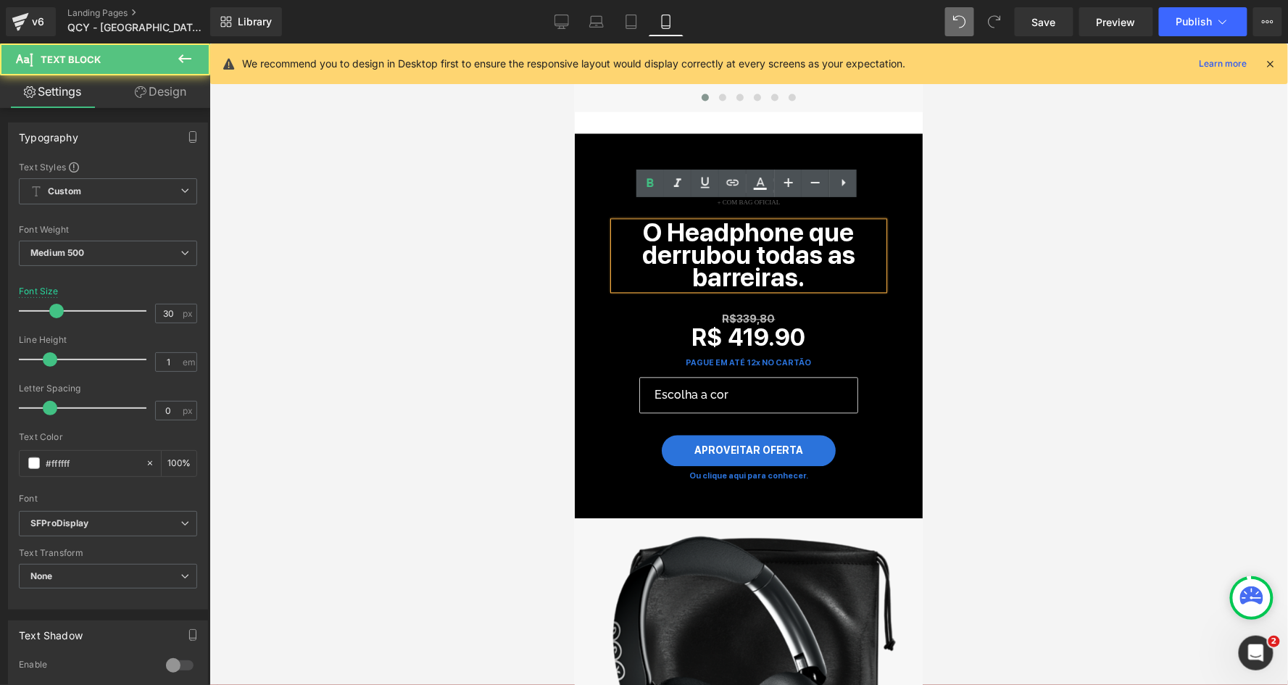
click at [732, 217] on b "O Headphone que derrubou todas as barreiras." at bounding box center [747, 254] width 213 height 75
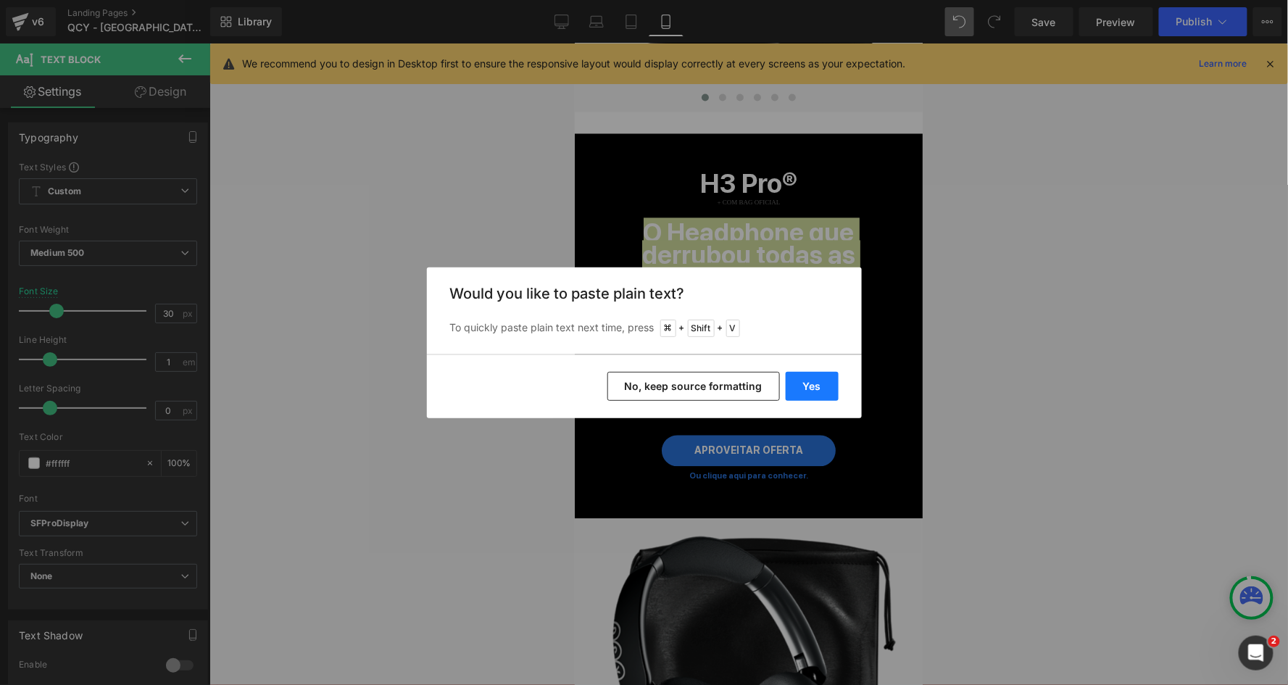
click at [809, 381] on button "Yes" at bounding box center [812, 386] width 53 height 29
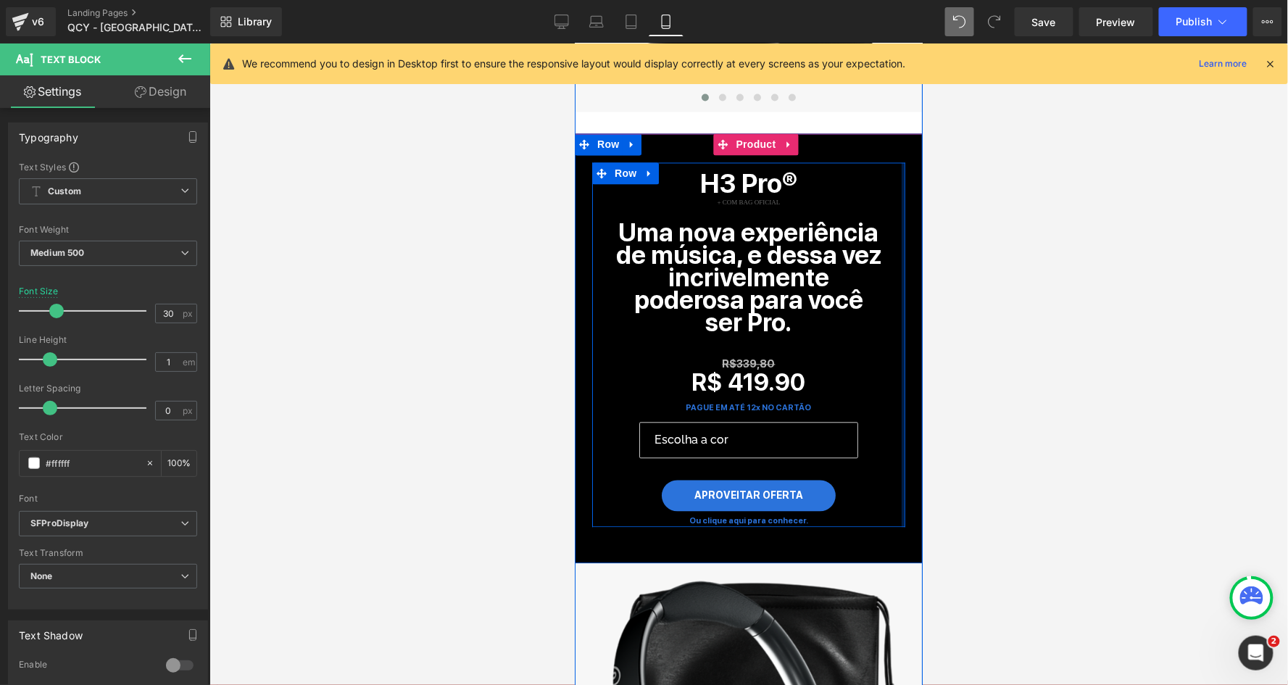
click at [901, 365] on div at bounding box center [903, 344] width 4 height 365
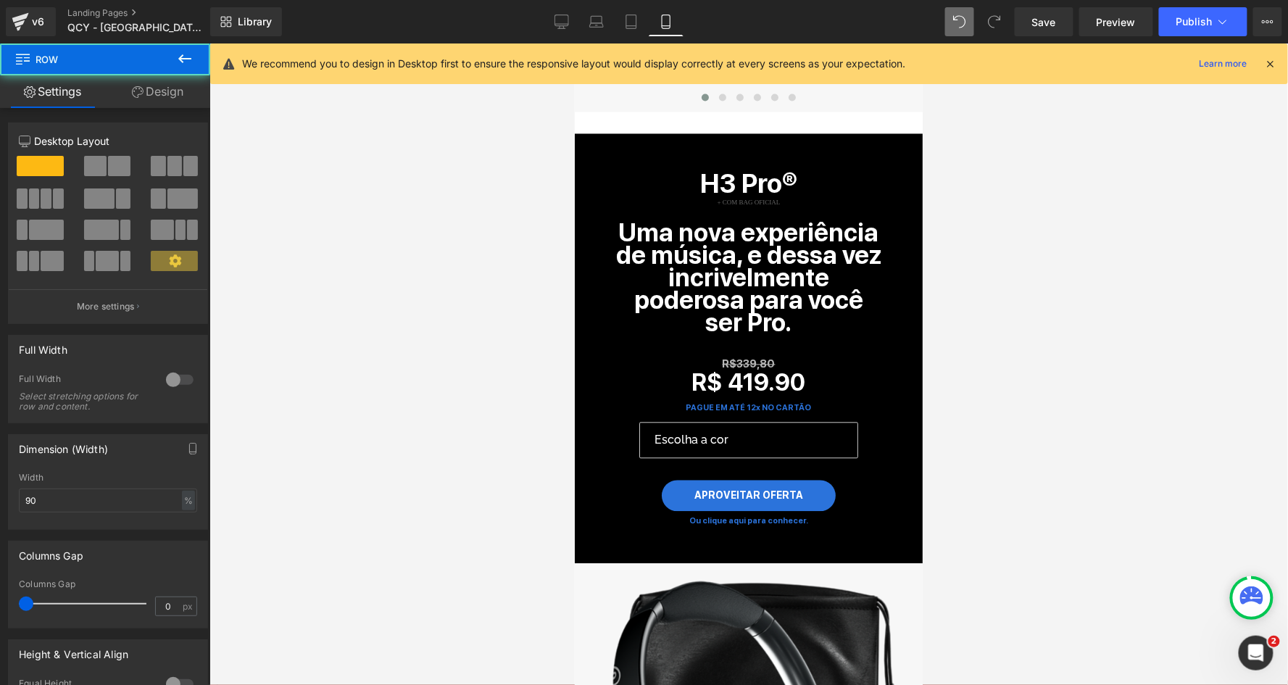
click at [959, 349] on div at bounding box center [748, 363] width 1078 height 641
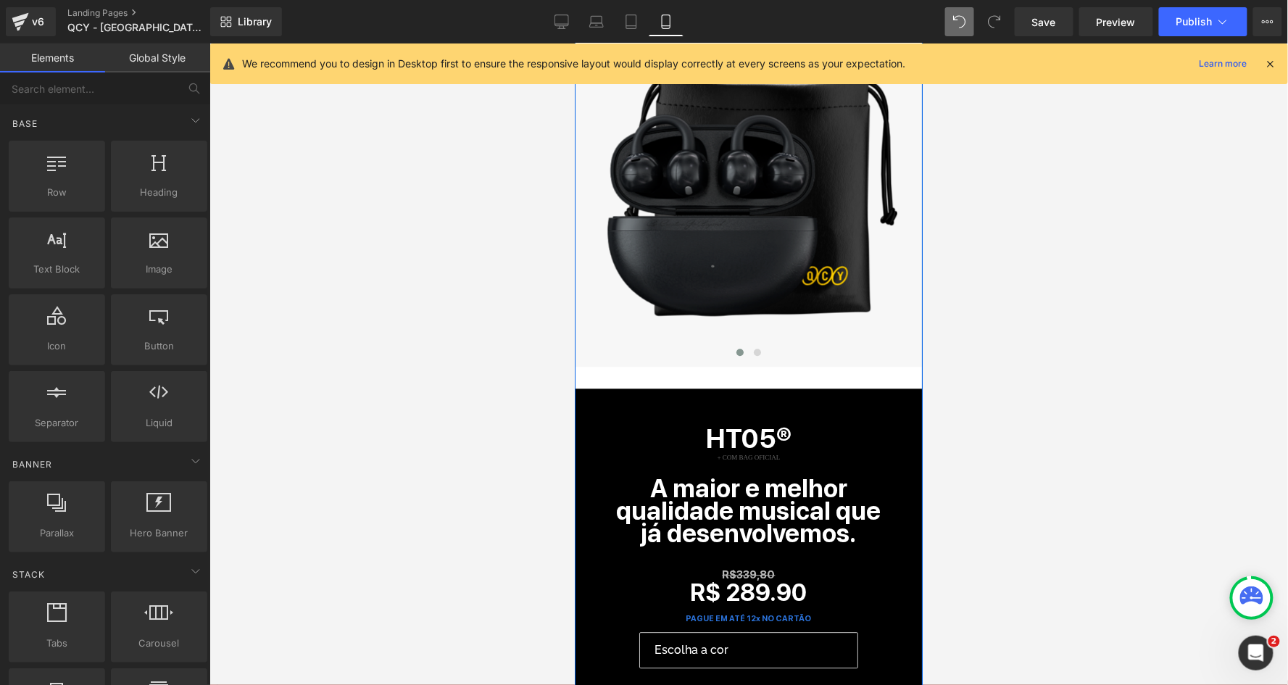
scroll to position [5121, 0]
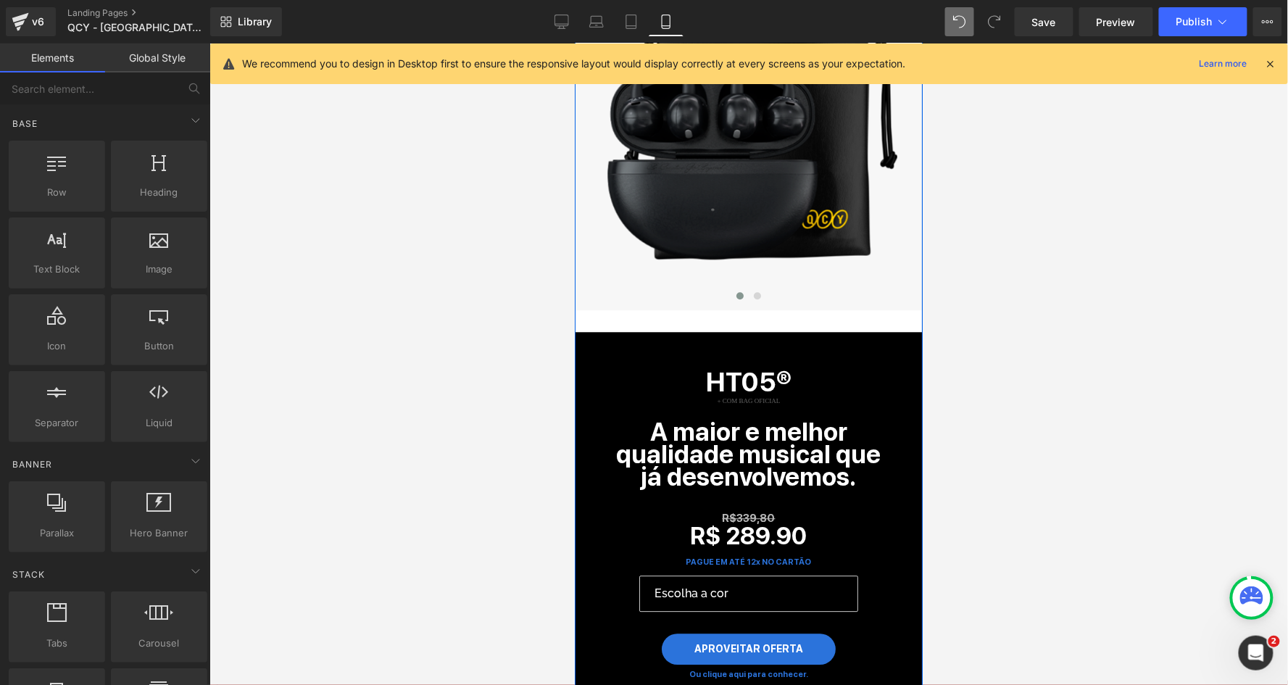
click at [649, 28] on link "Mobile" at bounding box center [666, 21] width 35 height 29
click at [636, 28] on link "Tablet" at bounding box center [631, 21] width 35 height 29
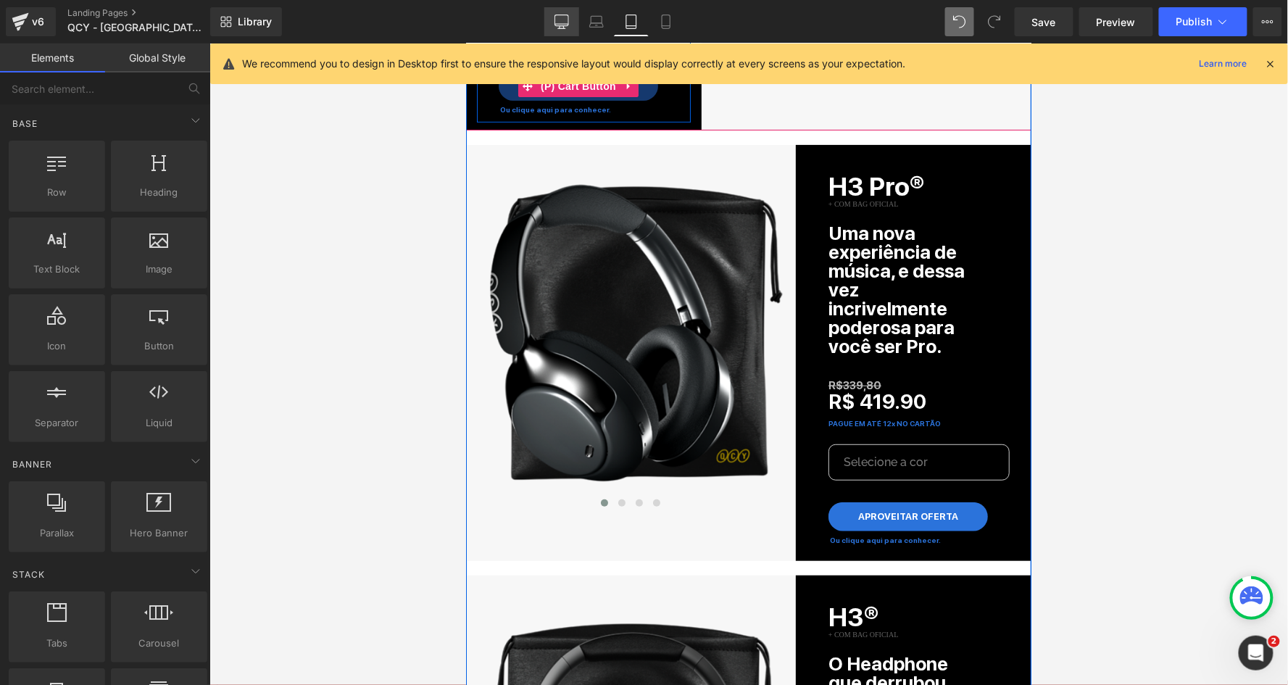
click at [557, 21] on icon at bounding box center [561, 21] width 14 height 14
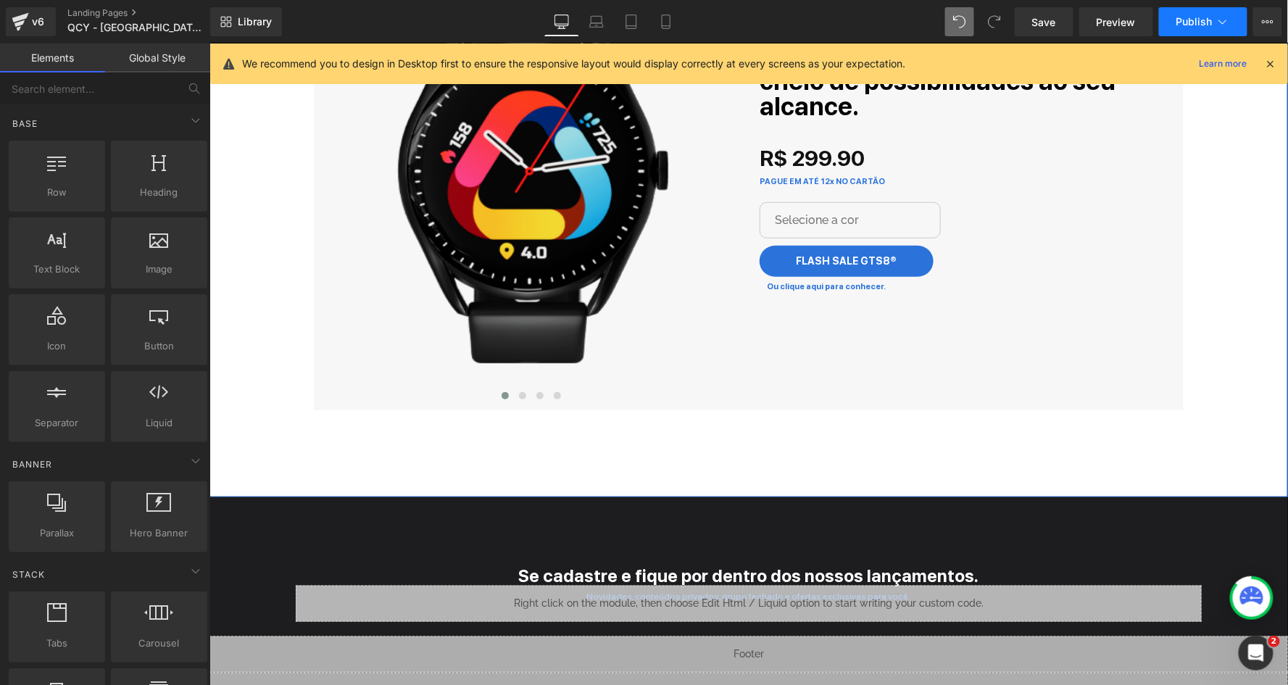
click at [1208, 17] on span "Publish" at bounding box center [1194, 22] width 36 height 12
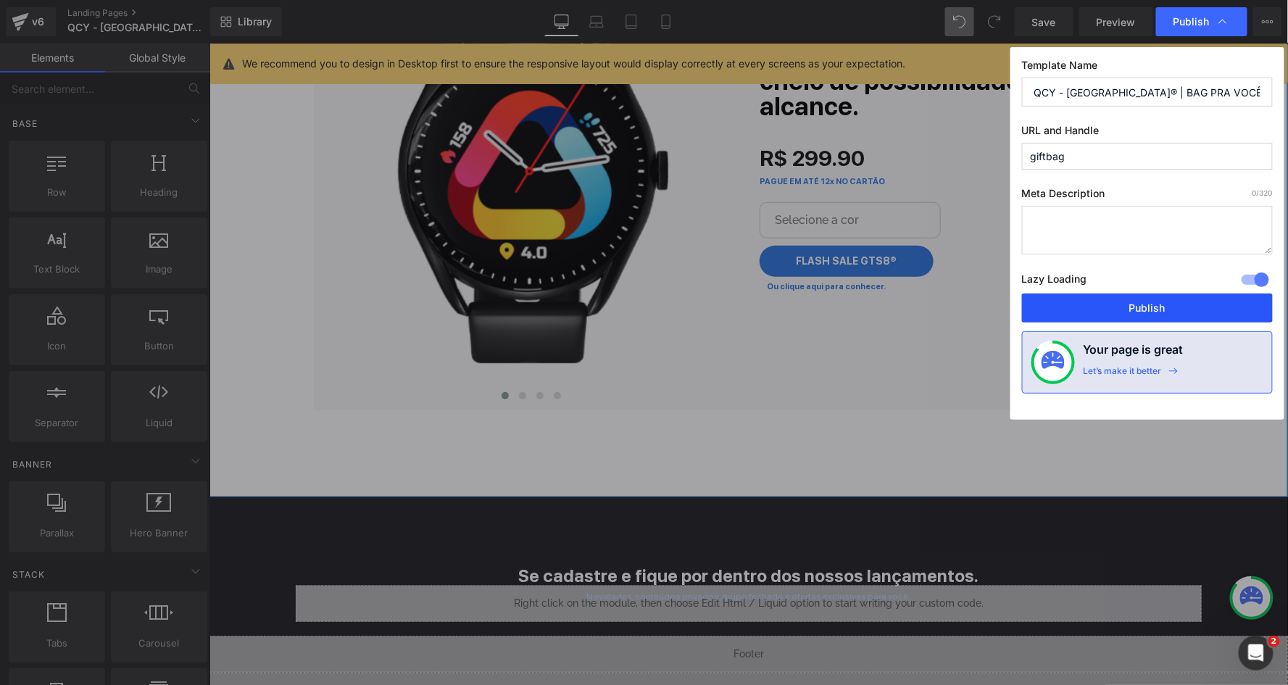
click at [1078, 311] on button "Publish" at bounding box center [1147, 308] width 251 height 29
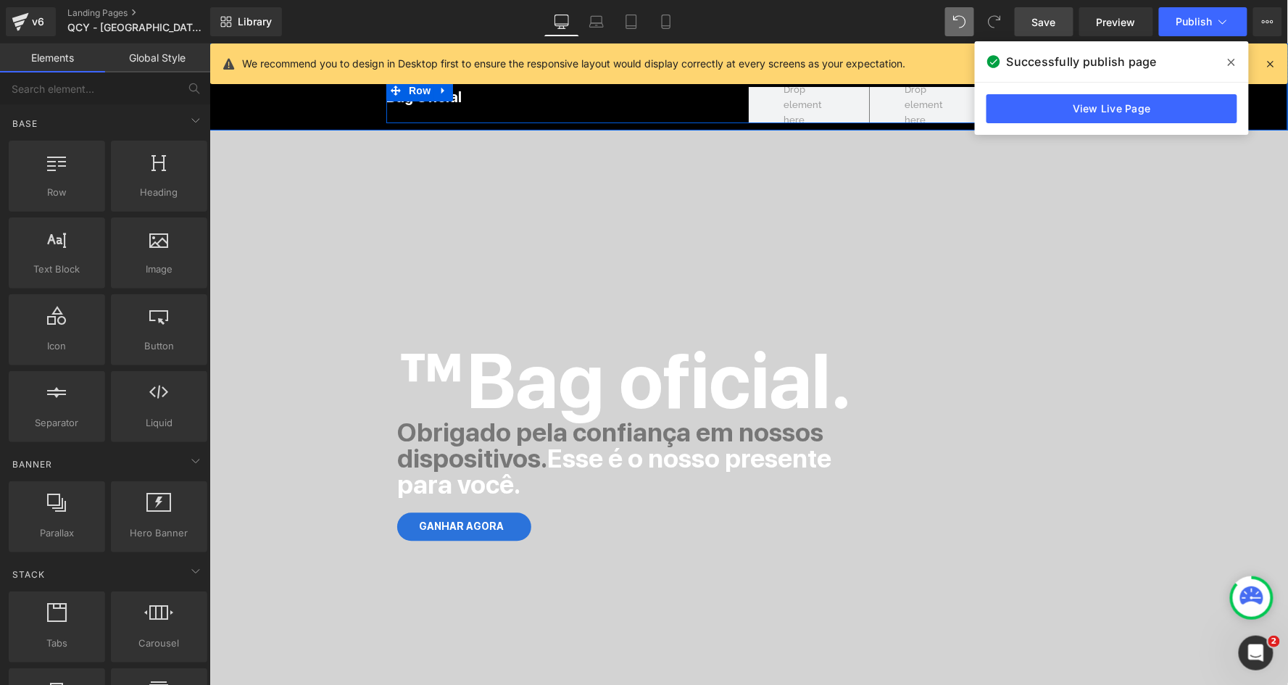
click at [1042, 22] on span "Save" at bounding box center [1044, 21] width 24 height 15
